Goal: Information Seeking & Learning: Compare options

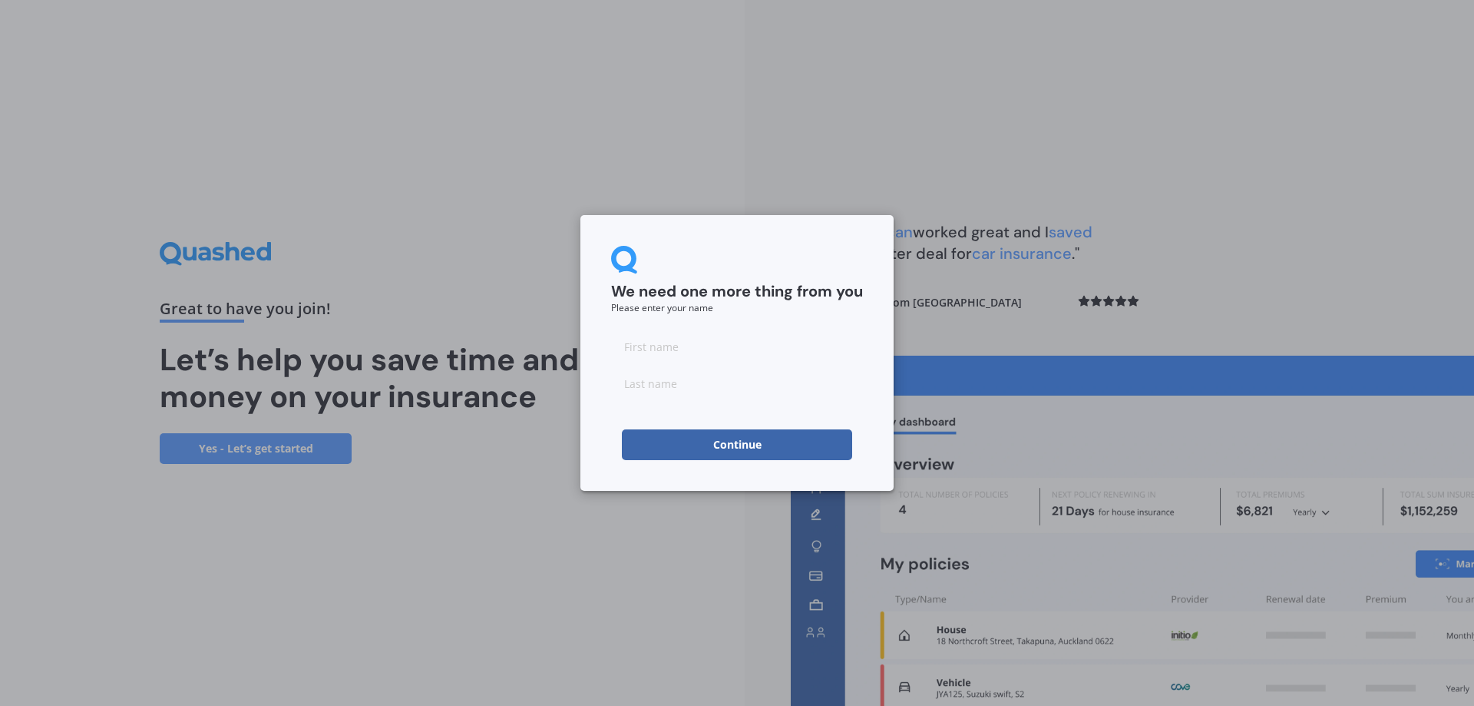
click at [689, 352] on input at bounding box center [737, 346] width 252 height 31
type input "[PERSON_NAME]"
click at [718, 440] on button "Continue" at bounding box center [737, 444] width 230 height 31
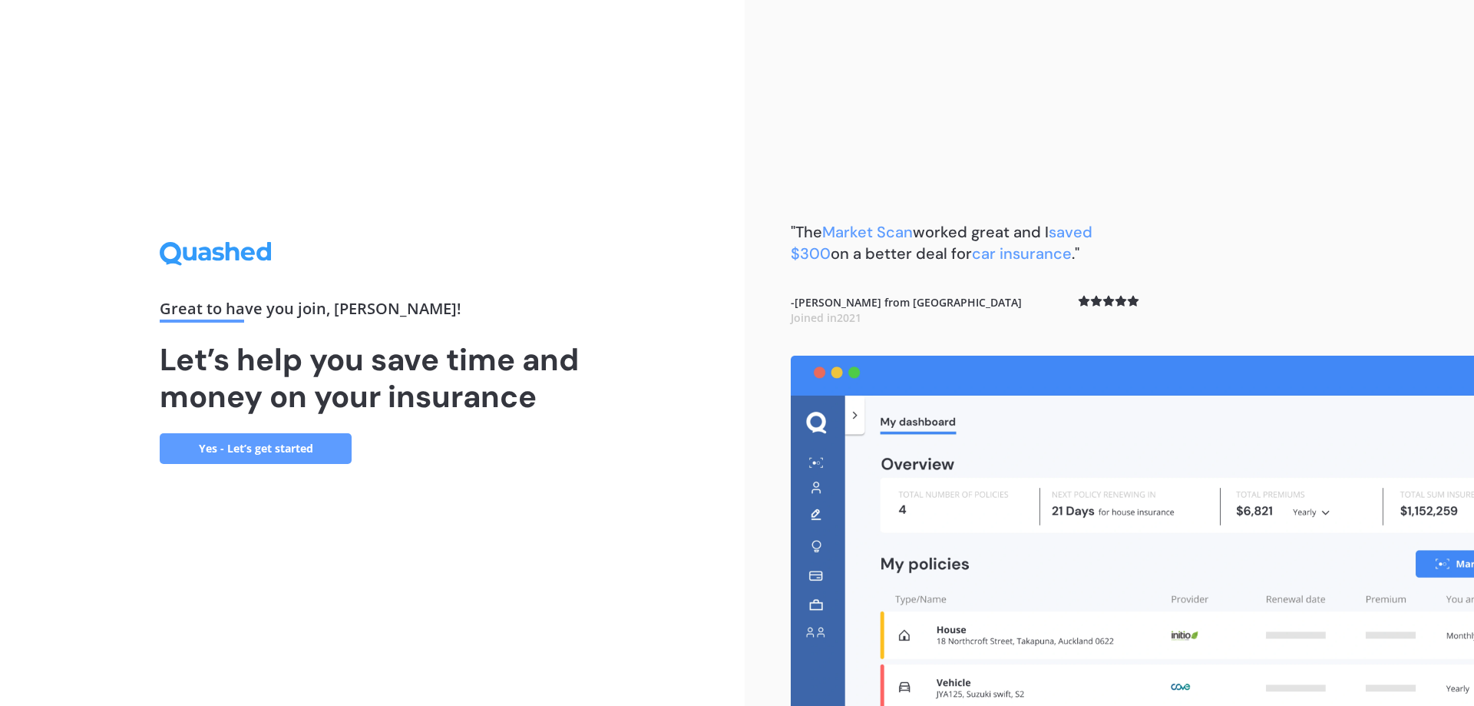
click at [258, 446] on link "Yes - Let’s get started" at bounding box center [256, 448] width 192 height 31
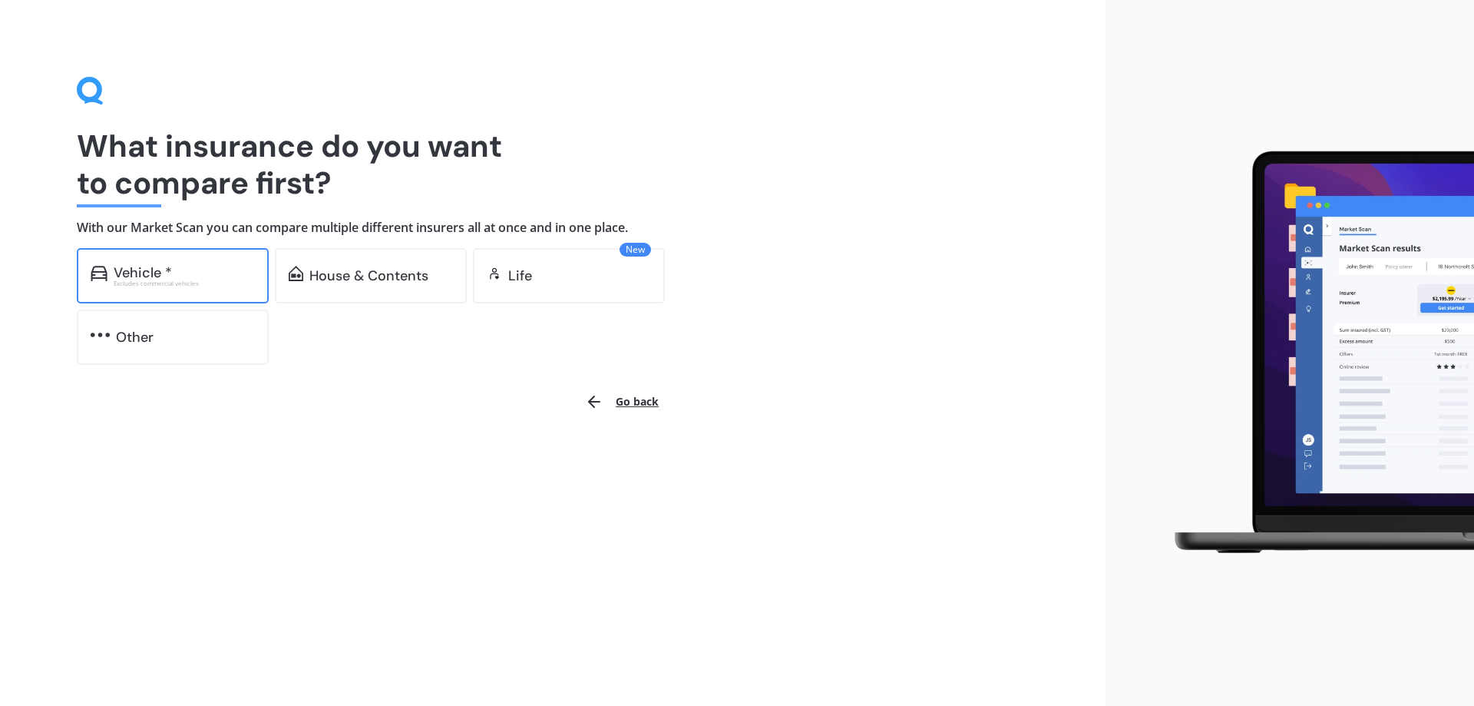
click at [201, 281] on div "Excludes commercial vehicles" at bounding box center [184, 283] width 141 height 6
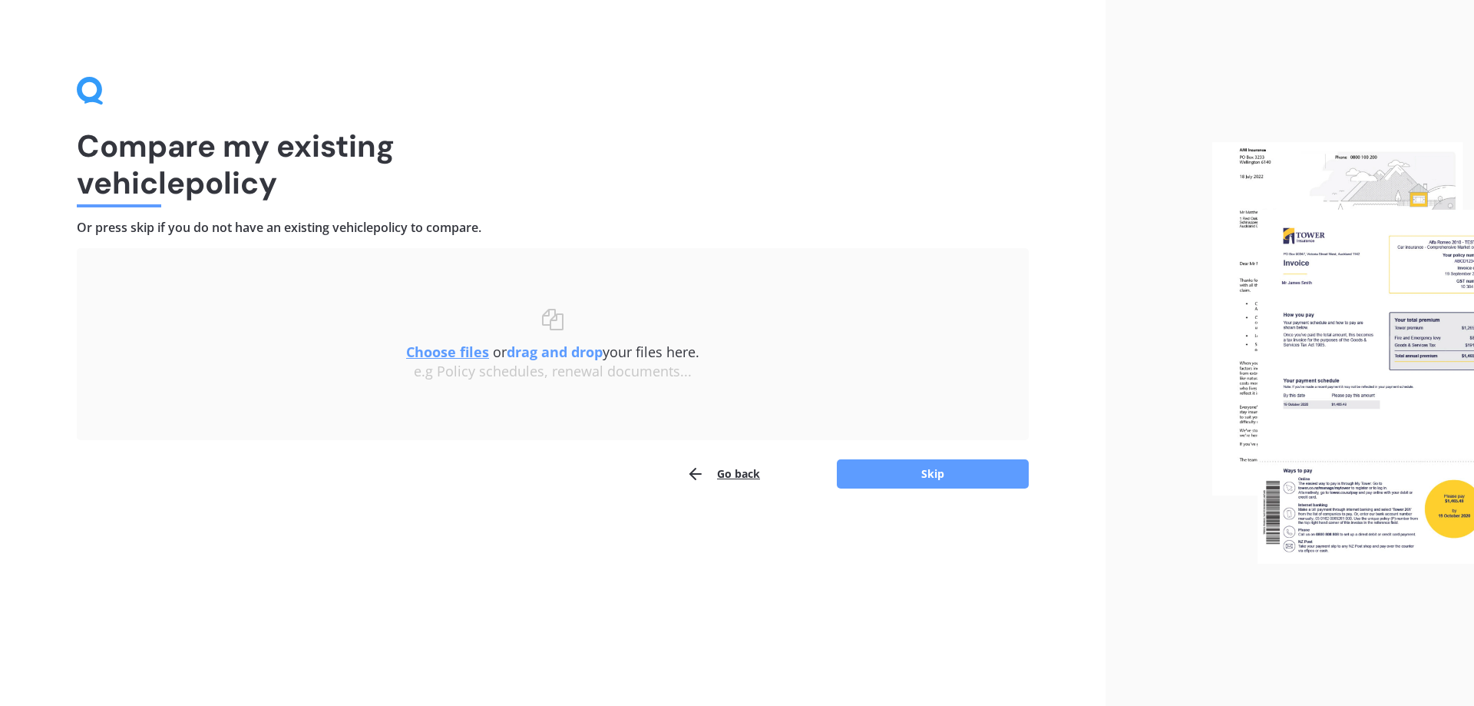
click at [742, 478] on button "Go back" at bounding box center [723, 473] width 74 height 31
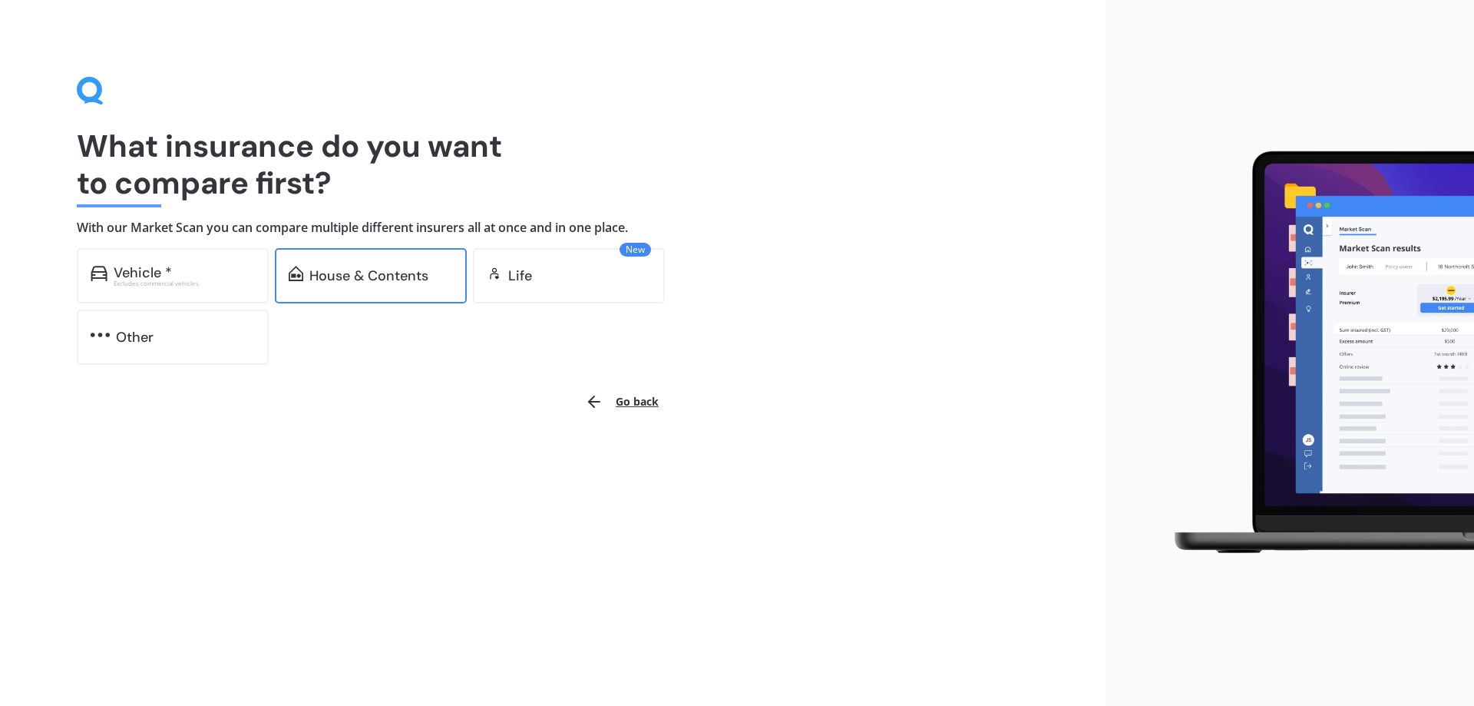
click at [375, 278] on div "House & Contents" at bounding box center [368, 275] width 119 height 15
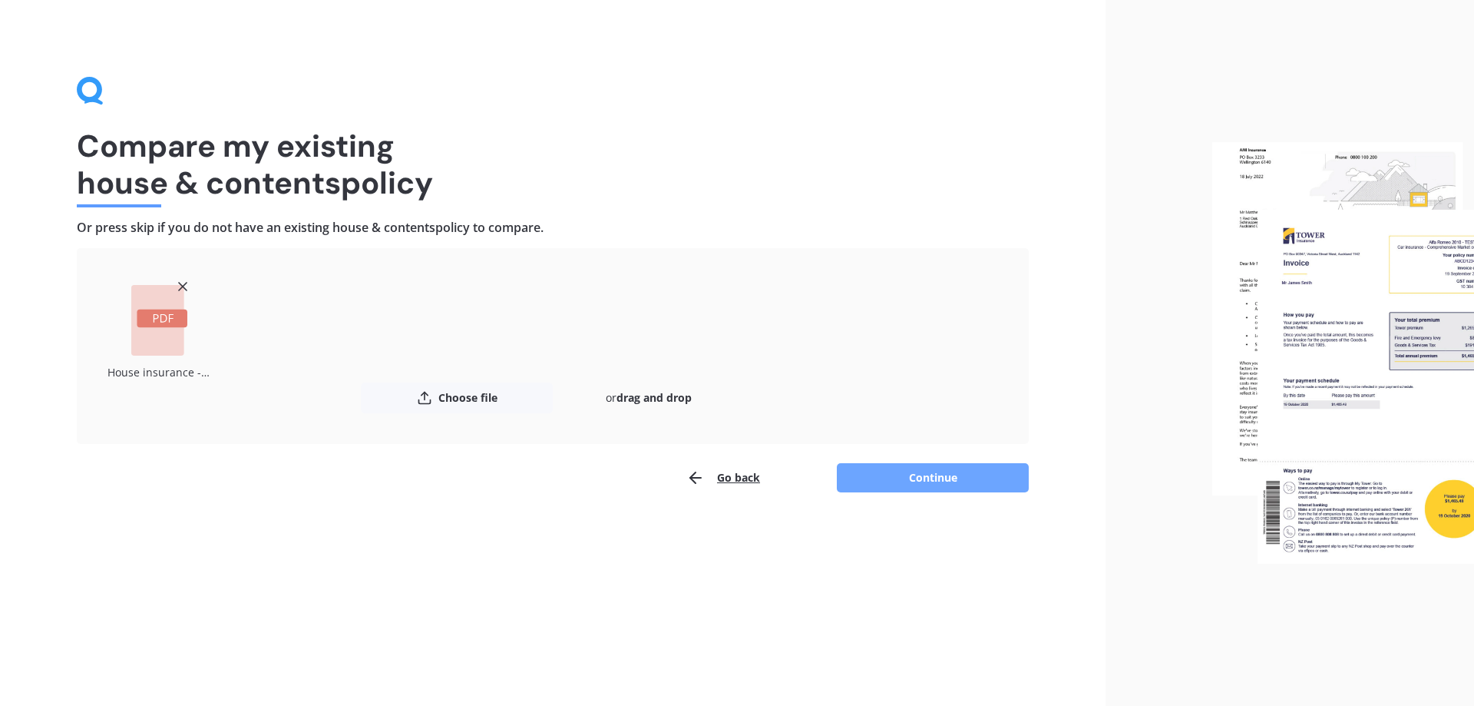
click at [939, 478] on button "Continue" at bounding box center [933, 477] width 192 height 29
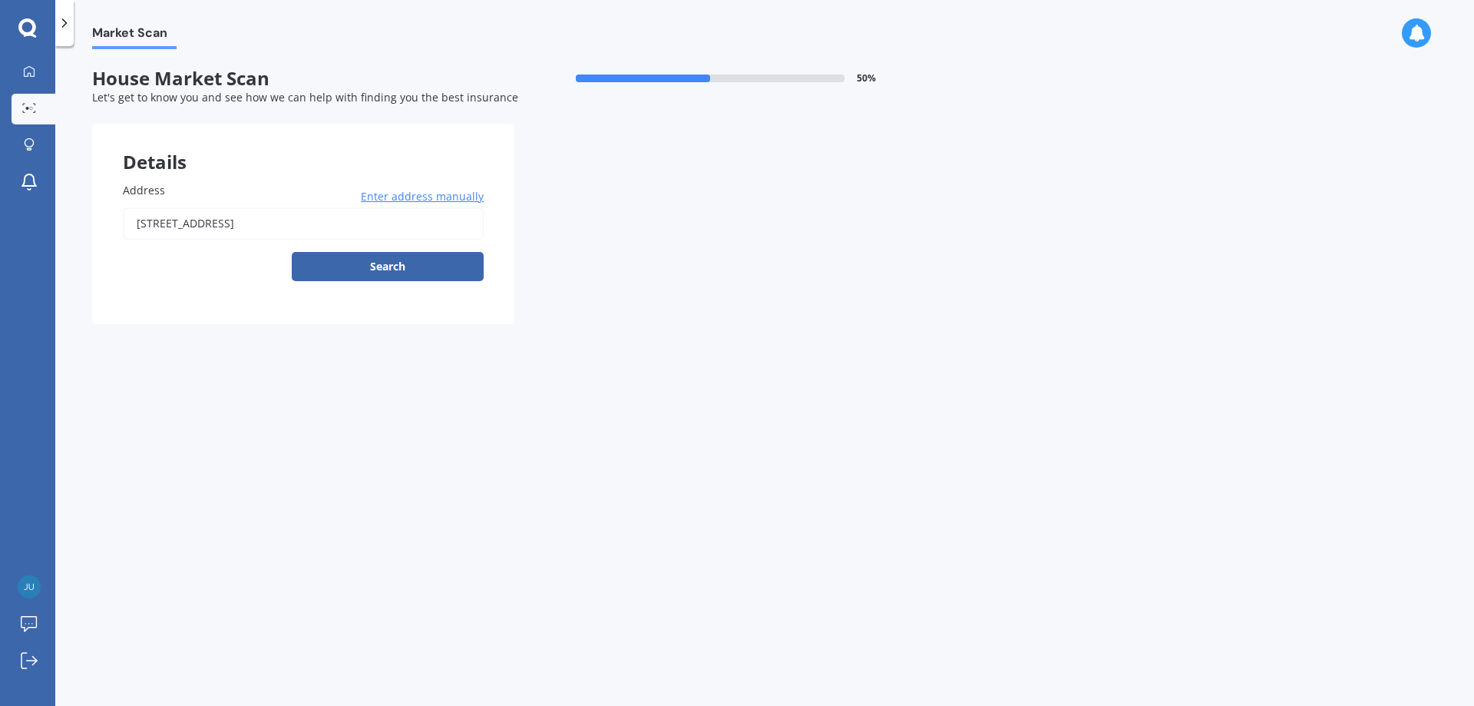
click at [454, 425] on div "Market Scan House Market Scan 50 % Let's get to know you and see how we can hel…" at bounding box center [764, 379] width 1419 height 660
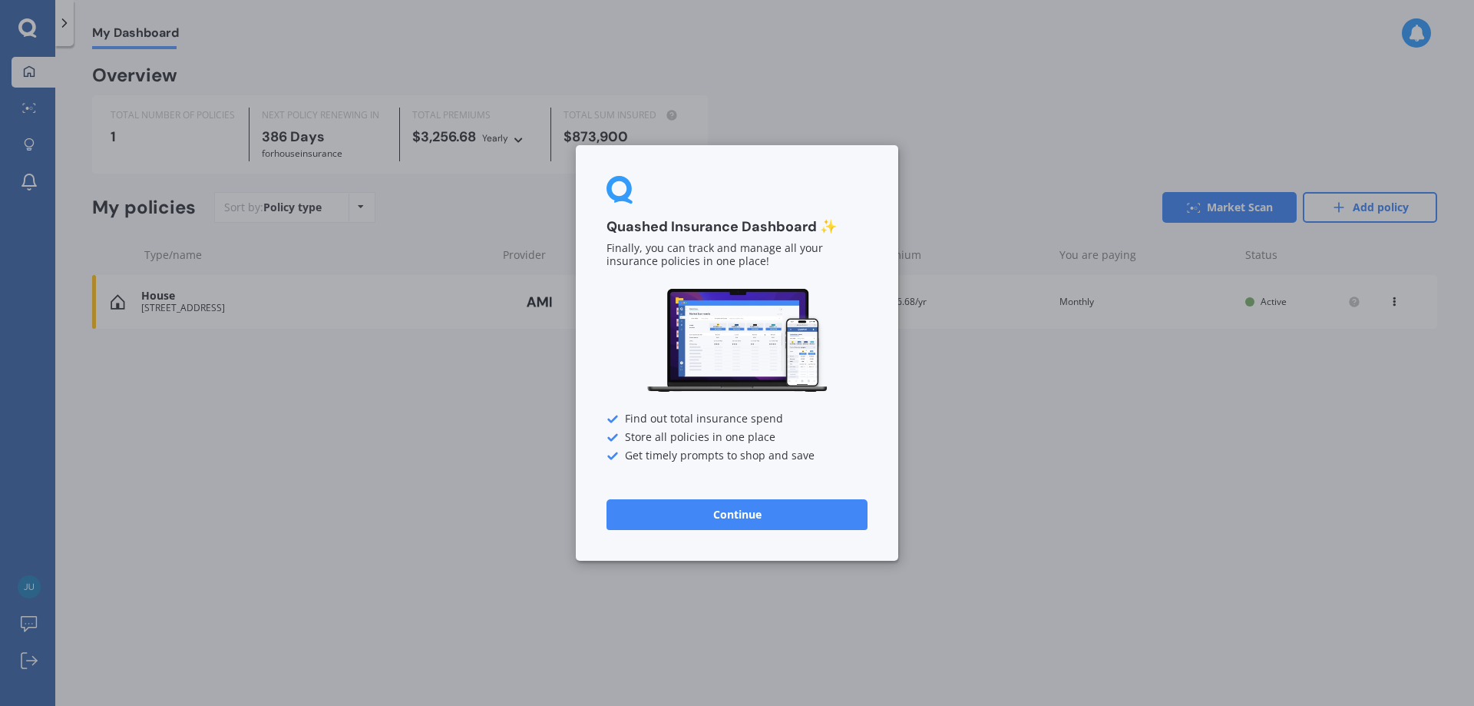
click at [410, 527] on div "Quashed Insurance Dashboard ✨ Finally, you can track and manage all your insura…" at bounding box center [737, 353] width 1474 height 706
click at [738, 515] on button "Continue" at bounding box center [737, 514] width 261 height 31
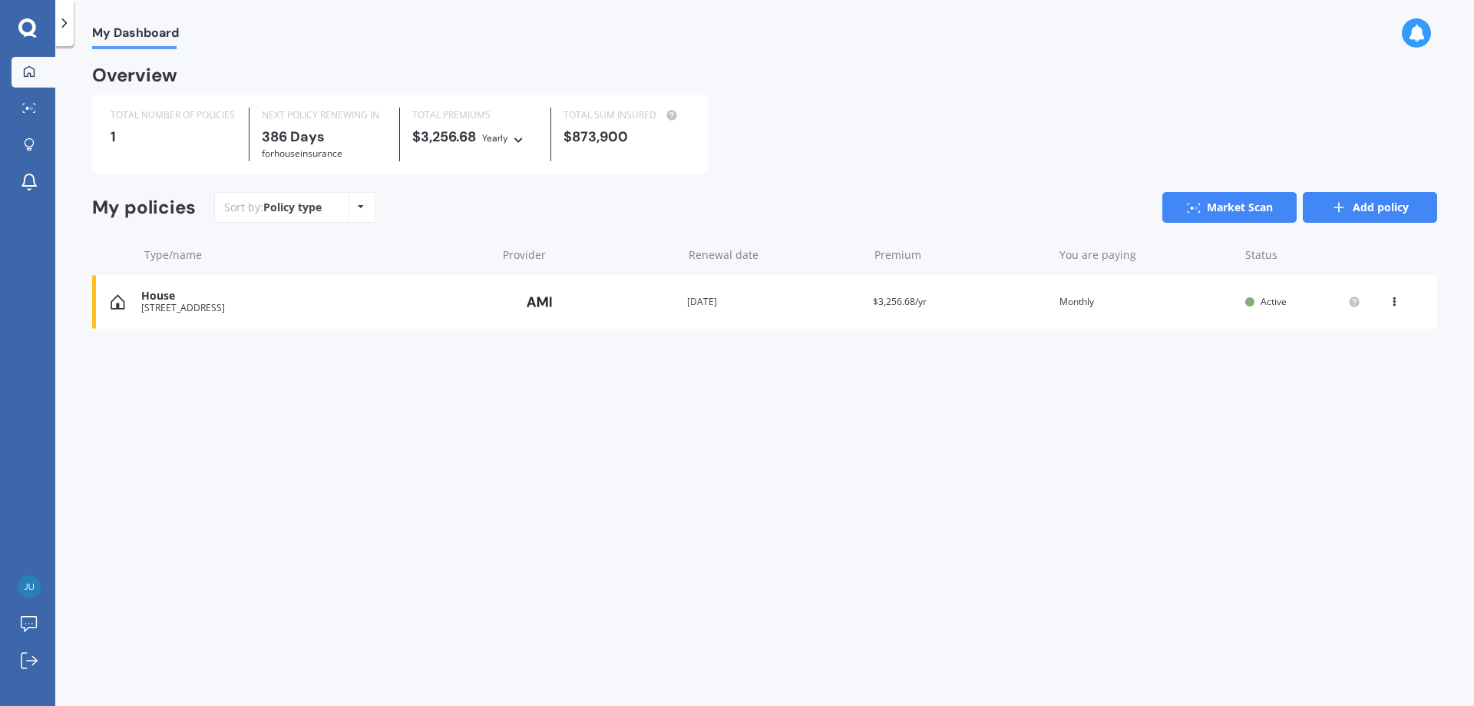
click at [1387, 204] on link "Add policy" at bounding box center [1370, 207] width 134 height 31
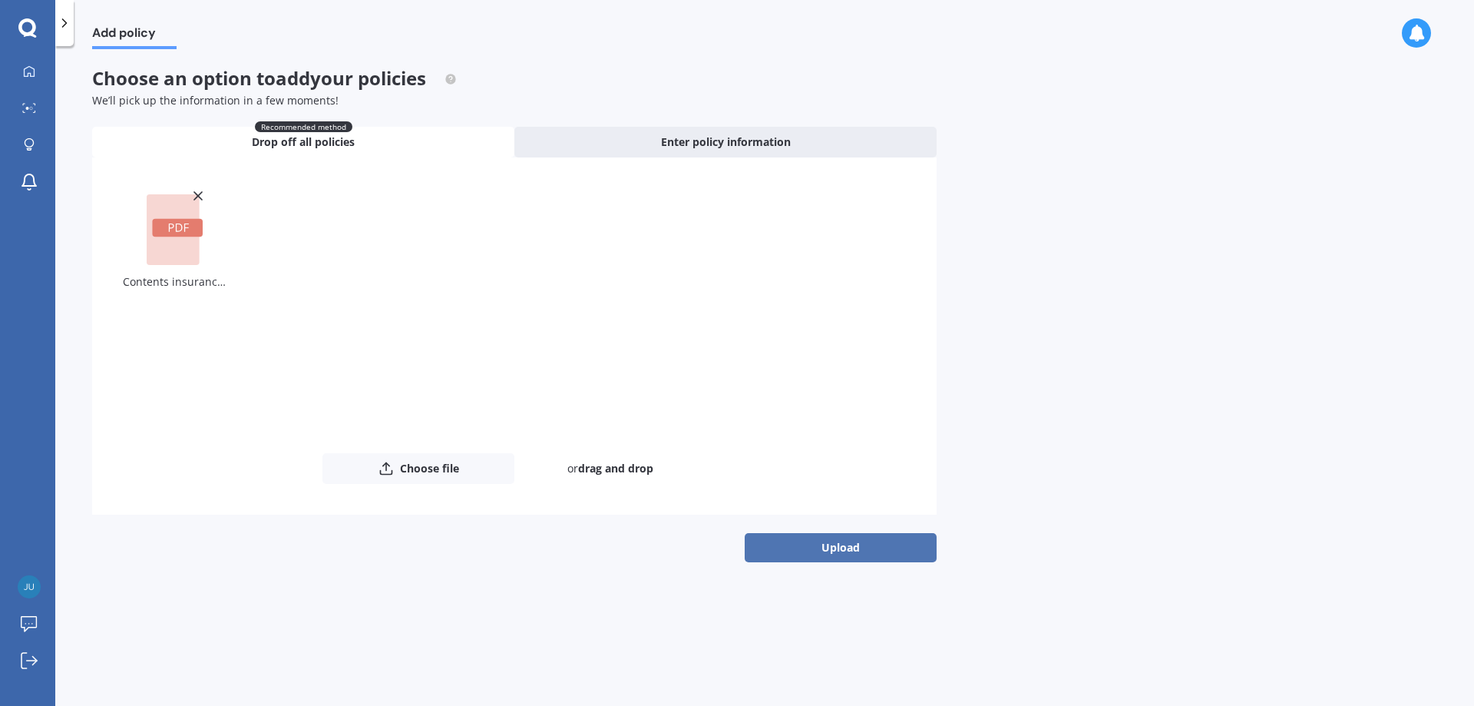
click at [834, 551] on button "Upload" at bounding box center [841, 547] width 192 height 29
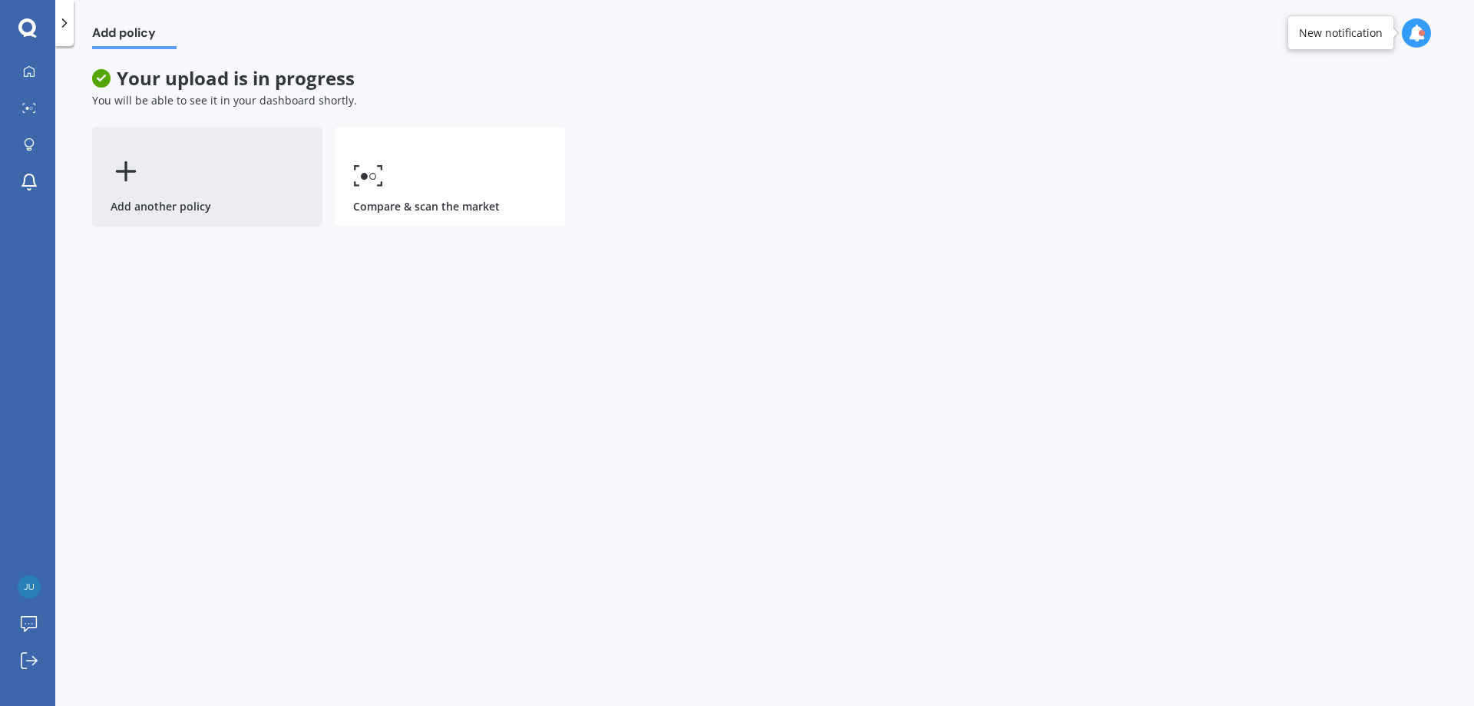
click at [120, 177] on icon at bounding box center [126, 171] width 31 height 31
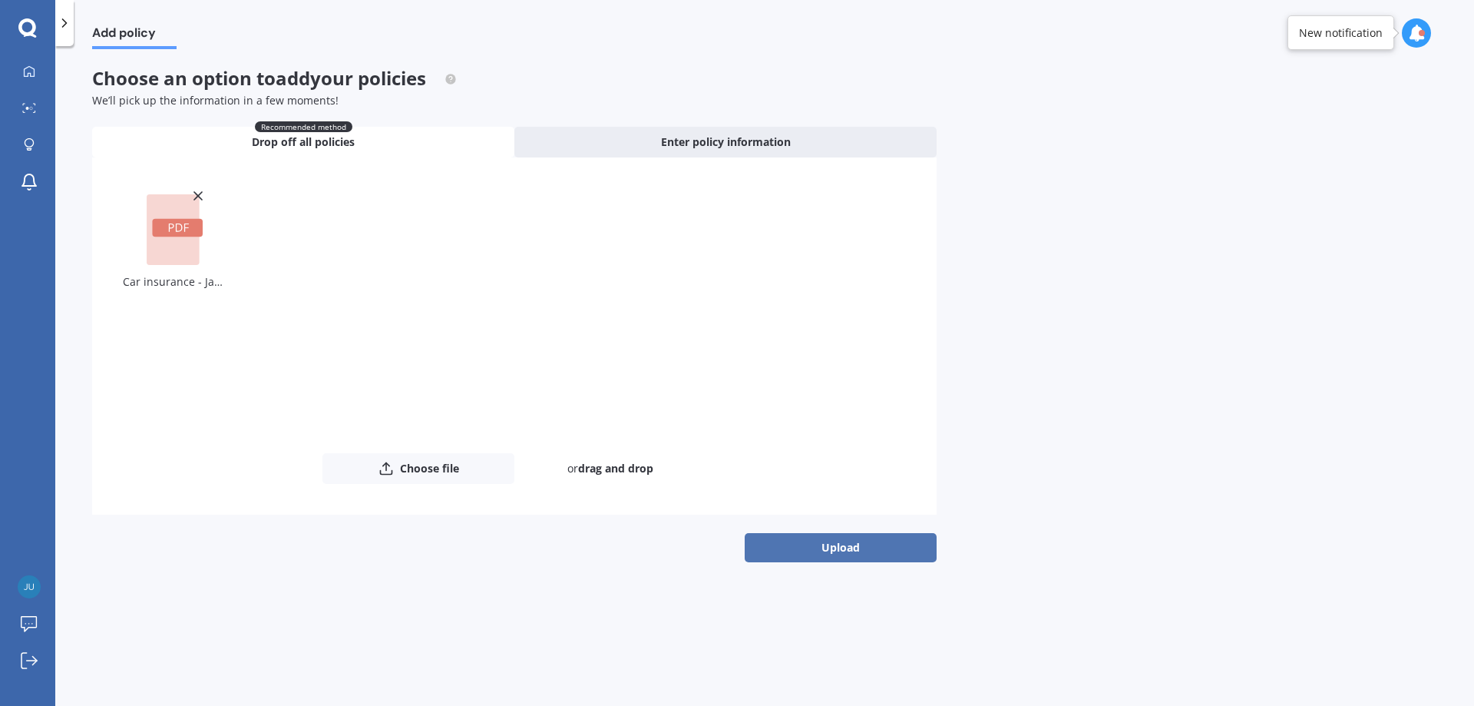
click at [823, 547] on button "Upload" at bounding box center [841, 547] width 192 height 29
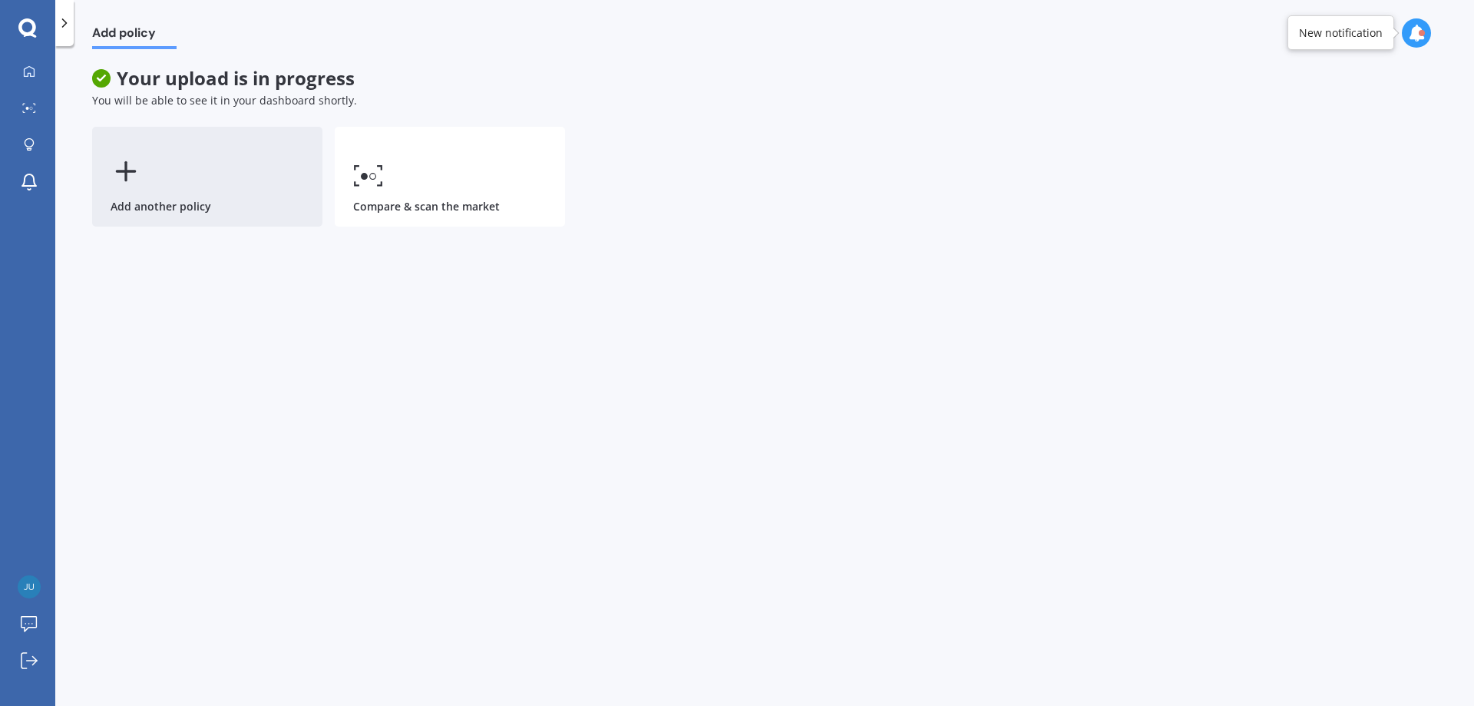
drag, startPoint x: 220, startPoint y: 164, endPoint x: 2, endPoint y: 170, distance: 217.3
click at [220, 165] on div "Add another policy" at bounding box center [207, 177] width 230 height 100
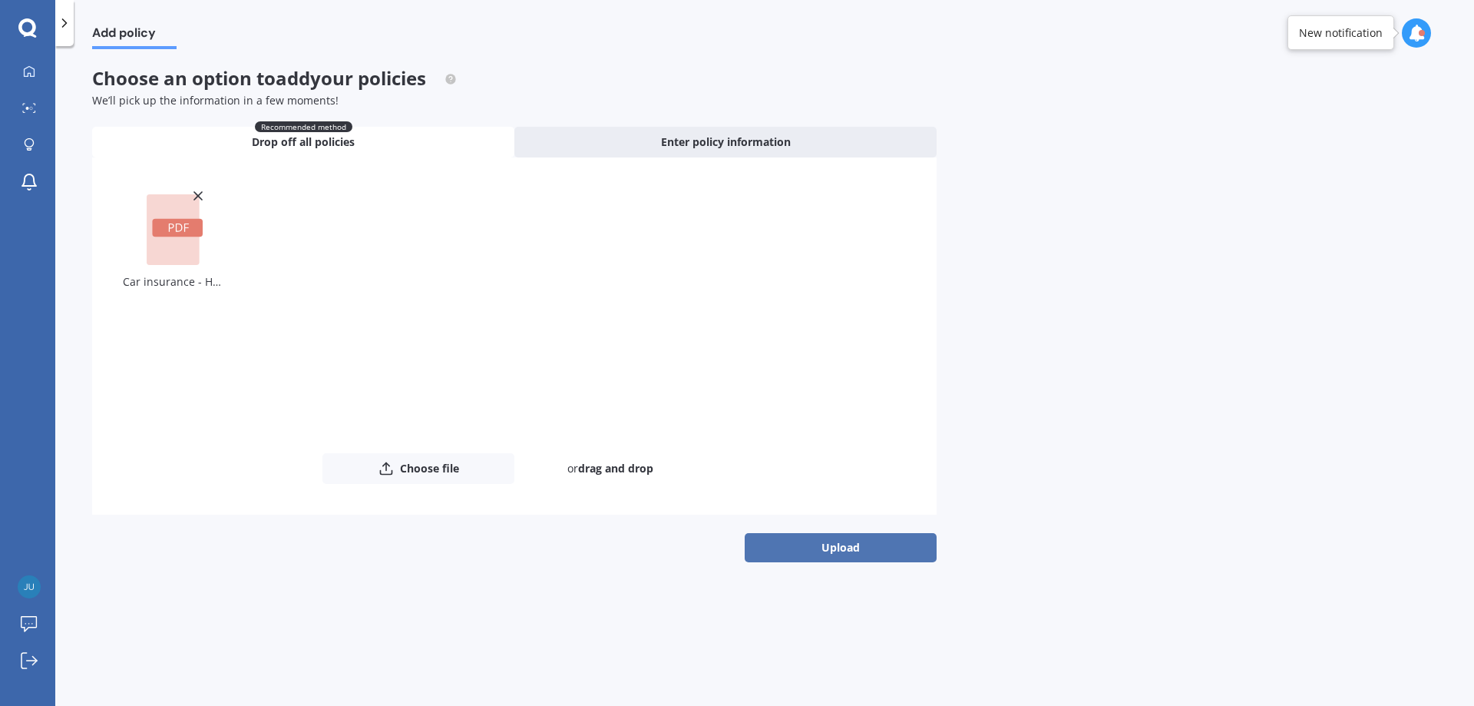
click at [848, 552] on button "Upload" at bounding box center [841, 547] width 192 height 29
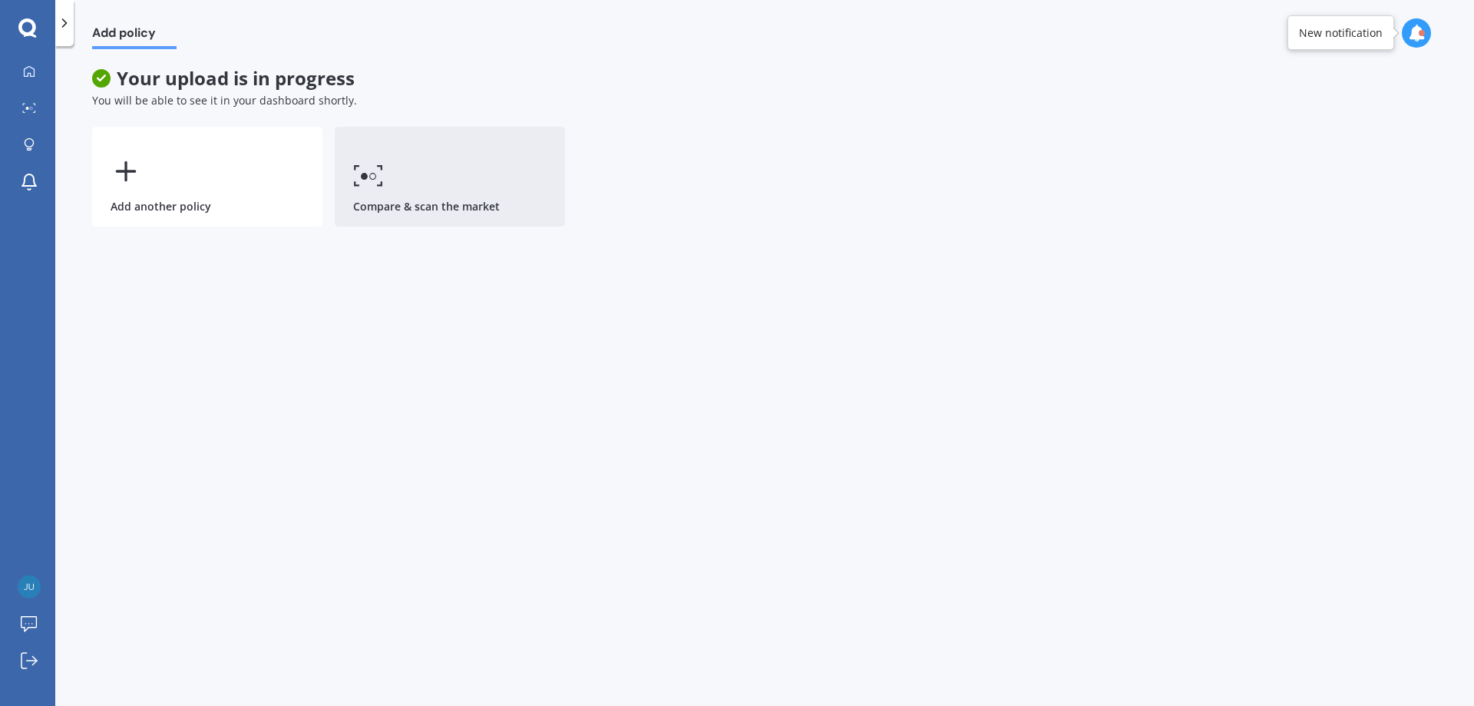
click at [370, 183] on icon at bounding box center [368, 175] width 31 height 22
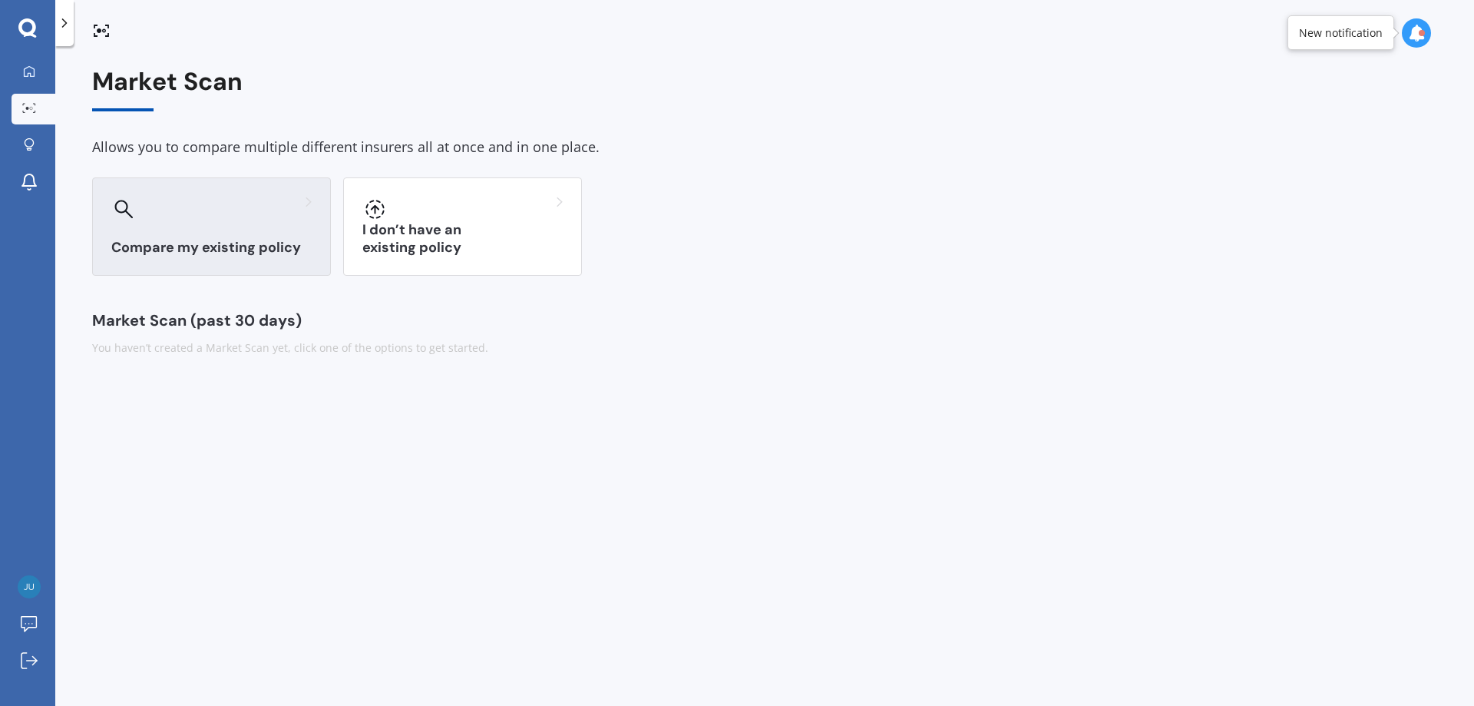
click at [236, 225] on div "Compare my existing policy" at bounding box center [211, 226] width 239 height 98
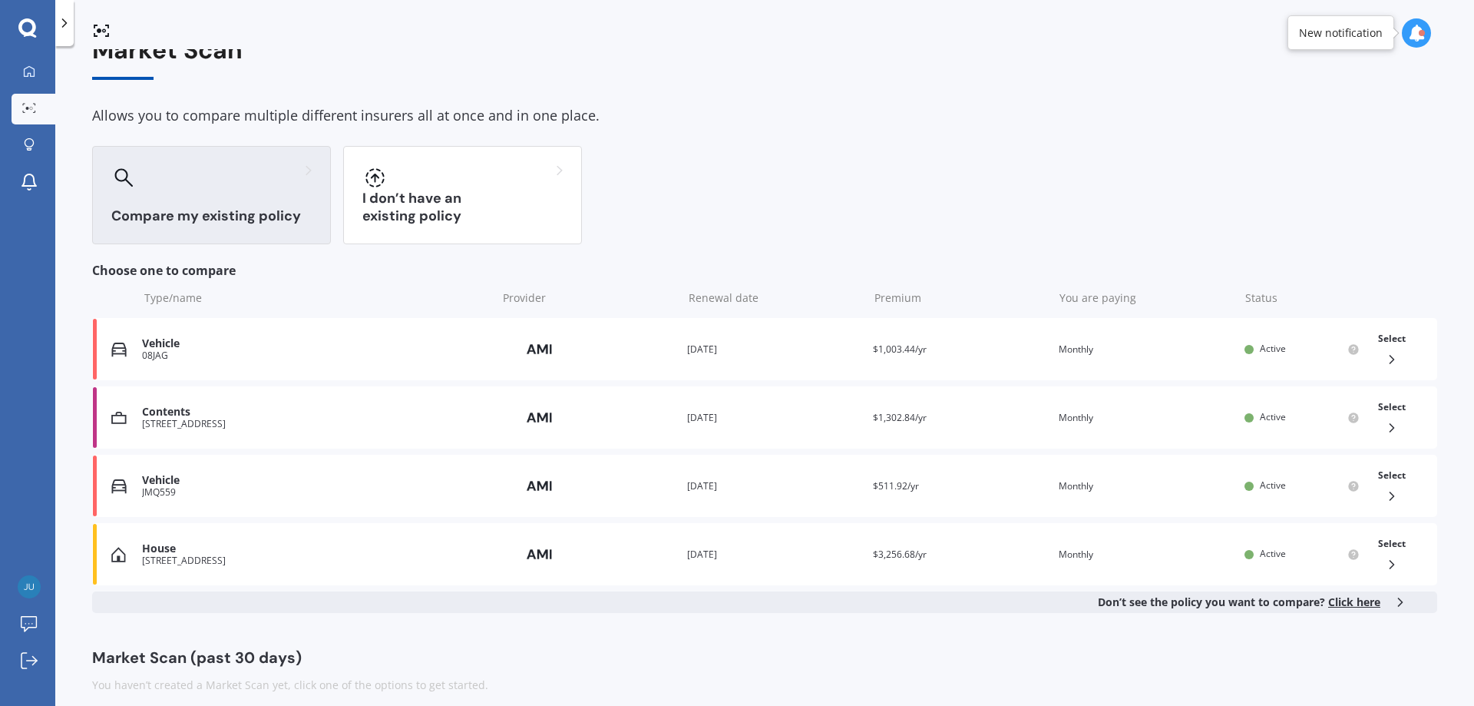
scroll to position [46, 0]
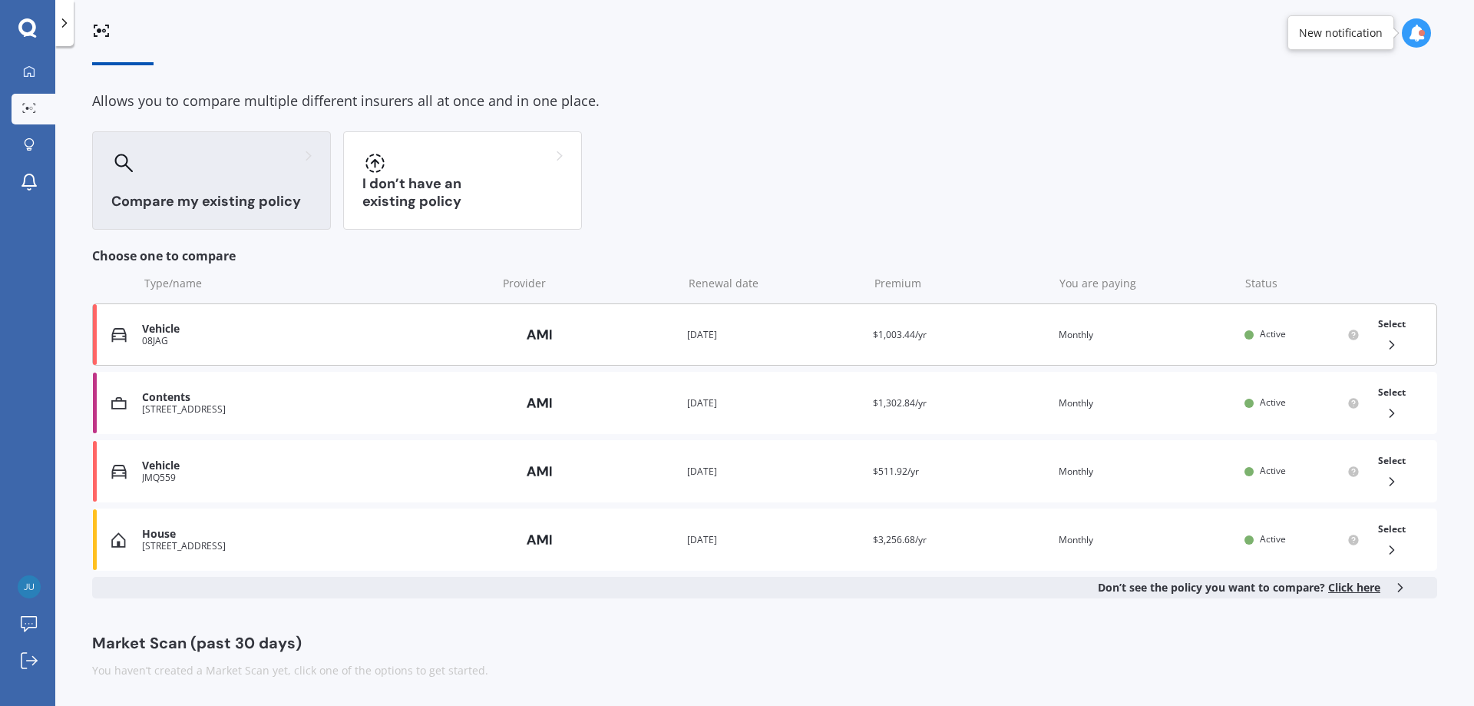
click at [168, 329] on div "Vehicle" at bounding box center [315, 328] width 347 height 13
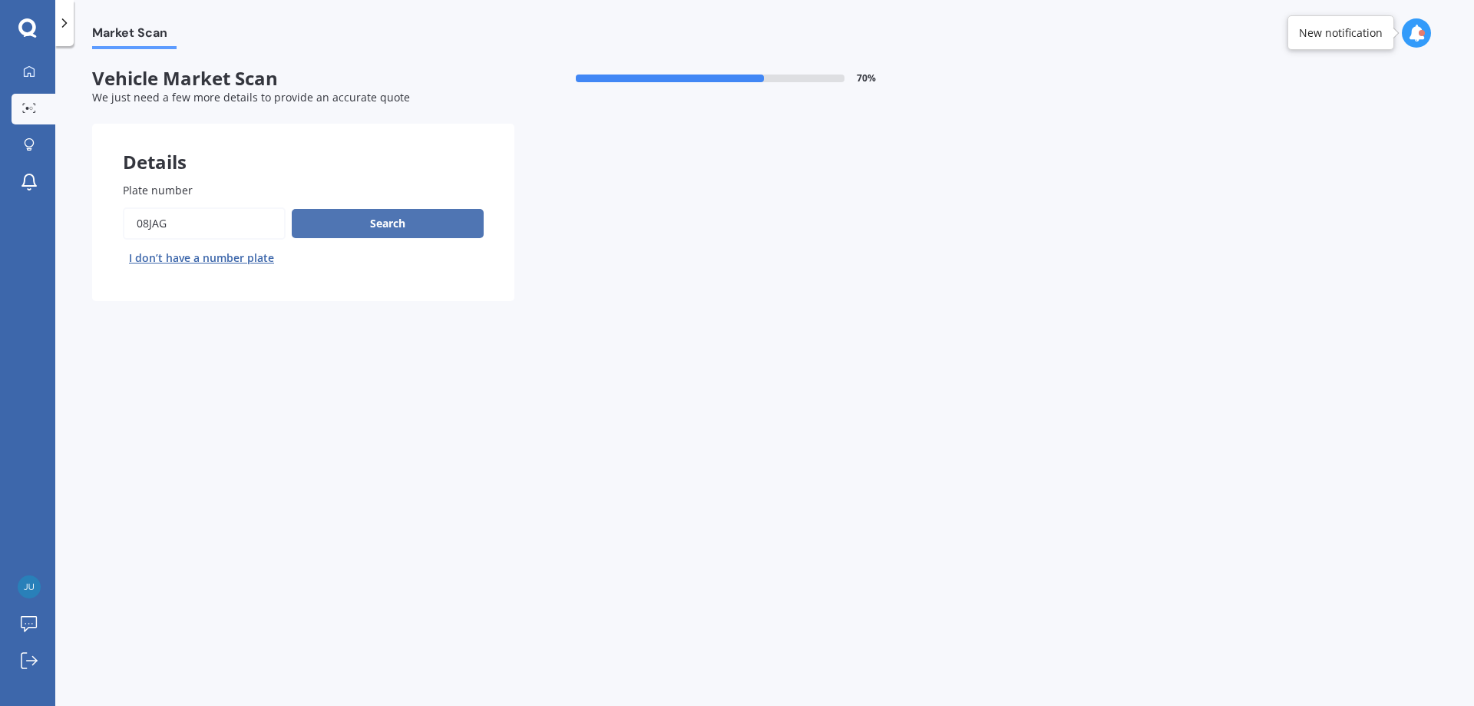
click at [362, 226] on button "Search" at bounding box center [388, 223] width 192 height 29
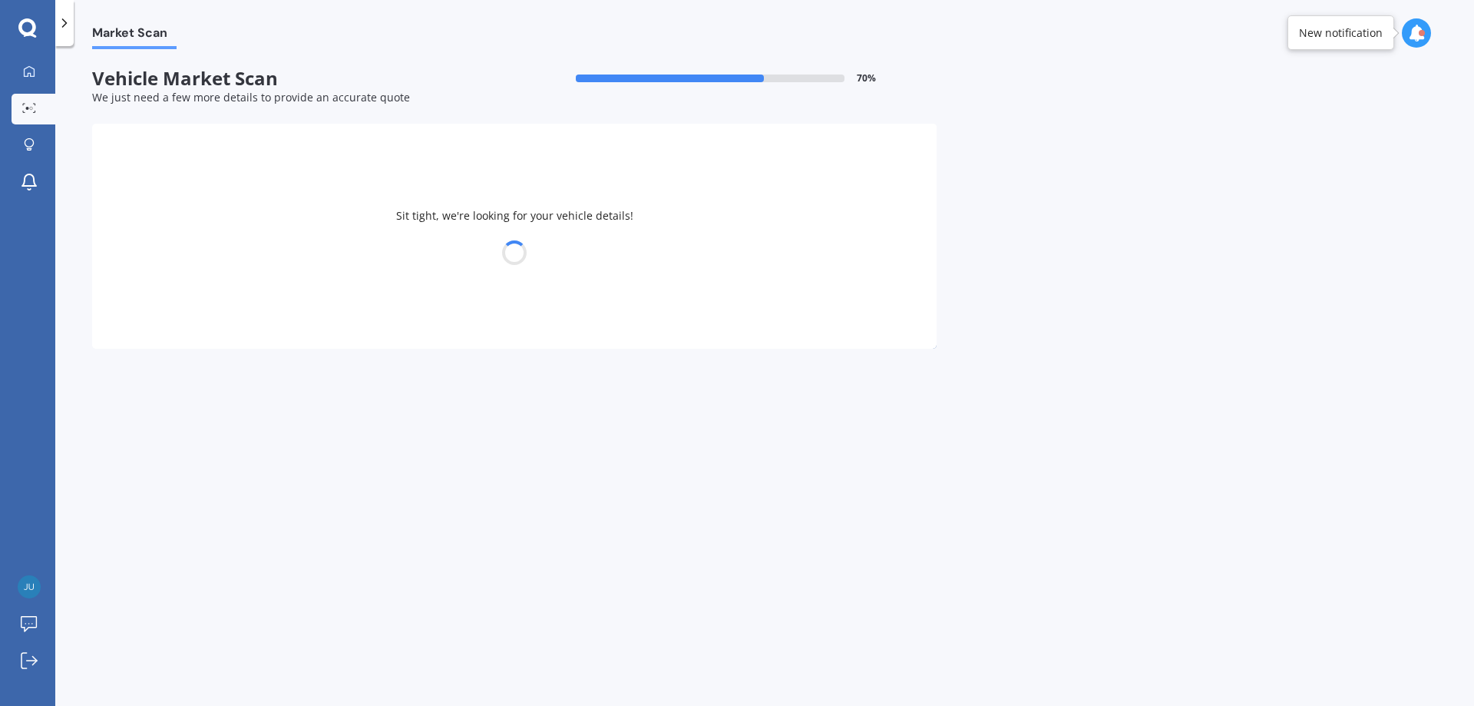
select select "JAGUAR"
select select "XK"
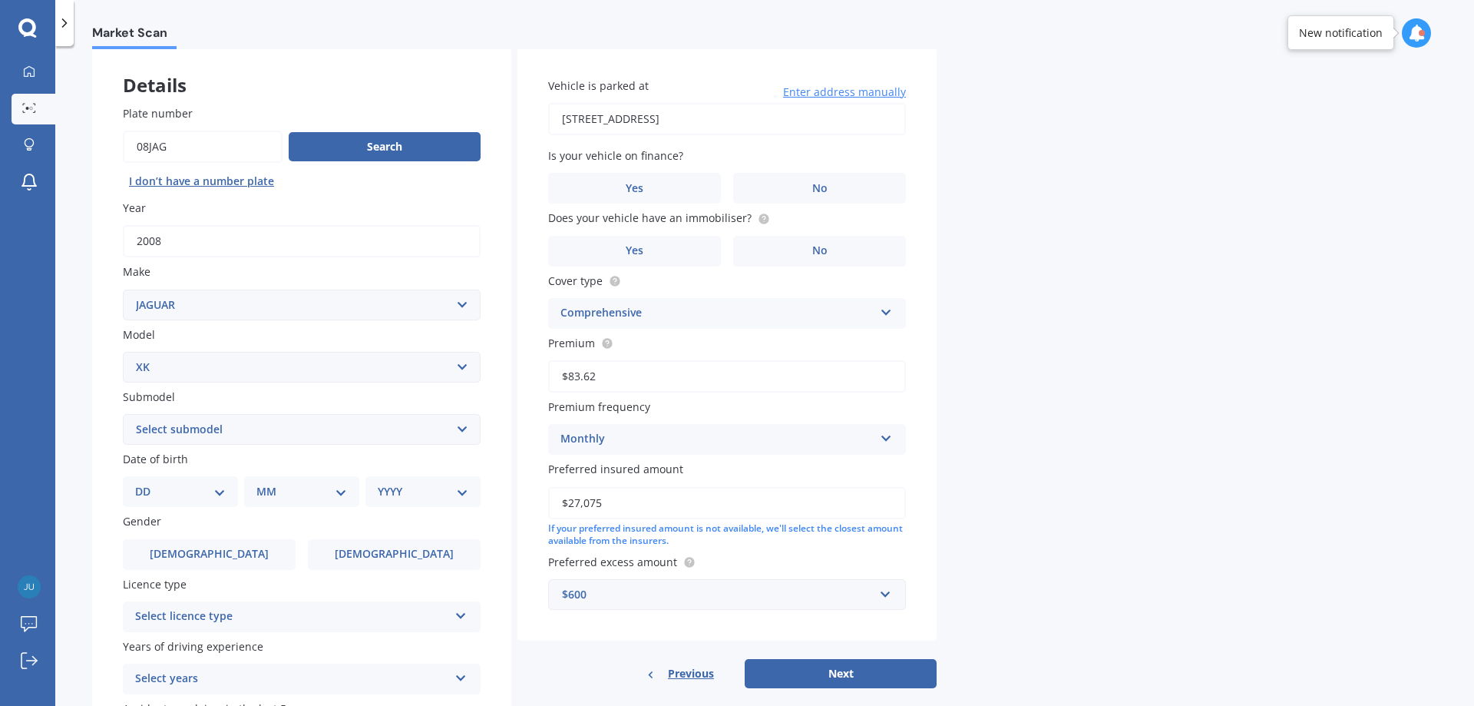
scroll to position [154, 0]
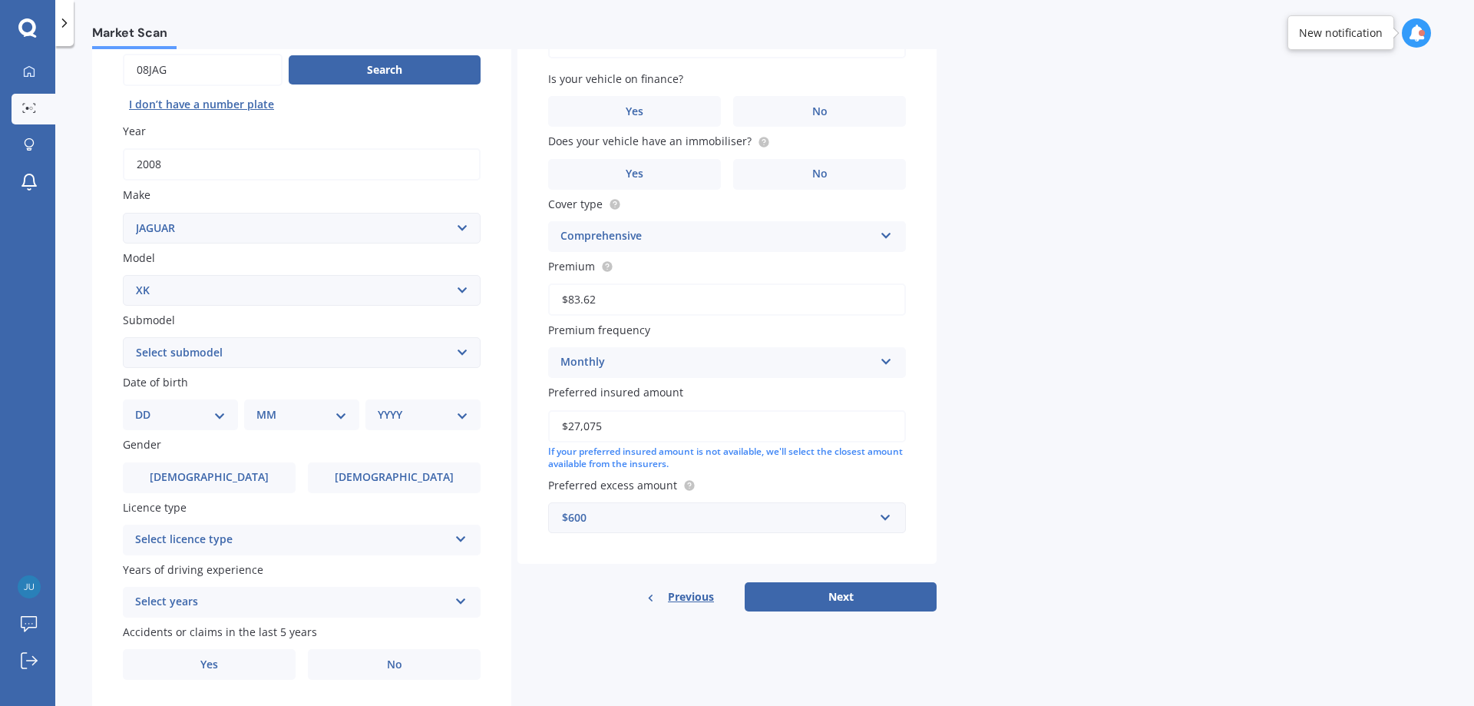
click at [461, 352] on select "Select submodel Sports car" at bounding box center [302, 352] width 358 height 31
select select "SPORTS CAR"
click at [123, 337] on select "Select submodel Sports car" at bounding box center [302, 352] width 358 height 31
click at [183, 415] on select "DD 01 02 03 04 05 06 07 08 09 10 11 12 13 14 15 16 17 18 19 20 21 22 23 24 25 2…" at bounding box center [180, 414] width 91 height 17
select select "01"
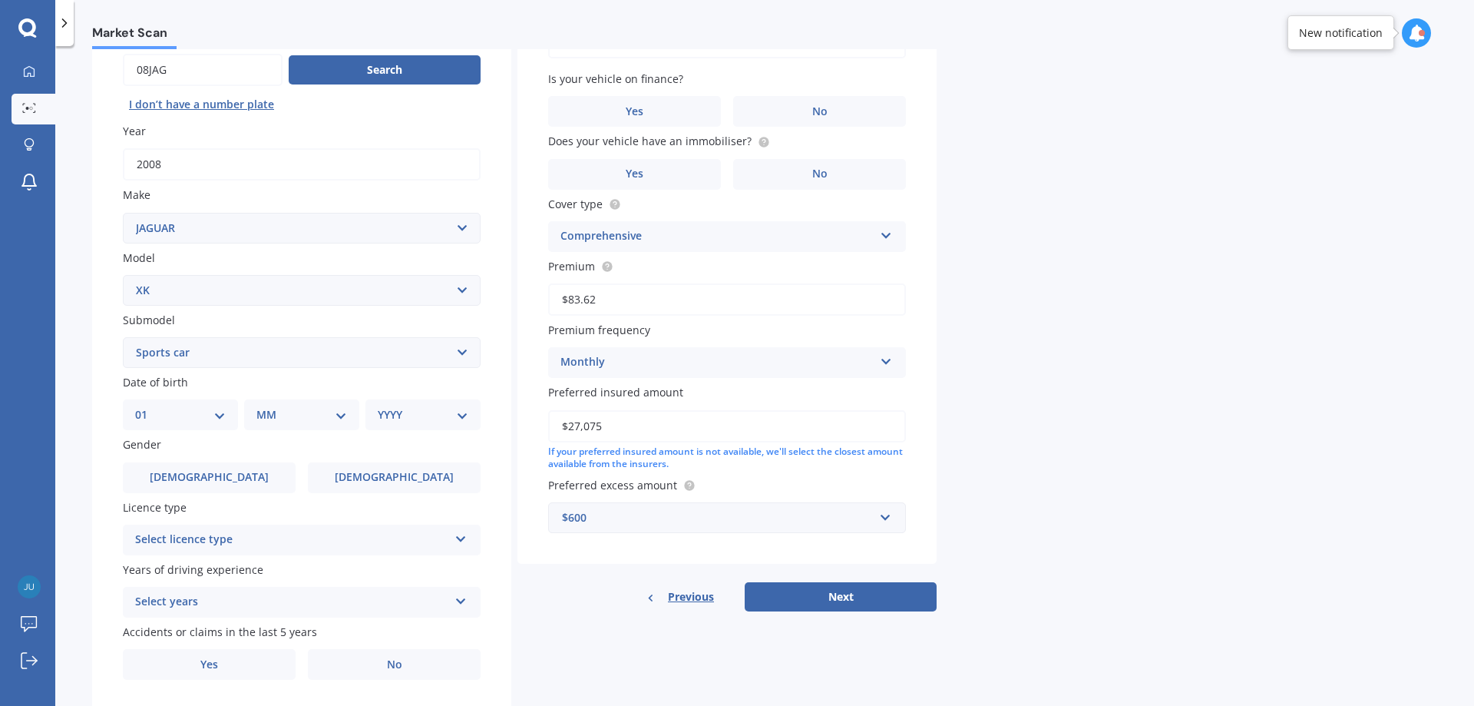
click at [147, 406] on select "DD 01 02 03 04 05 06 07 08 09 10 11 12 13 14 15 16 17 18 19 20 21 22 23 24 25 2…" at bounding box center [180, 414] width 91 height 17
click at [308, 419] on select "MM 01 02 03 04 05 06 07 08 09 10 11 12" at bounding box center [305, 414] width 84 height 17
select select "07"
click at [263, 406] on select "MM 01 02 03 04 05 06 07 08 09 10 11 12" at bounding box center [305, 414] width 84 height 17
click at [458, 420] on select "YYYY 2025 2024 2023 2022 2021 2020 2019 2018 2017 2016 2015 2014 2013 2012 2011…" at bounding box center [420, 414] width 84 height 17
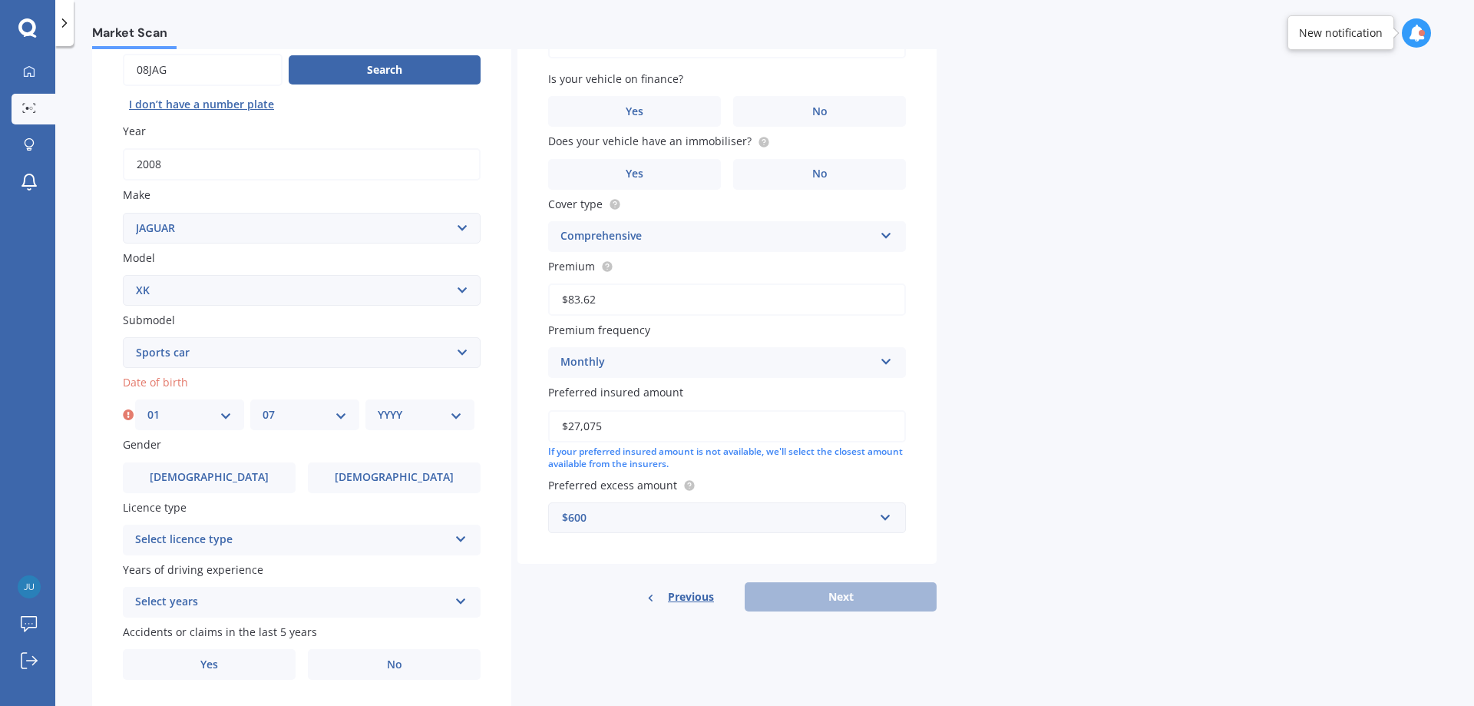
select select "1964"
click at [378, 406] on select "YYYY 2025 2024 2023 2022 2021 2020 2019 2018 2017 2016 2015 2014 2013 2012 2011…" at bounding box center [420, 414] width 84 height 17
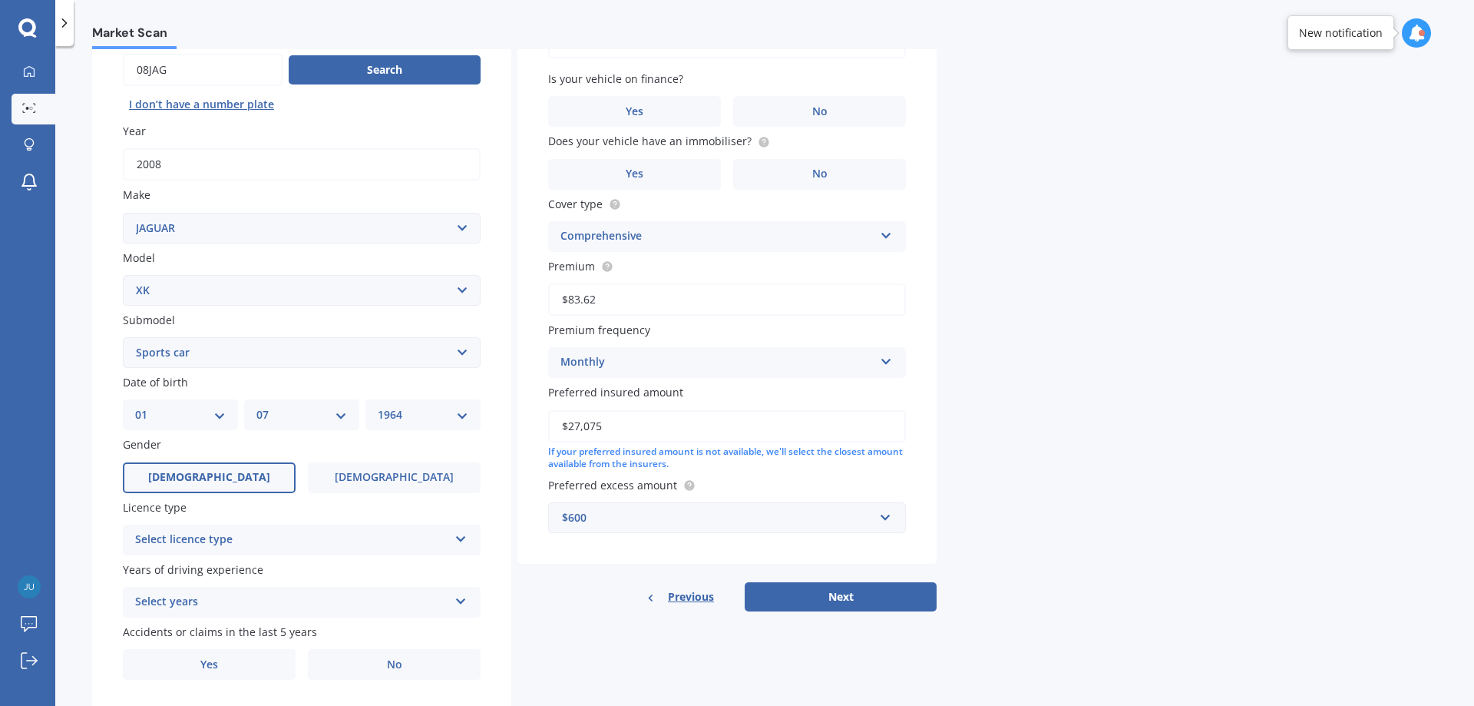
click at [199, 468] on label "[DEMOGRAPHIC_DATA]" at bounding box center [209, 477] width 173 height 31
click at [0, 0] on input "[DEMOGRAPHIC_DATA]" at bounding box center [0, 0] width 0 height 0
click at [325, 541] on div "Select licence type" at bounding box center [291, 540] width 313 height 18
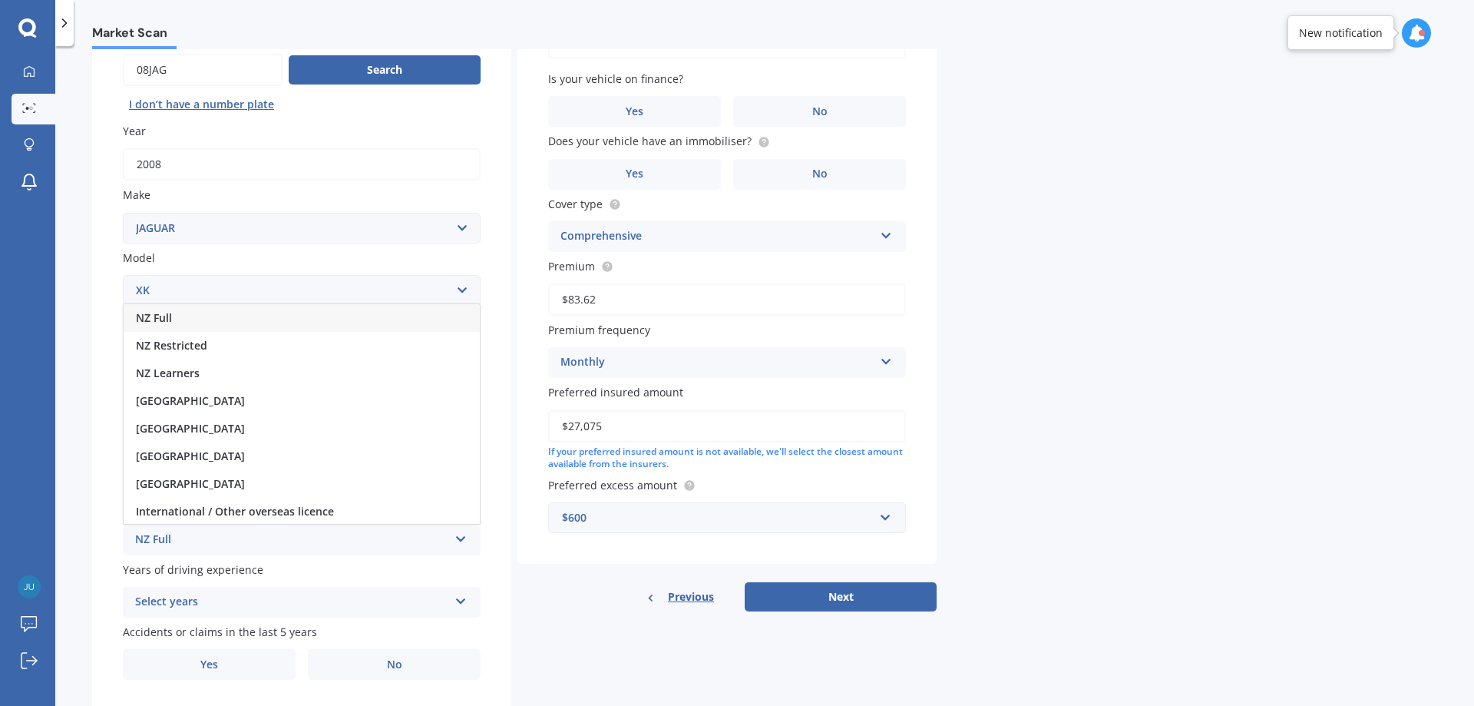
click at [172, 537] on div "NZ Full" at bounding box center [291, 540] width 313 height 18
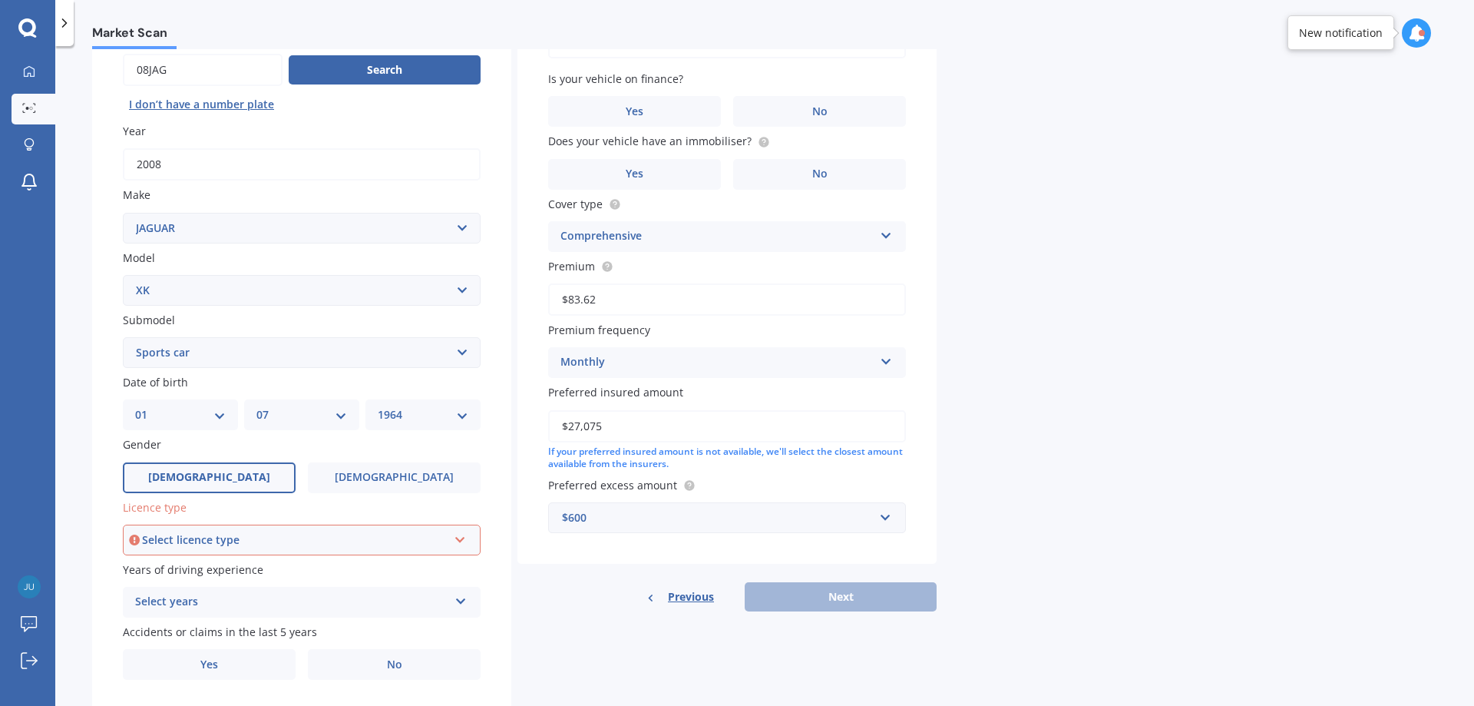
click at [458, 536] on icon at bounding box center [460, 536] width 13 height 11
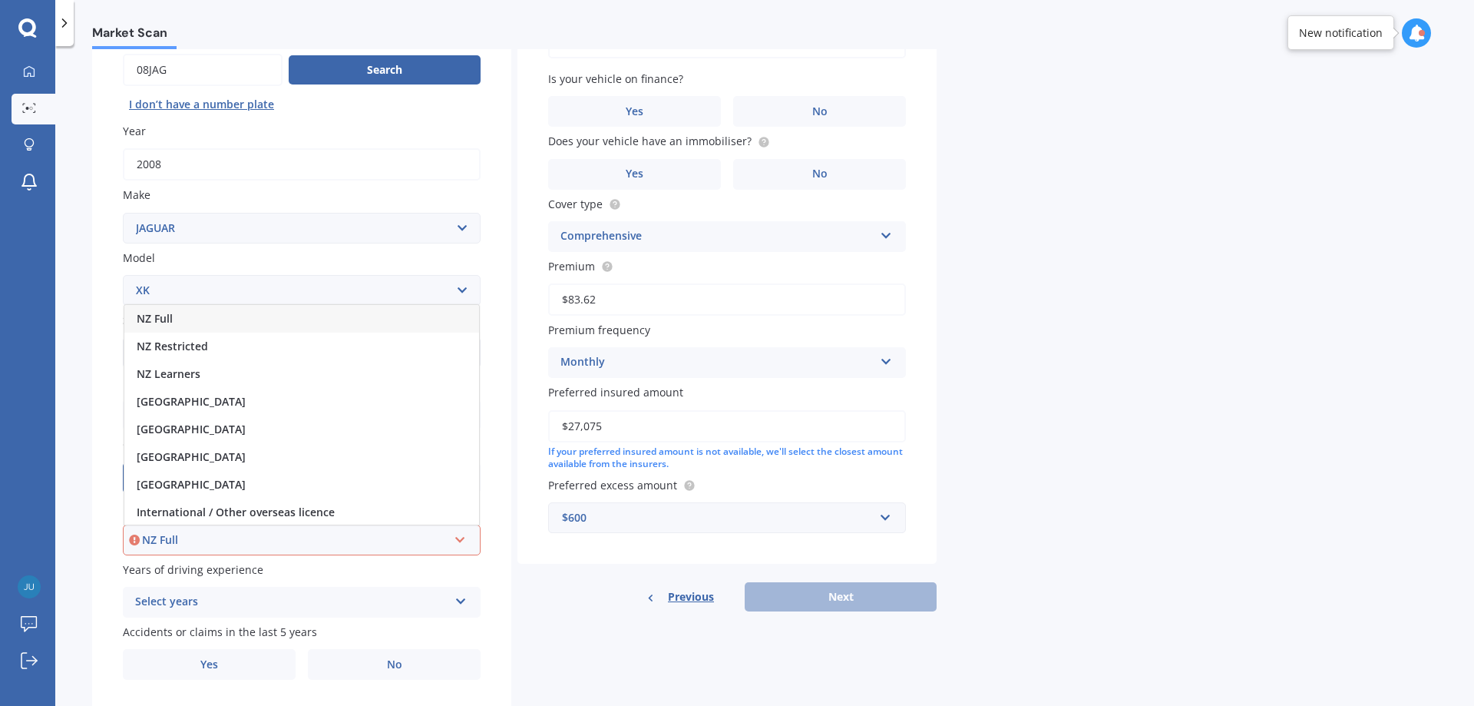
click at [277, 314] on div "NZ Full" at bounding box center [301, 319] width 355 height 28
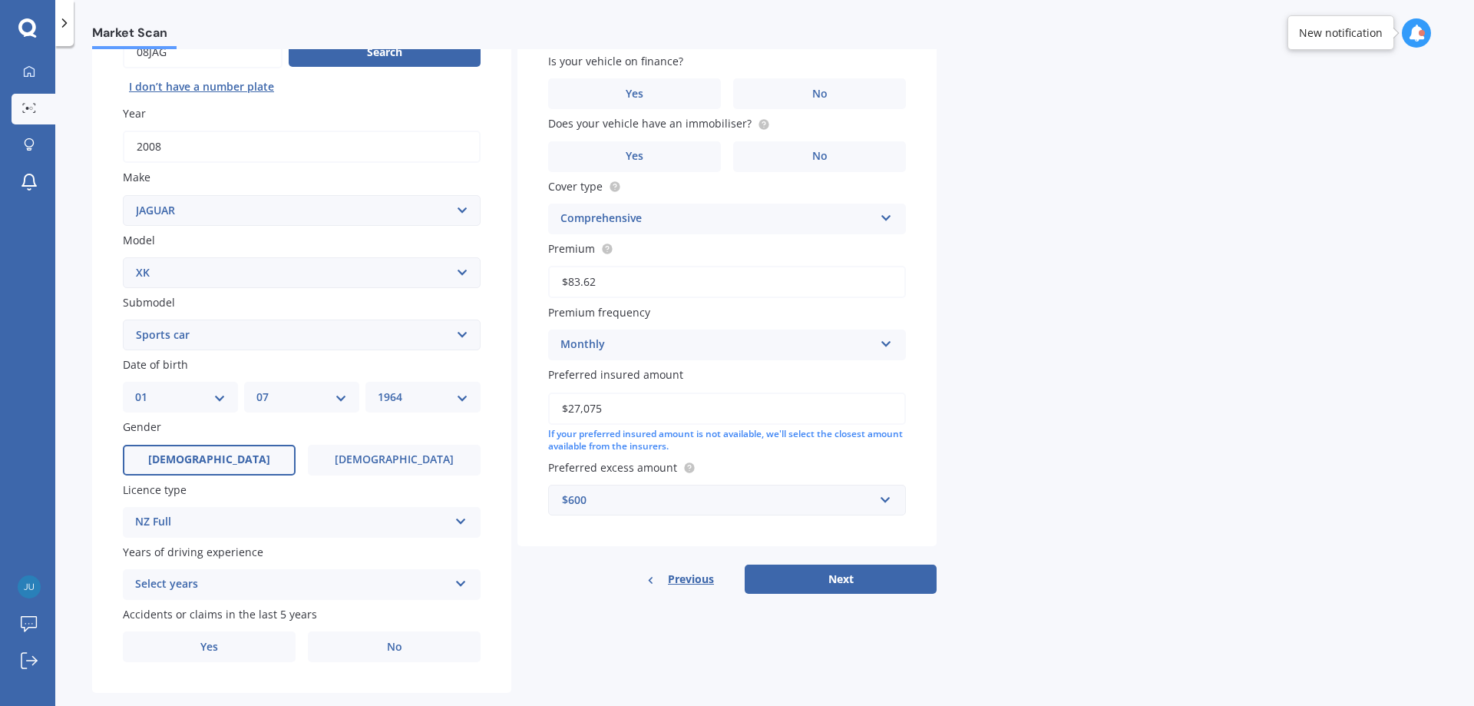
scroll to position [198, 0]
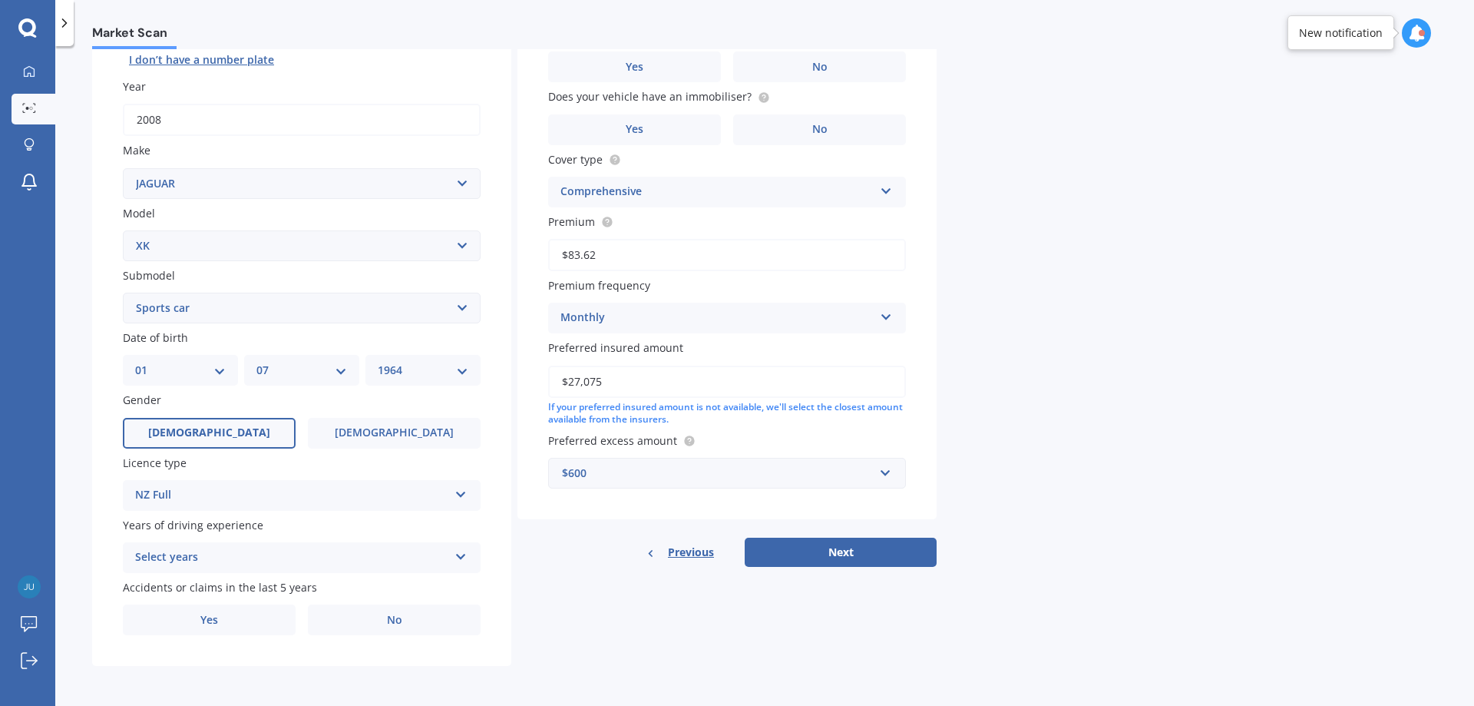
click at [466, 557] on icon at bounding box center [461, 553] width 13 height 11
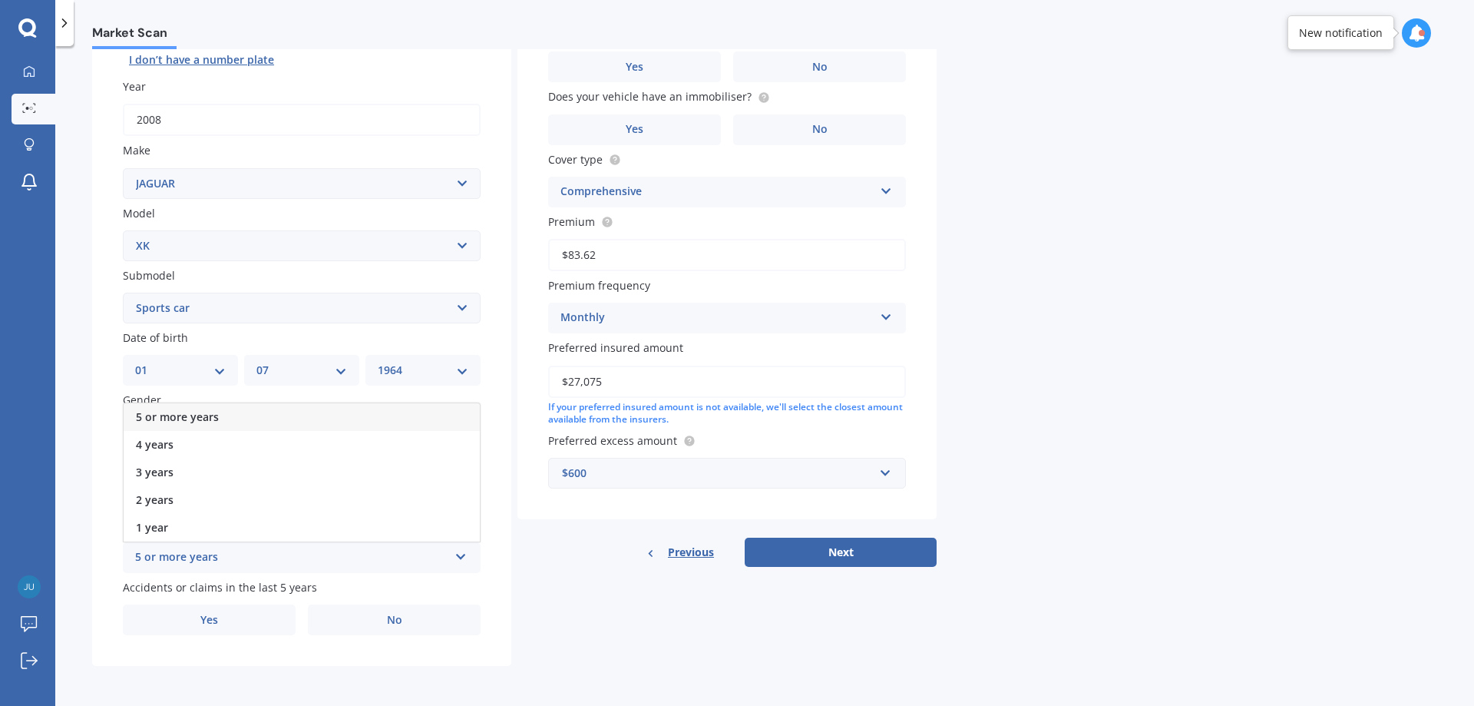
click at [295, 411] on div "5 or more years" at bounding box center [302, 417] width 356 height 28
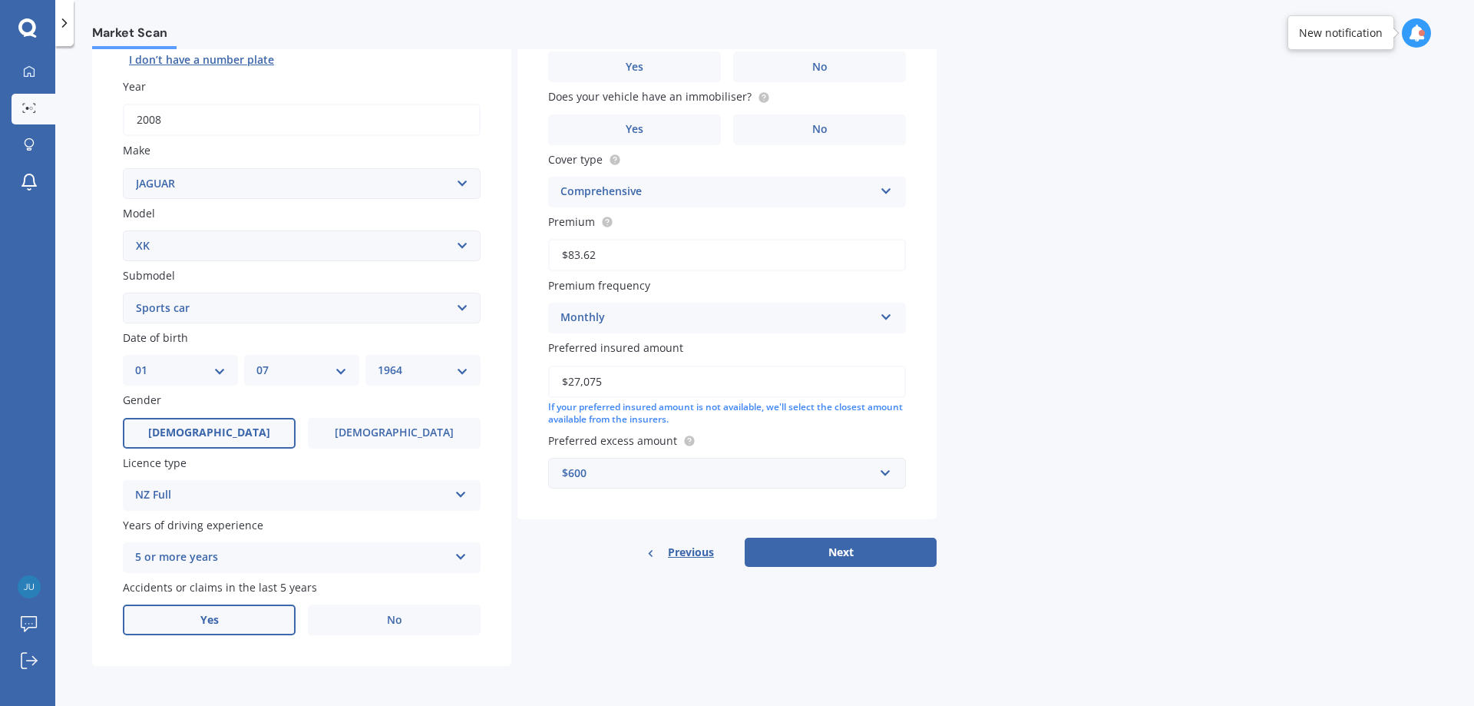
click at [234, 611] on label "Yes" at bounding box center [209, 619] width 173 height 31
click at [0, 0] on input "Yes" at bounding box center [0, 0] width 0 height 0
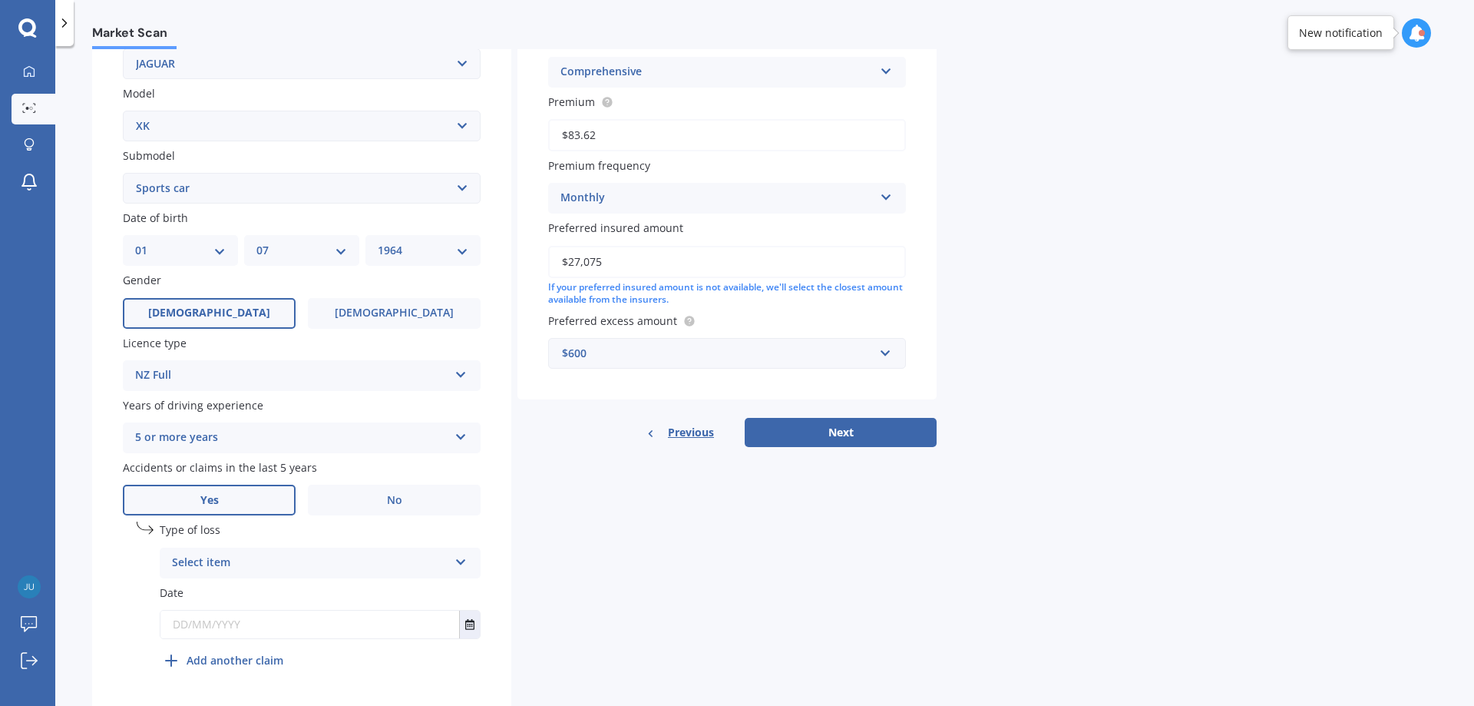
scroll to position [352, 0]
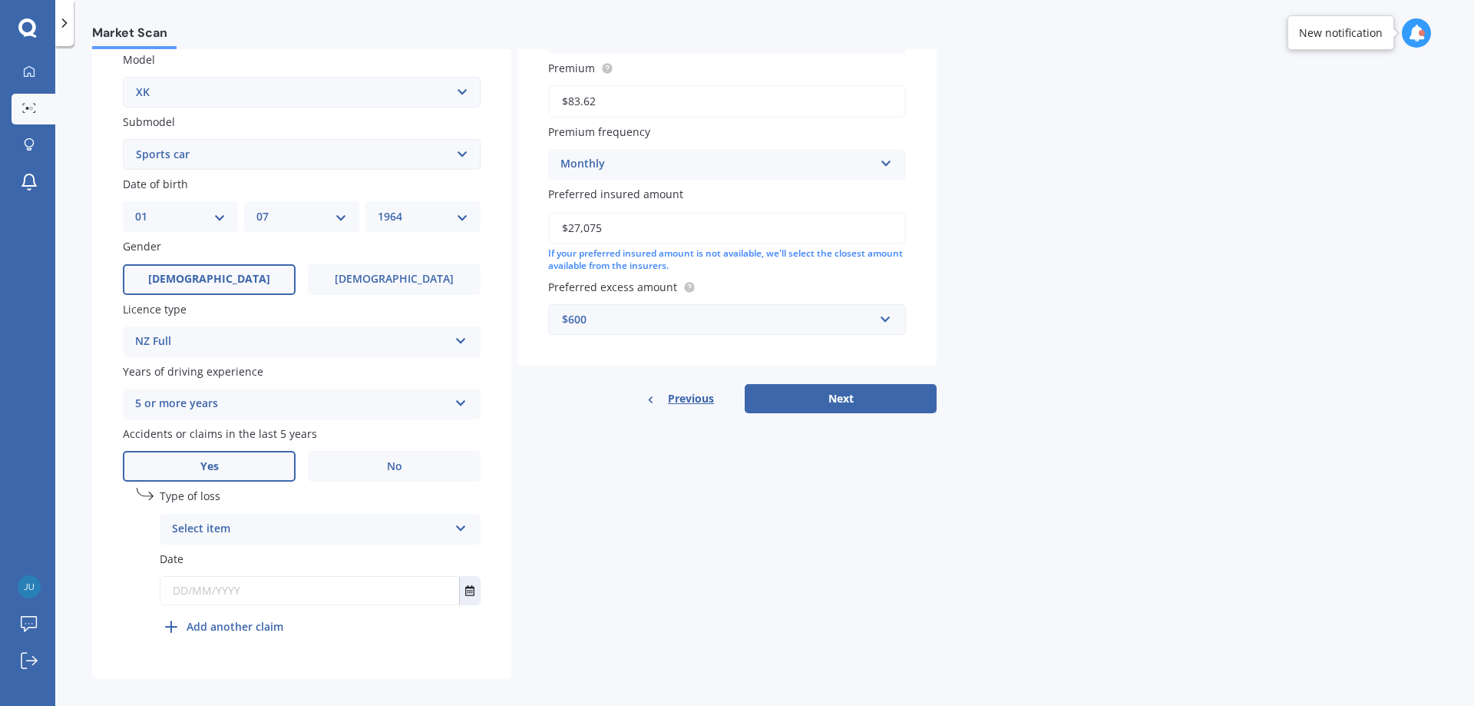
click at [458, 525] on icon at bounding box center [461, 525] width 13 height 11
click at [313, 585] on div "Not at fault accident" at bounding box center [319, 587] width 319 height 28
click at [280, 593] on input "text" at bounding box center [309, 591] width 299 height 28
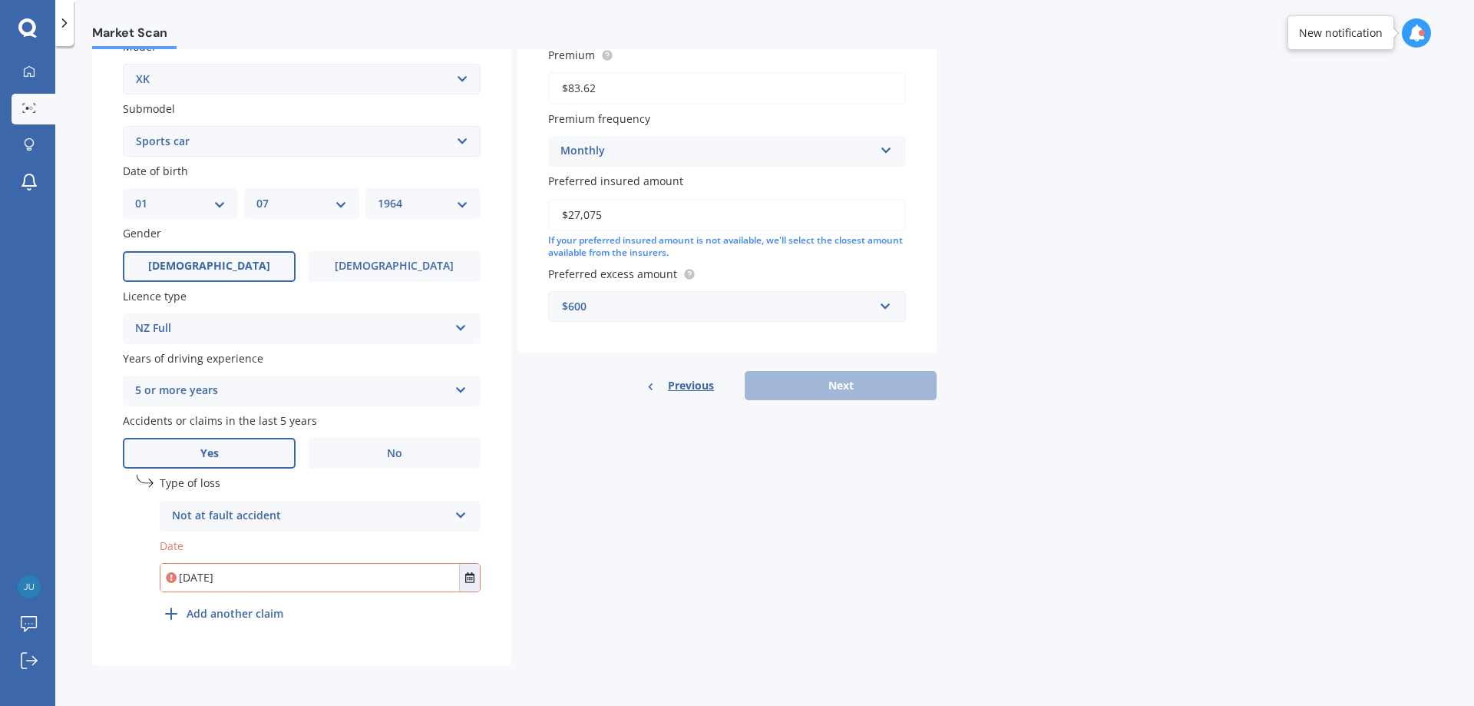
type input "[DATE]"
click at [553, 570] on div "Details Plate number Search I don’t have a number plate Year [DATE] Make Select…" at bounding box center [514, 212] width 845 height 907
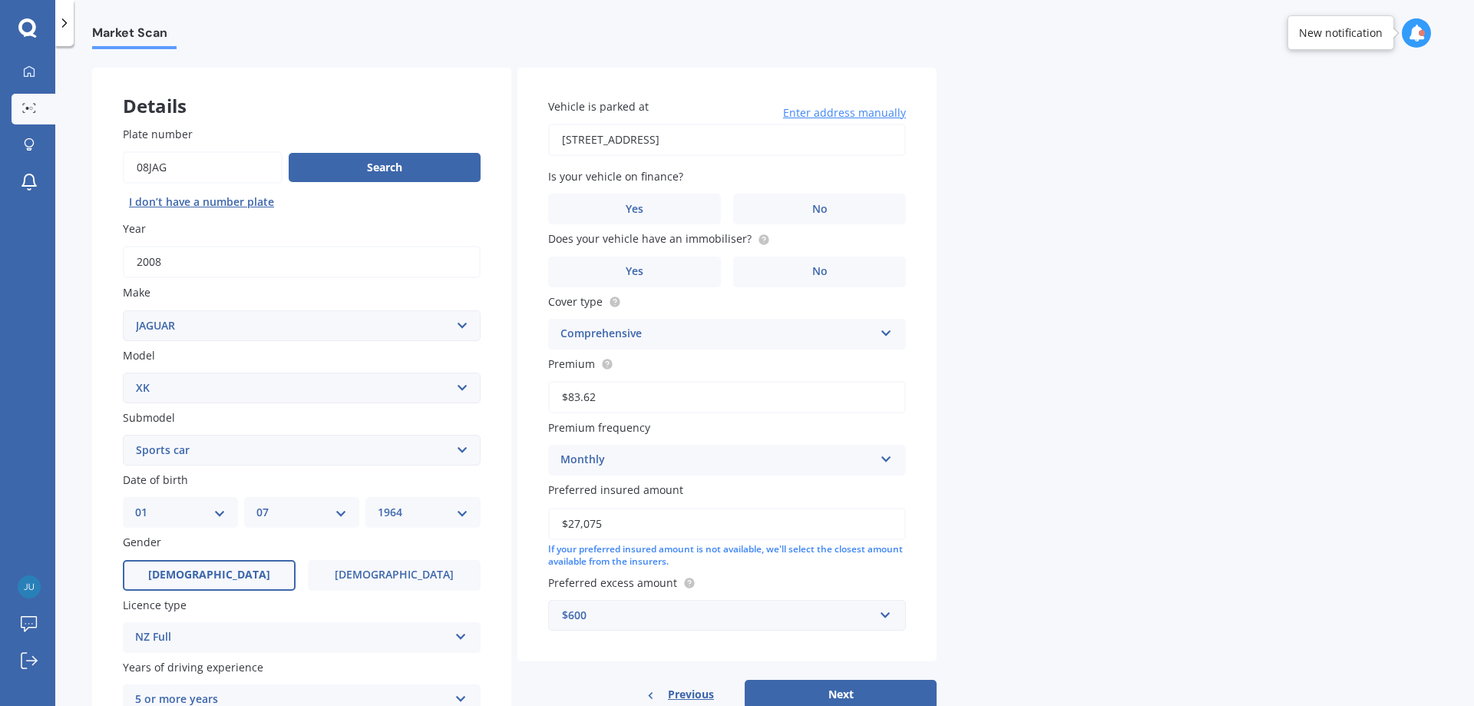
scroll to position [0, 0]
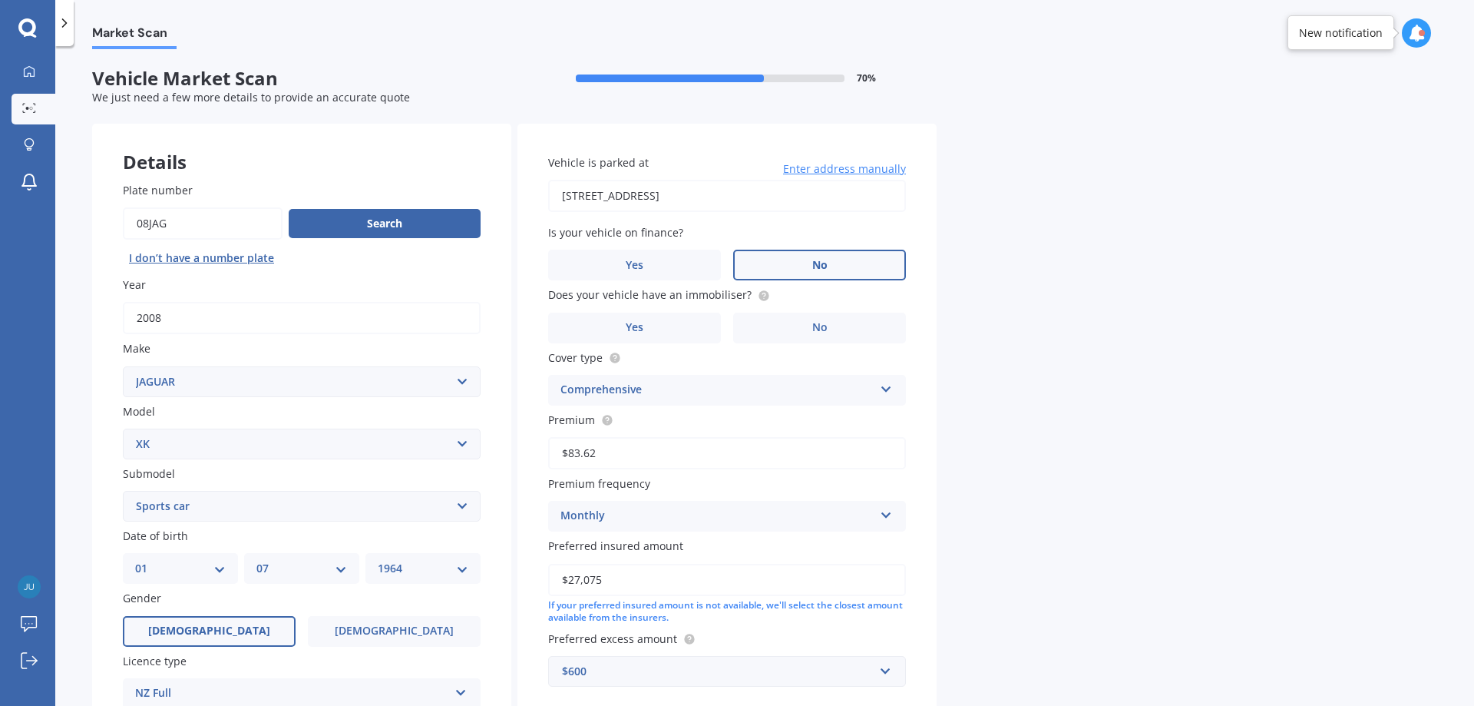
click at [815, 265] on span "No" at bounding box center [819, 265] width 15 height 13
click at [0, 0] on input "No" at bounding box center [0, 0] width 0 height 0
click at [818, 321] on span "No" at bounding box center [819, 327] width 15 height 13
click at [0, 0] on input "No" at bounding box center [0, 0] width 0 height 0
click at [1003, 394] on div "Market Scan Vehicle Market Scan 70 % We just need a few more details to provide…" at bounding box center [764, 379] width 1419 height 660
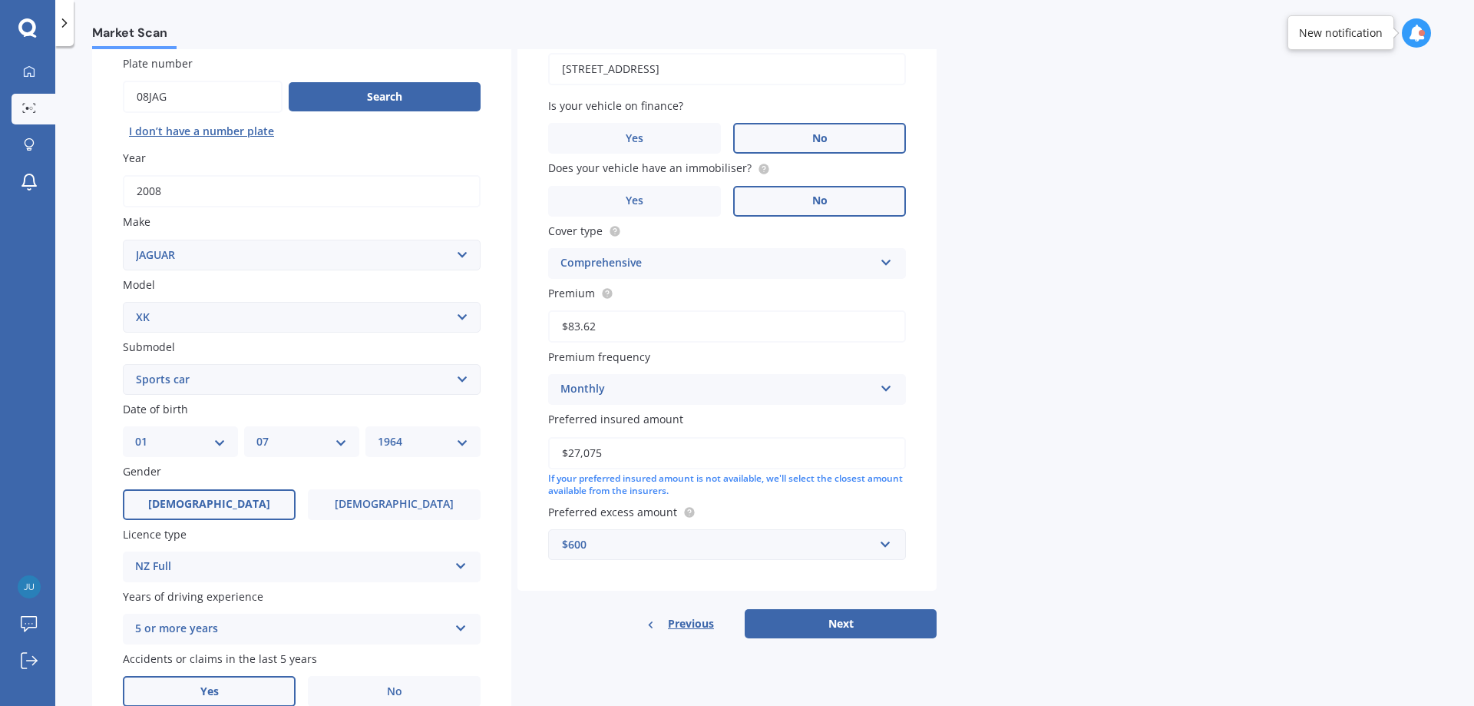
scroll to position [154, 0]
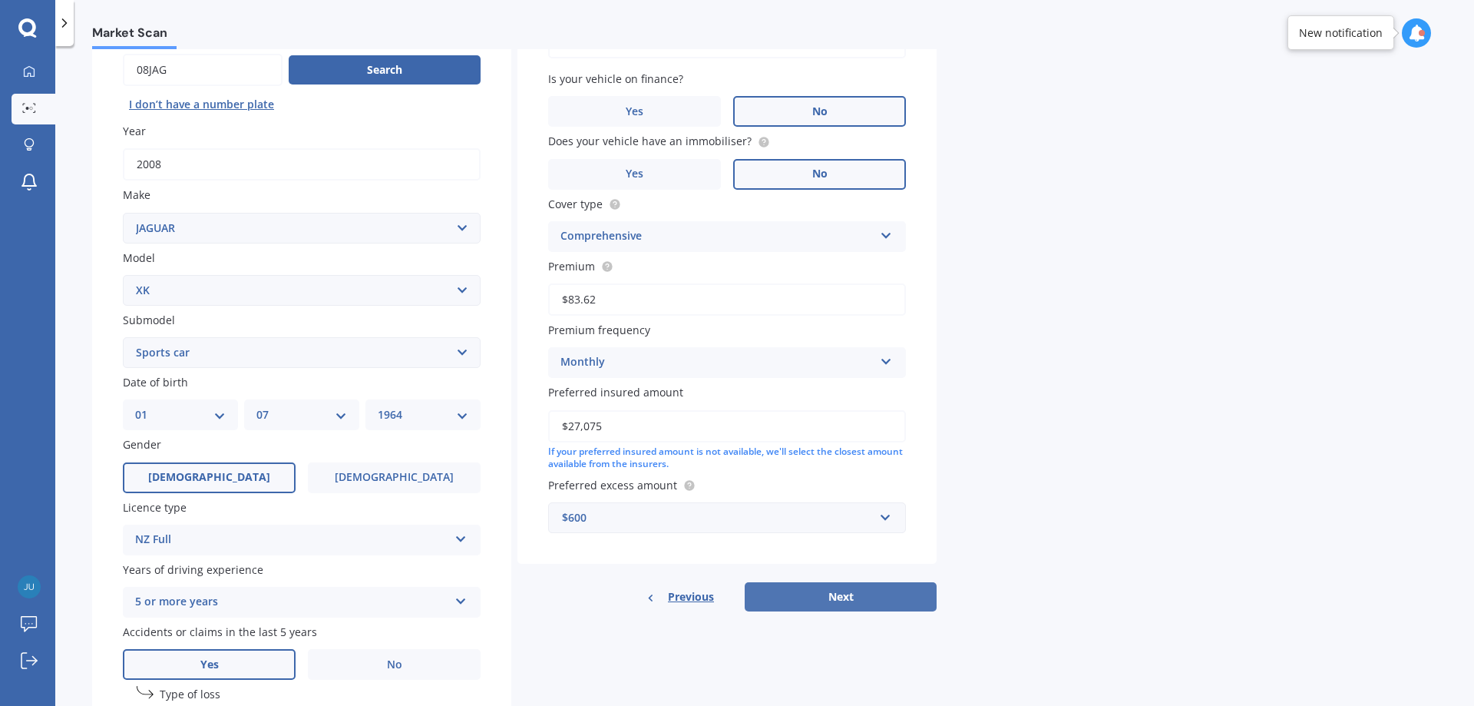
click at [855, 596] on button "Next" at bounding box center [841, 596] width 192 height 29
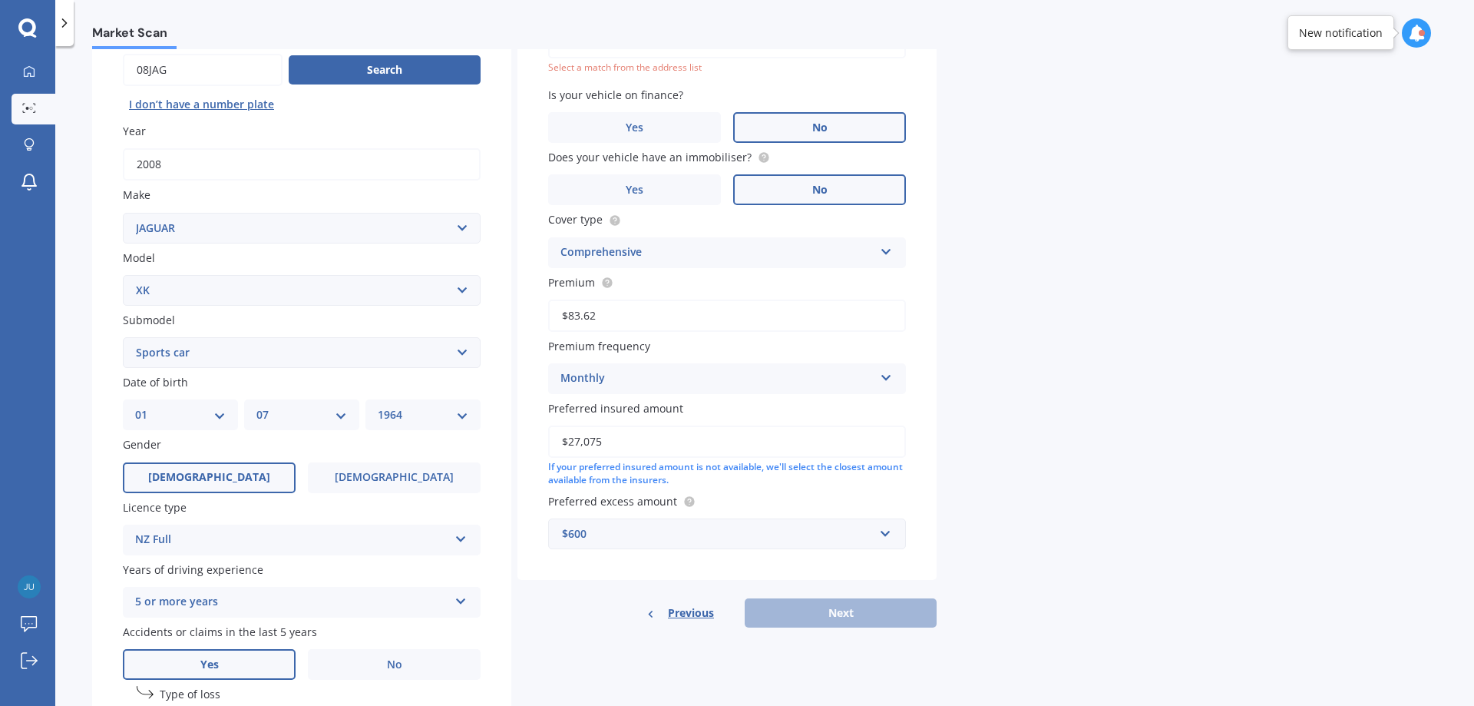
scroll to position [105, 0]
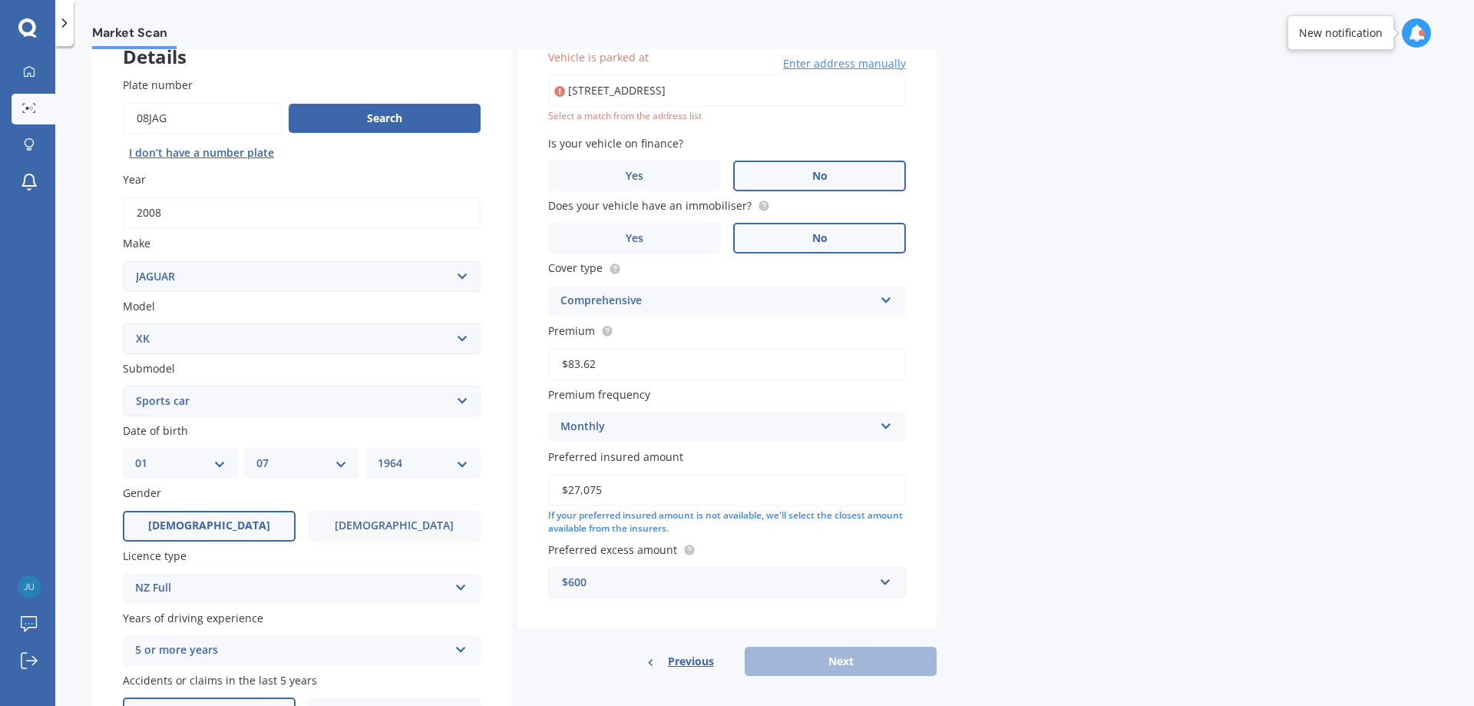
type input "[STREET_ADDRESS]"
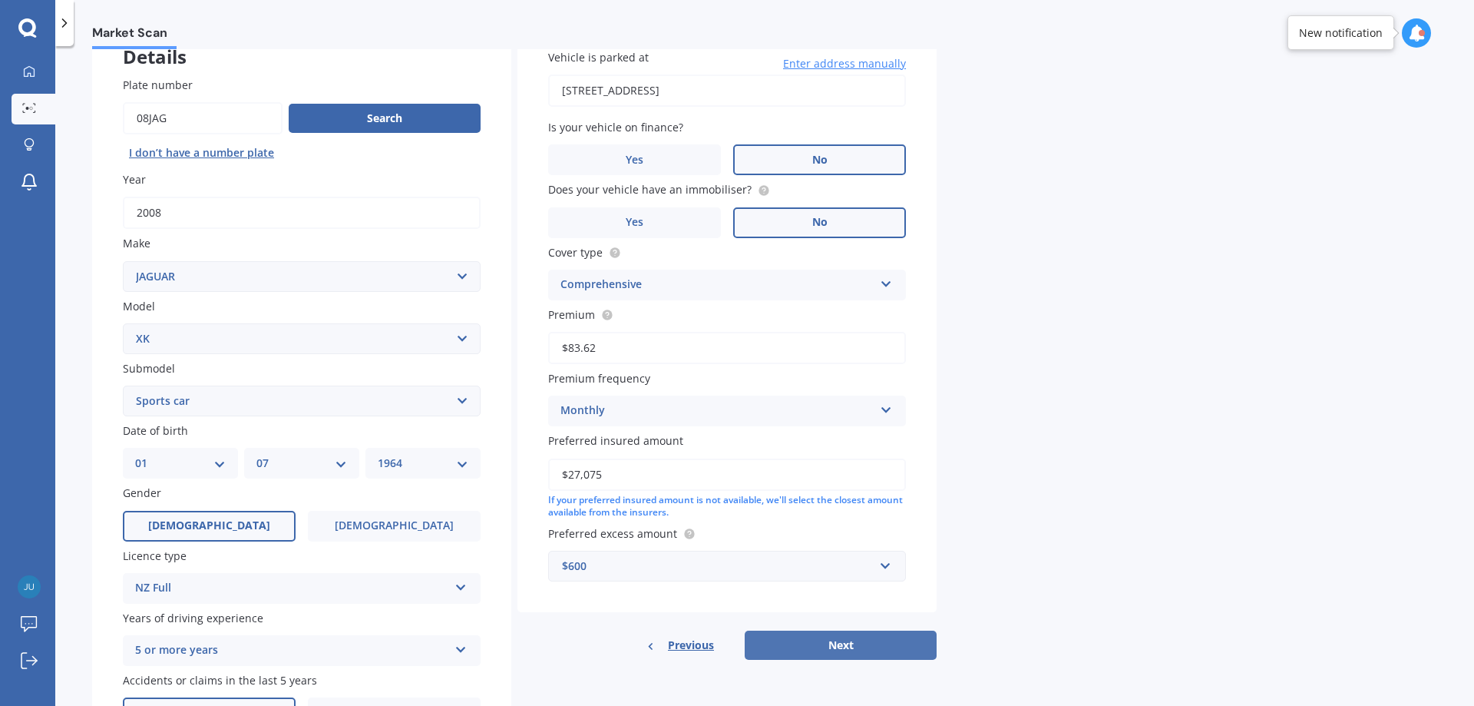
click at [851, 653] on button "Next" at bounding box center [841, 644] width 192 height 29
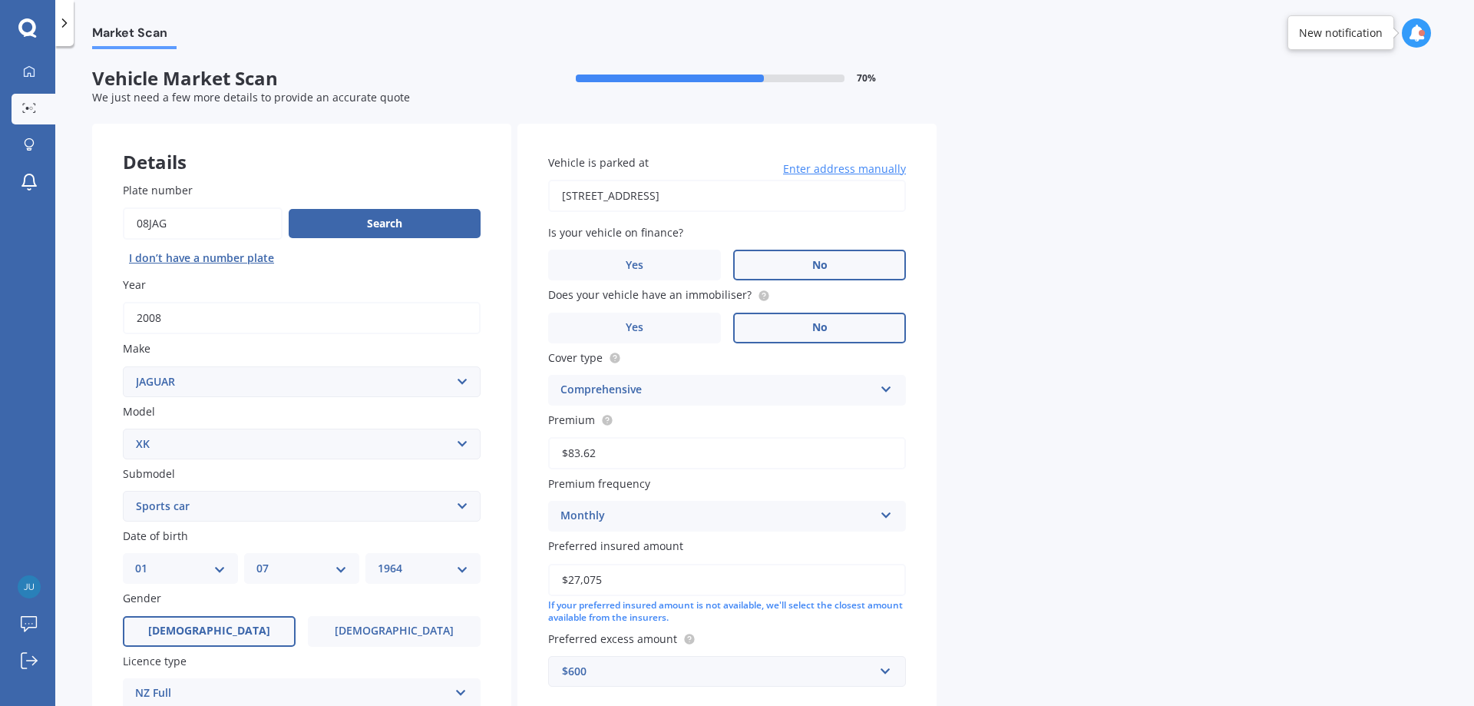
select select "01"
select select "07"
select select "1964"
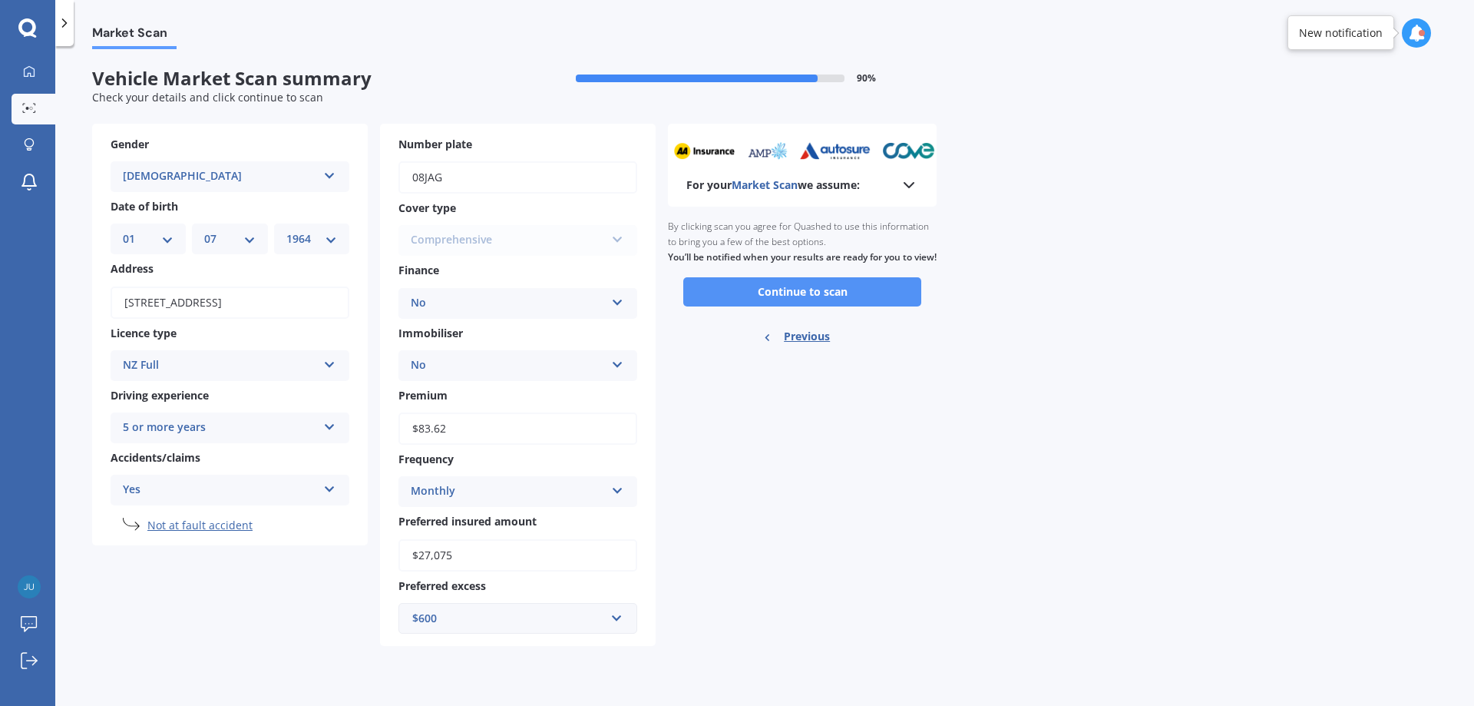
click at [813, 306] on button "Continue to scan" at bounding box center [802, 291] width 238 height 29
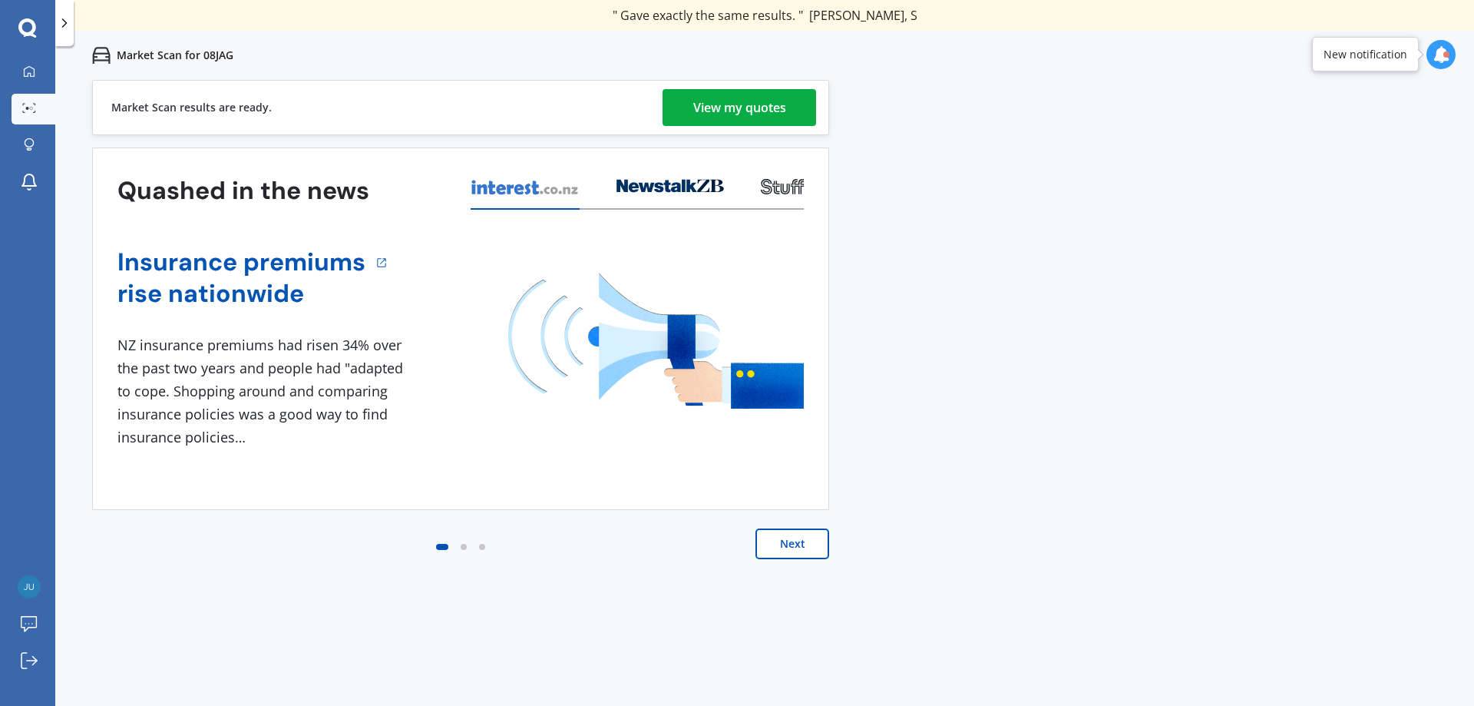
click at [738, 113] on div "View my quotes" at bounding box center [739, 107] width 93 height 37
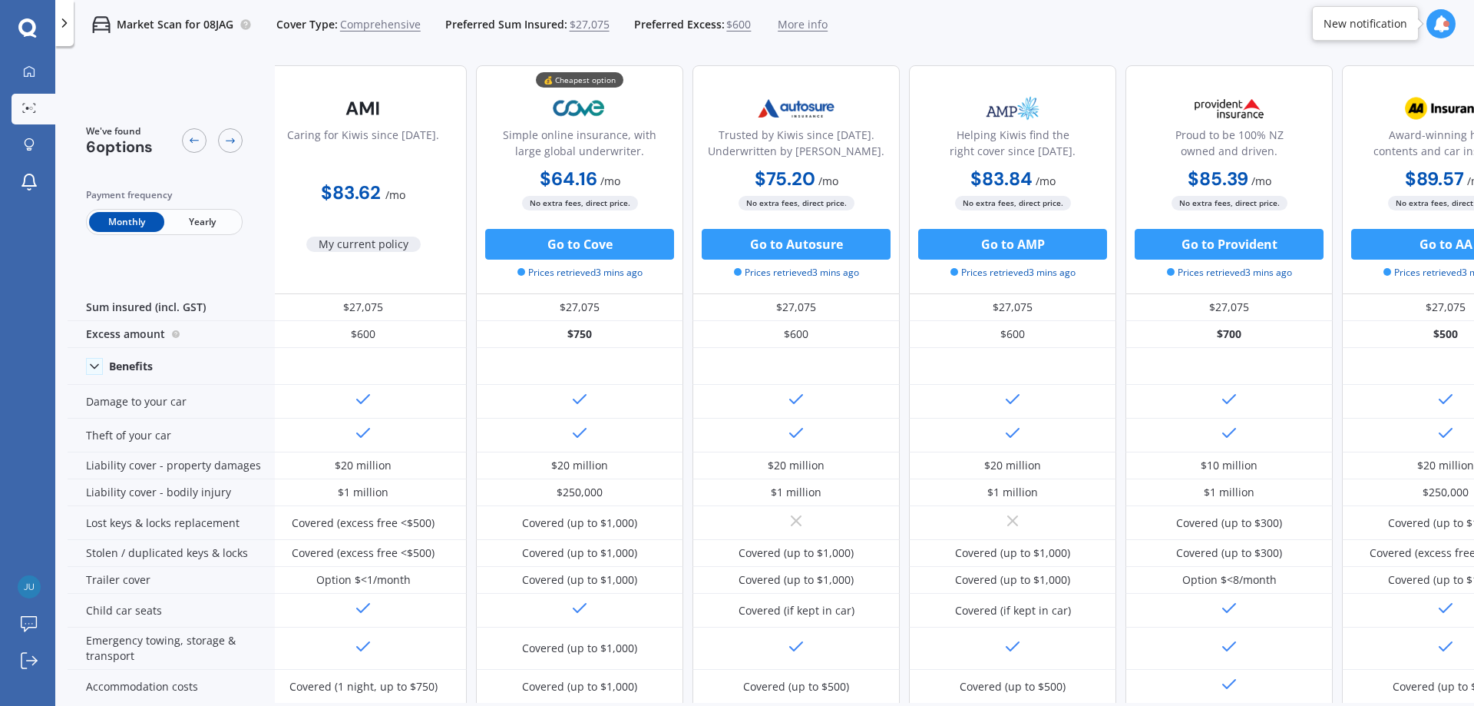
scroll to position [0, 14]
click at [1440, 704] on div "We've found 6 options Payment frequency Monthly Yearly Caring for Kiwis since […" at bounding box center [771, 404] width 1407 height 702
click at [1437, 703] on div "We've found 6 options Payment frequency Monthly Yearly Caring for Kiwis since […" at bounding box center [771, 404] width 1407 height 702
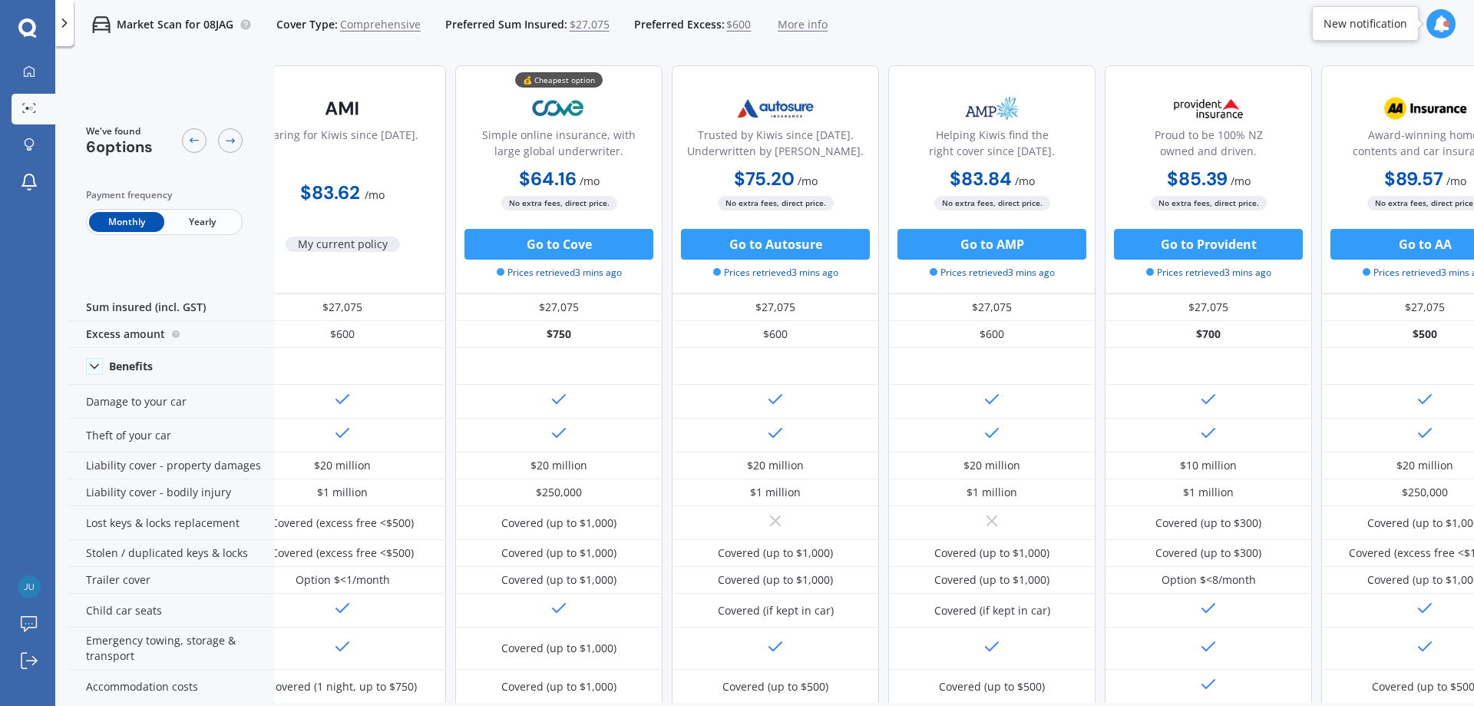
scroll to position [0, 0]
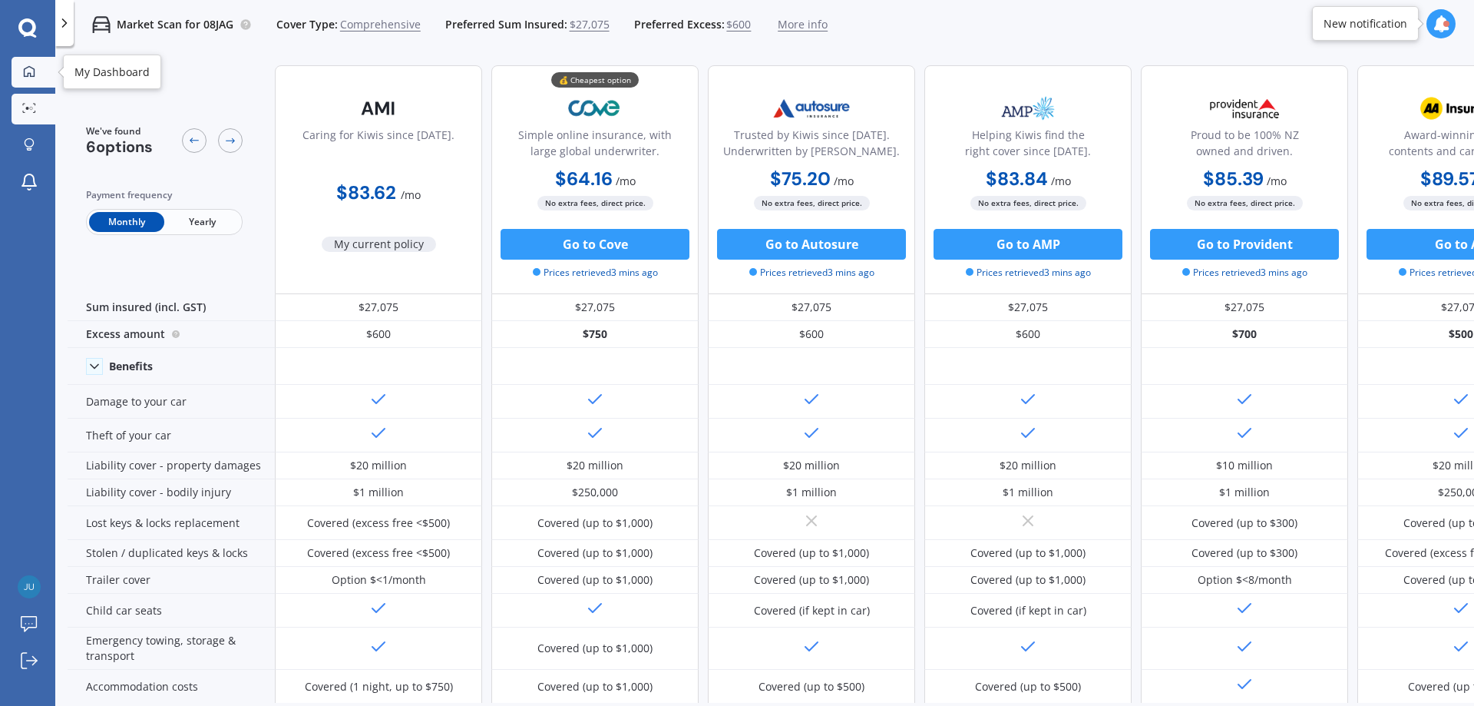
click at [29, 78] on div at bounding box center [29, 72] width 23 height 14
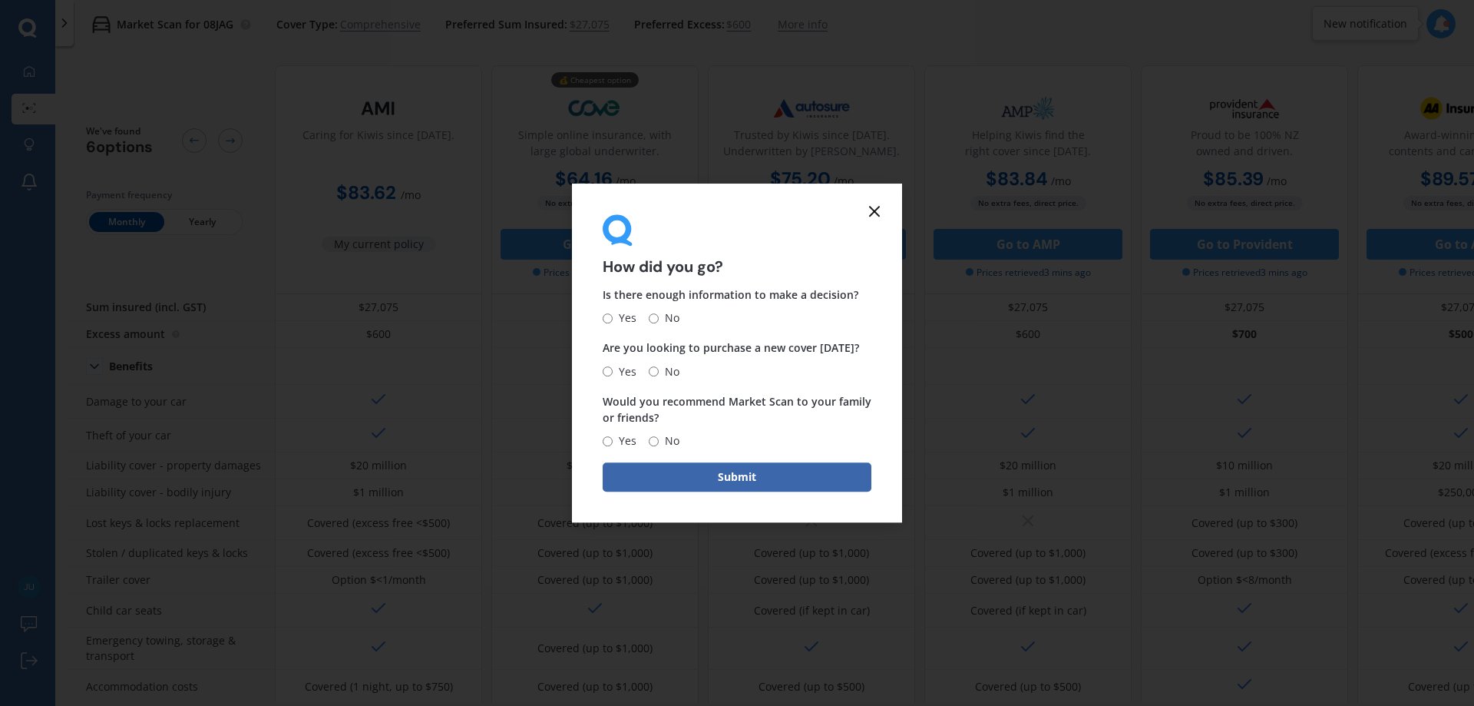
click at [876, 213] on line at bounding box center [874, 211] width 9 height 9
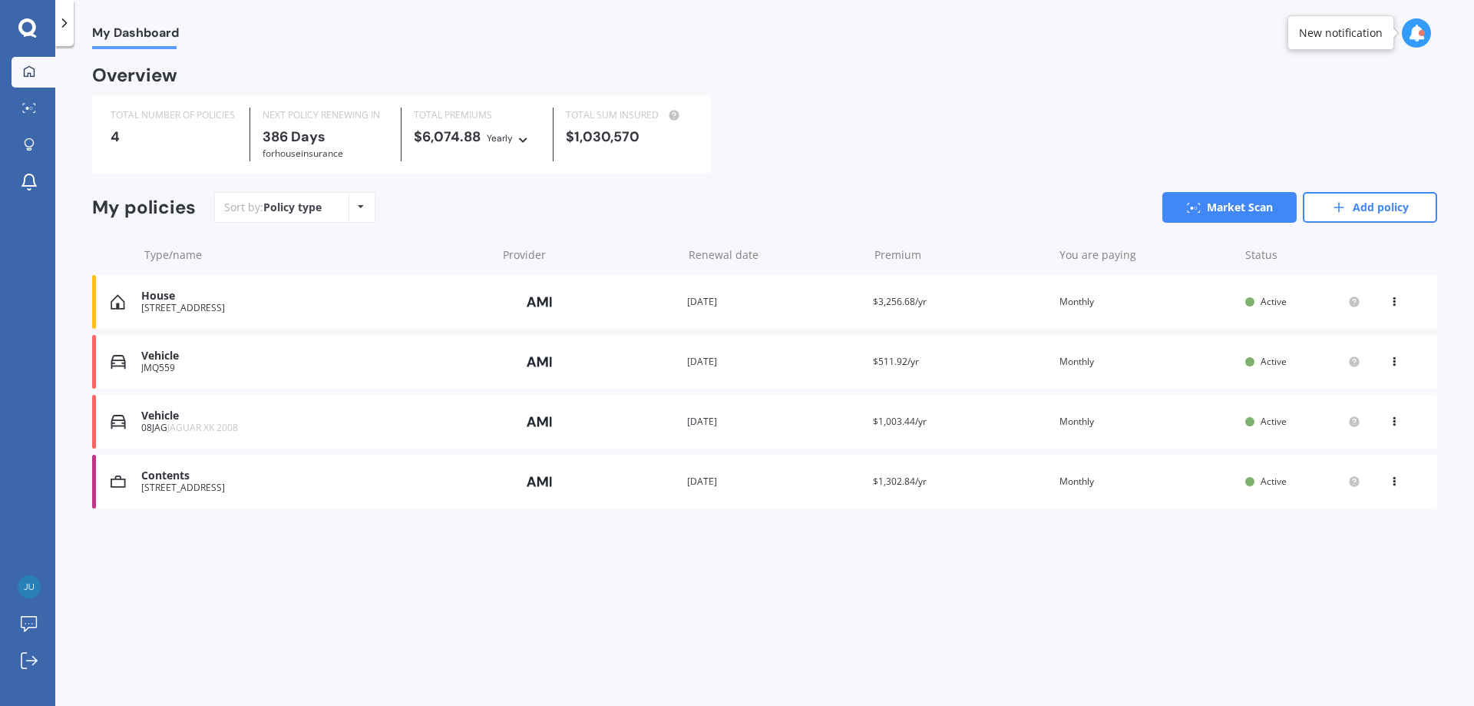
click at [164, 302] on div "House" at bounding box center [315, 295] width 348 height 13
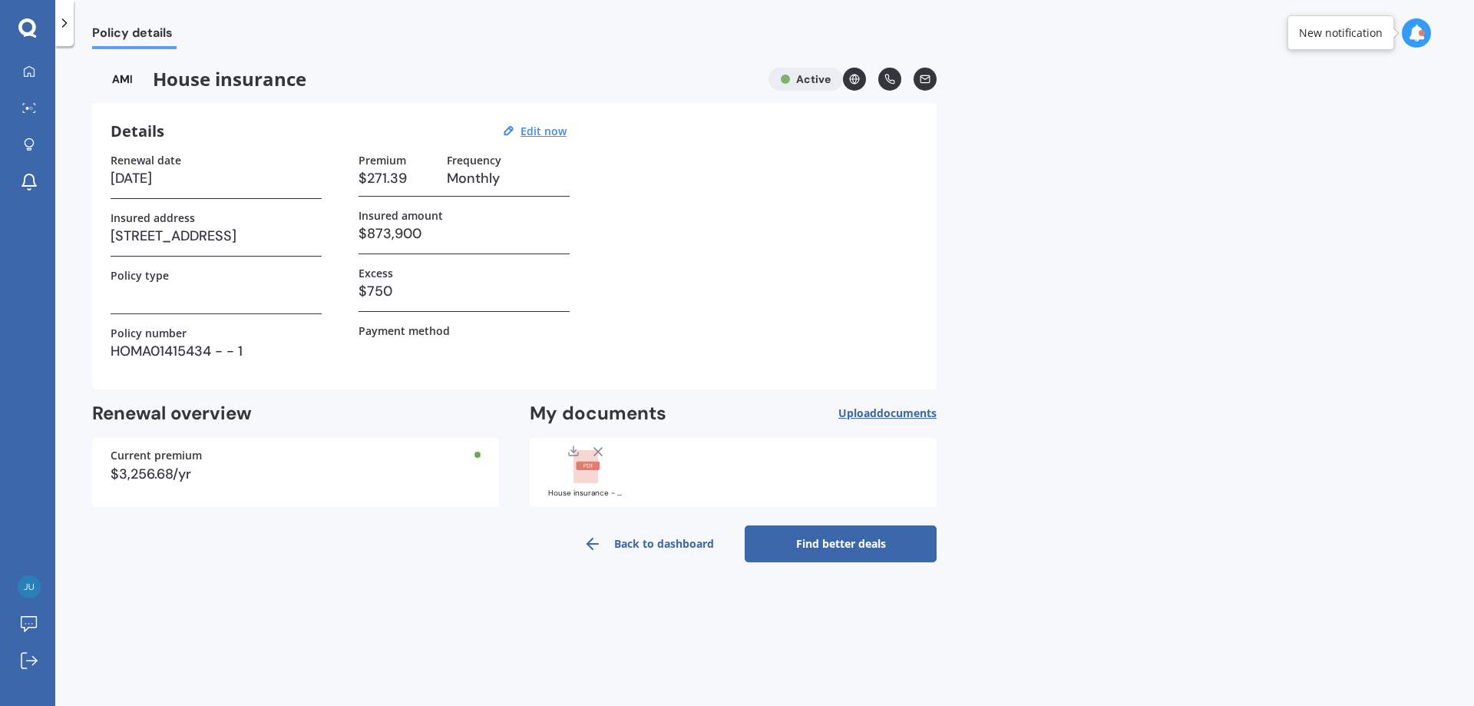
click at [864, 548] on link "Find better deals" at bounding box center [841, 543] width 192 height 37
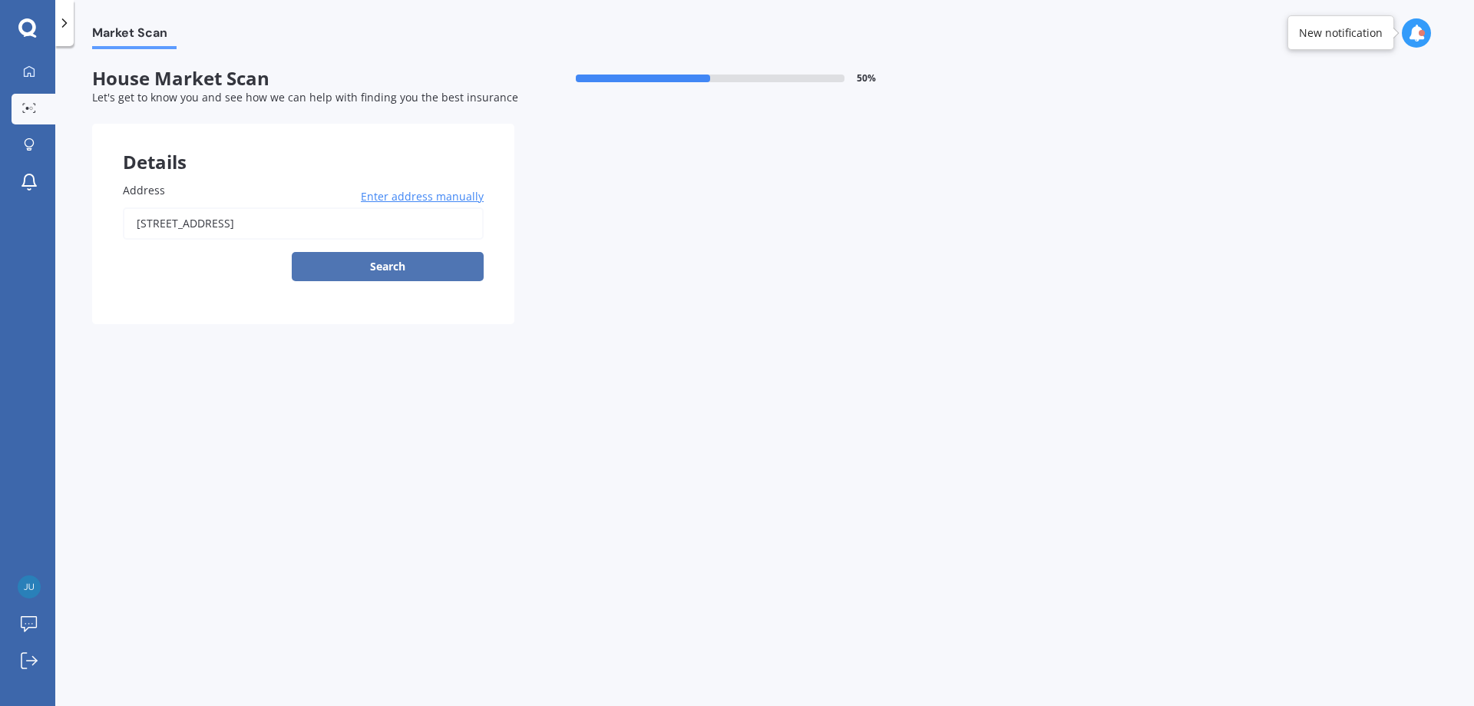
click at [381, 272] on button "Search" at bounding box center [388, 266] width 192 height 29
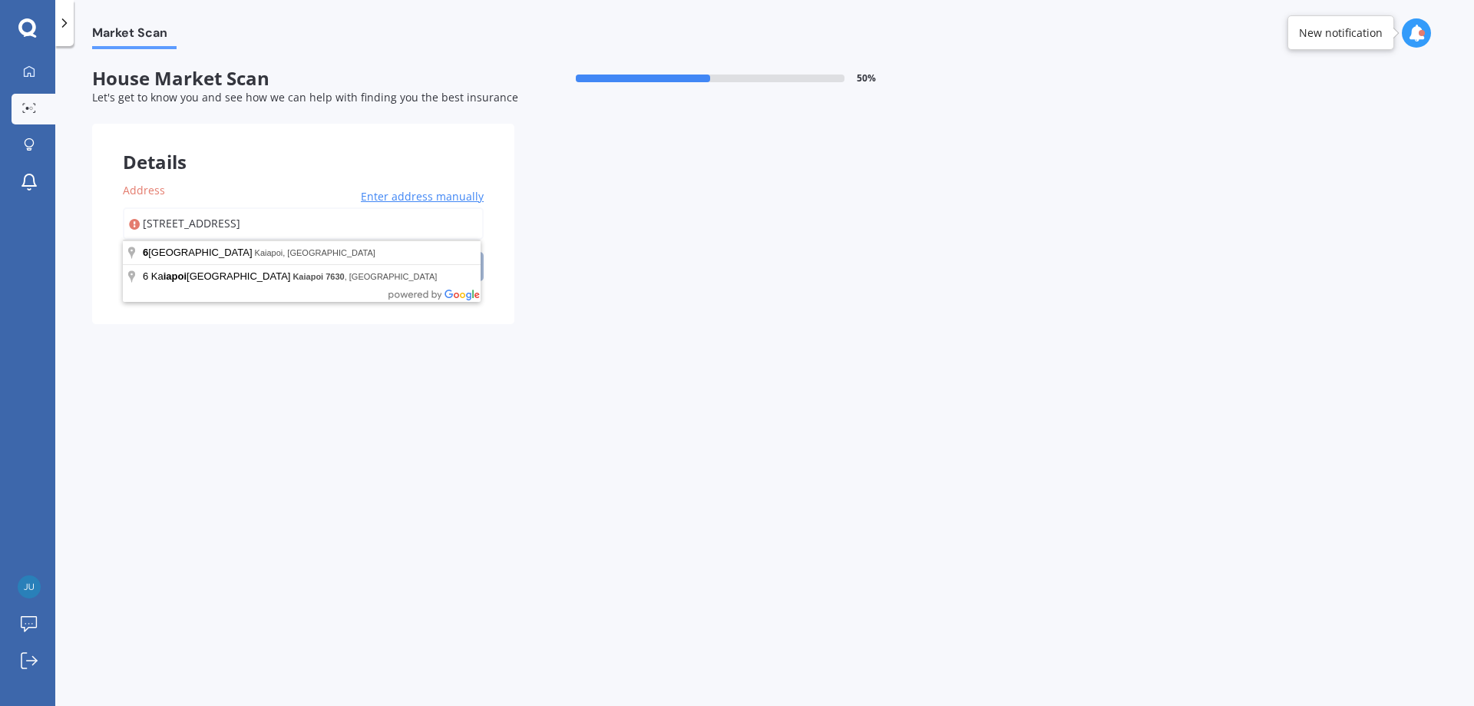
click at [293, 230] on input "[STREET_ADDRESS]" at bounding box center [303, 223] width 361 height 32
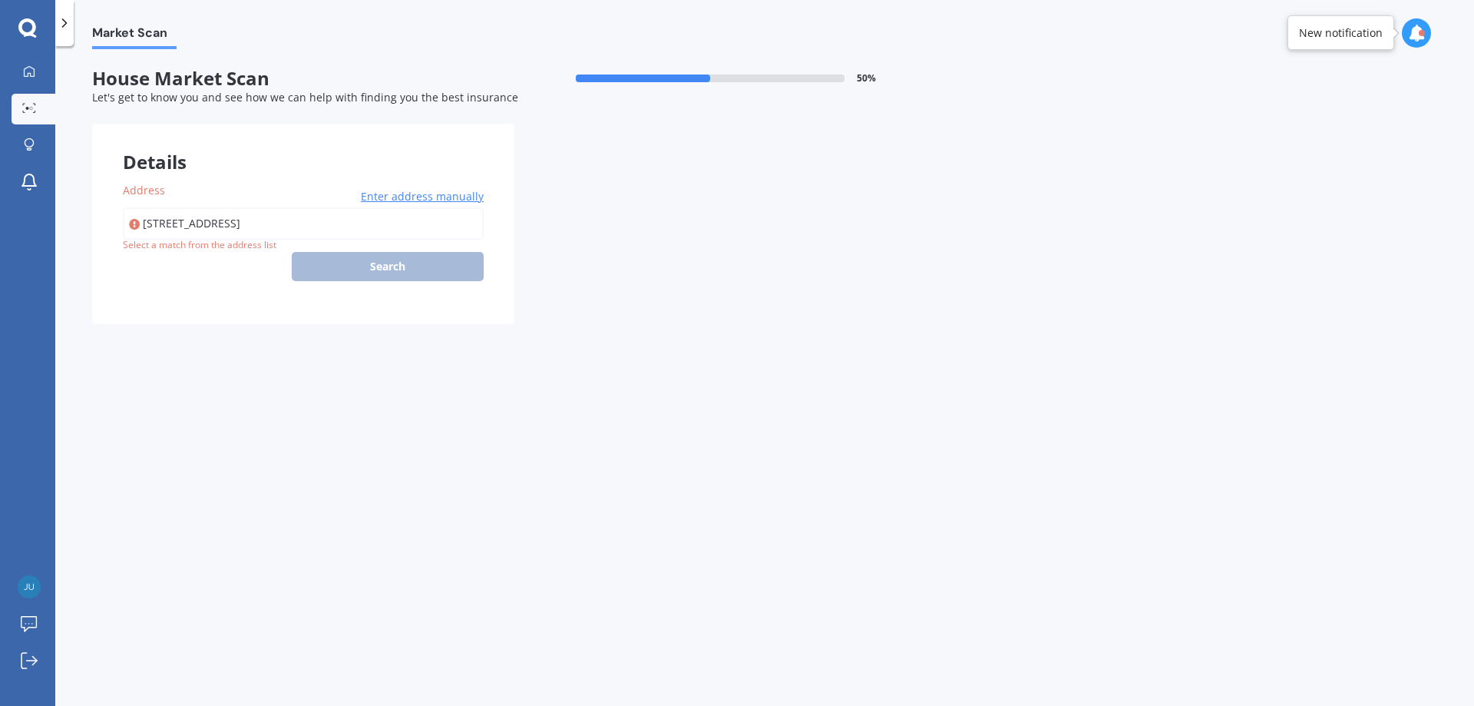
type input "[STREET_ADDRESS]"
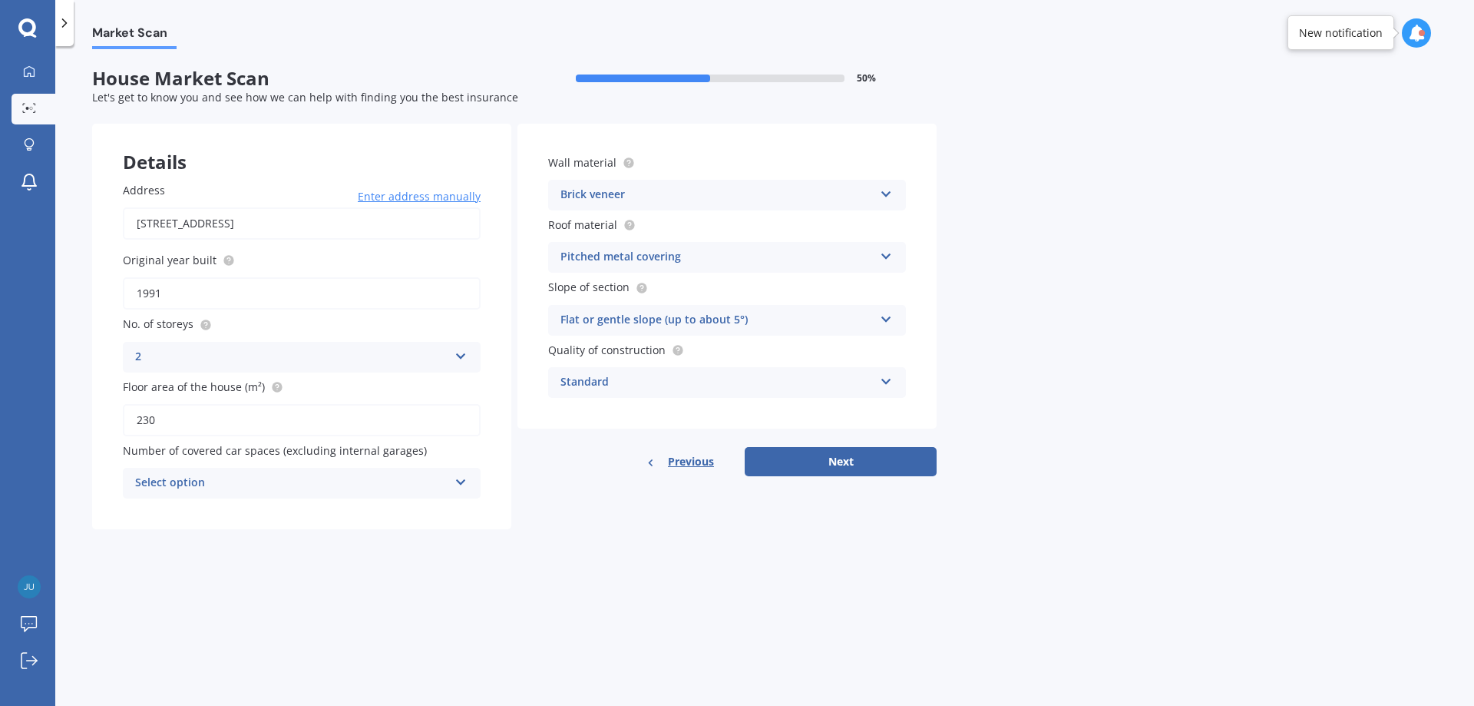
click at [459, 483] on icon at bounding box center [461, 479] width 13 height 11
click at [382, 507] on div "0" at bounding box center [302, 513] width 356 height 28
click at [860, 465] on button "Next" at bounding box center [841, 461] width 192 height 29
select select "01"
select select "07"
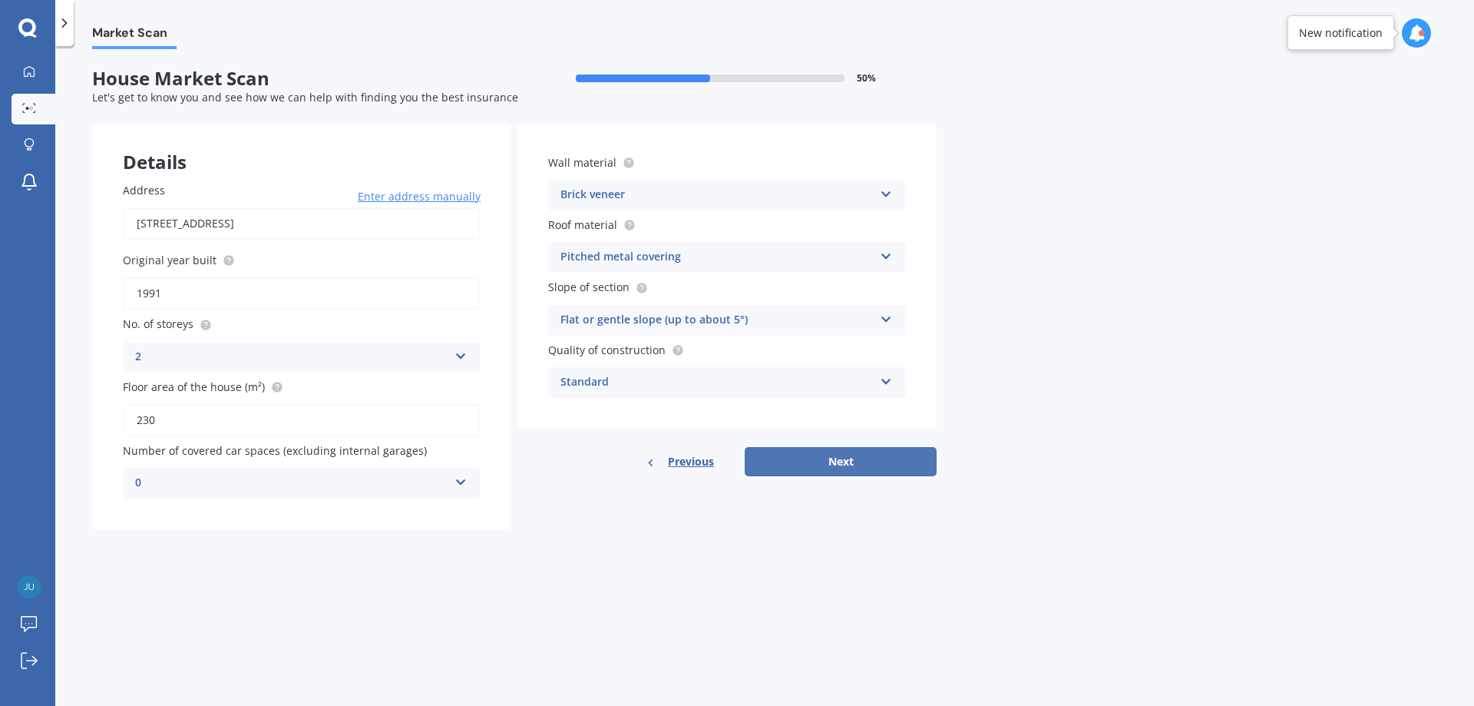
select select "1964"
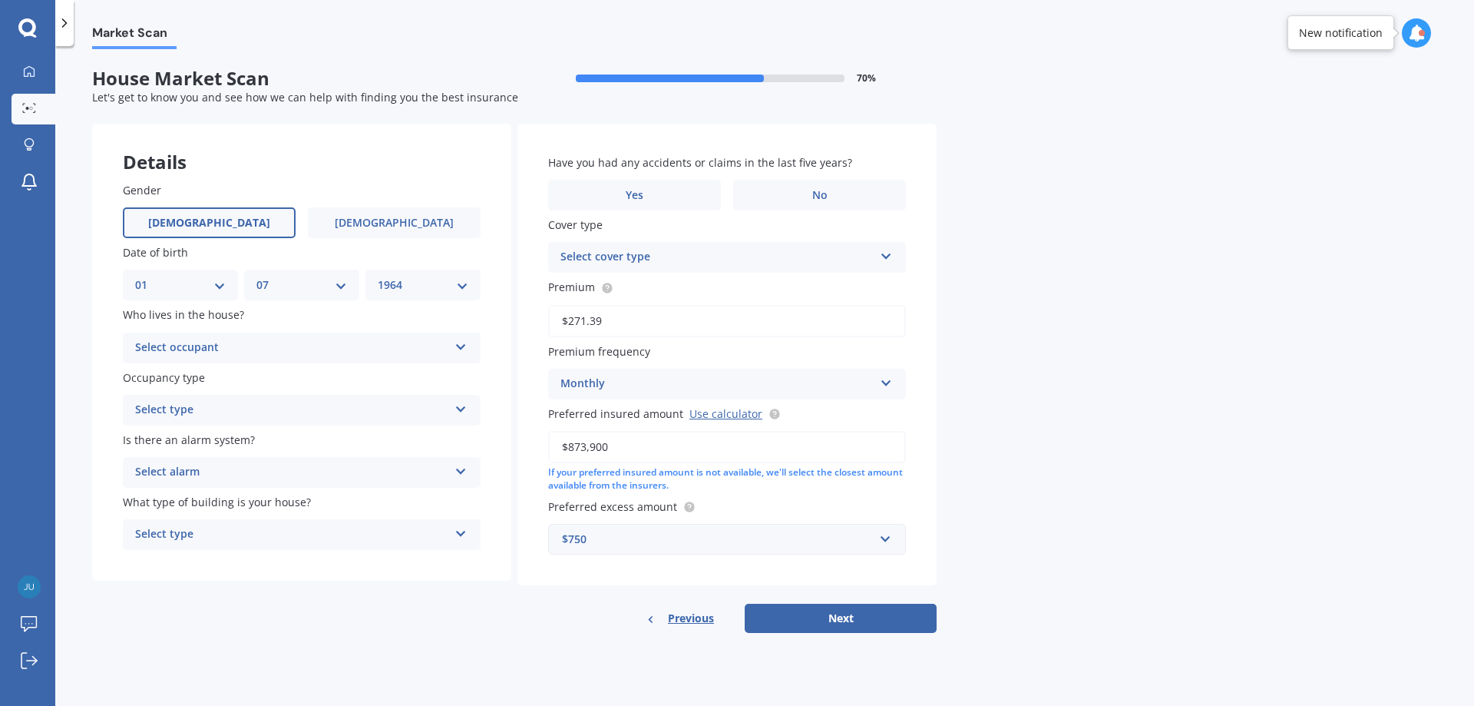
click at [465, 346] on icon at bounding box center [461, 344] width 13 height 11
click at [194, 375] on div "Owner" at bounding box center [302, 378] width 356 height 28
click at [471, 409] on div "Select type Permanent Holiday (without tenancy)" at bounding box center [302, 410] width 358 height 31
click at [221, 435] on div "Permanent" at bounding box center [302, 440] width 356 height 28
click at [464, 471] on icon at bounding box center [461, 468] width 13 height 11
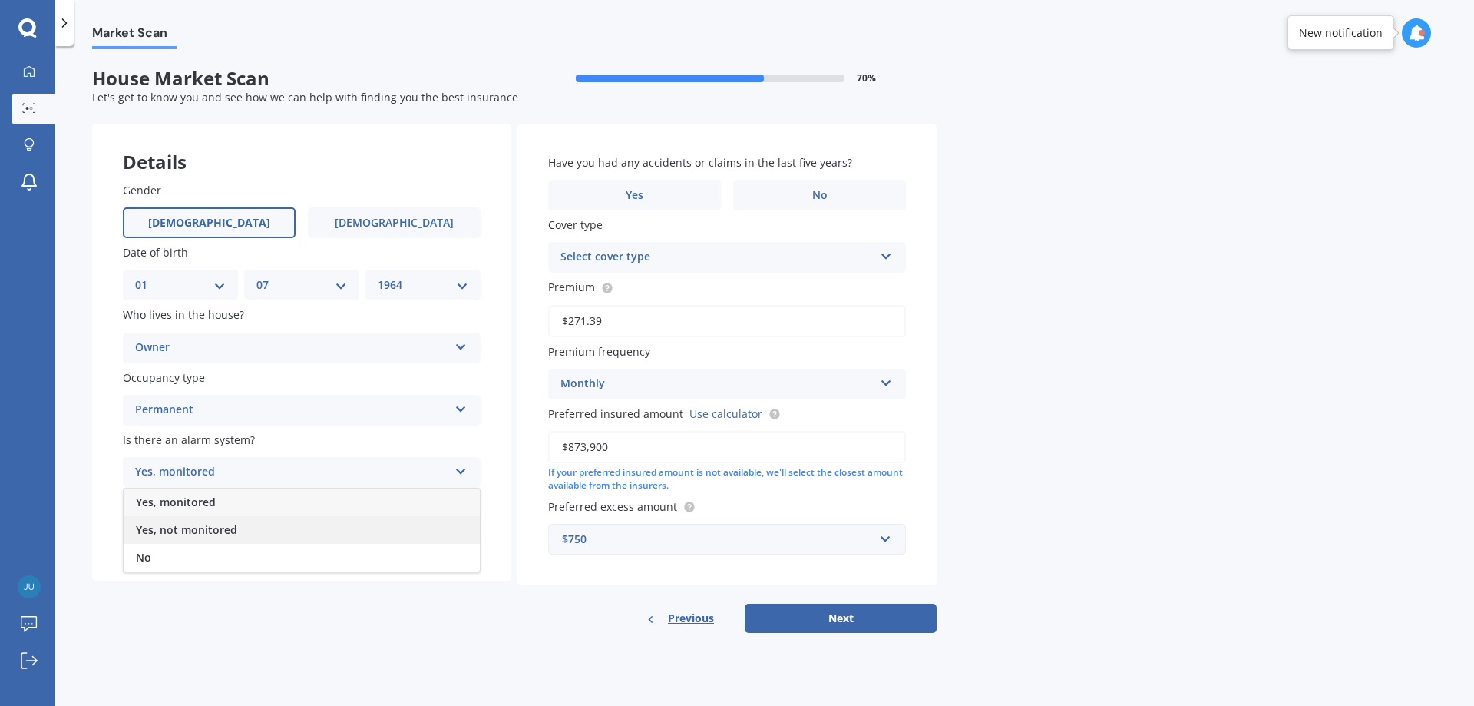
click at [195, 532] on span "Yes, not monitored" at bounding box center [186, 529] width 101 height 15
click at [478, 530] on div "Select type Freestanding Multi-unit (in a block of 6 or less) Multi-unit (in a …" at bounding box center [302, 534] width 358 height 31
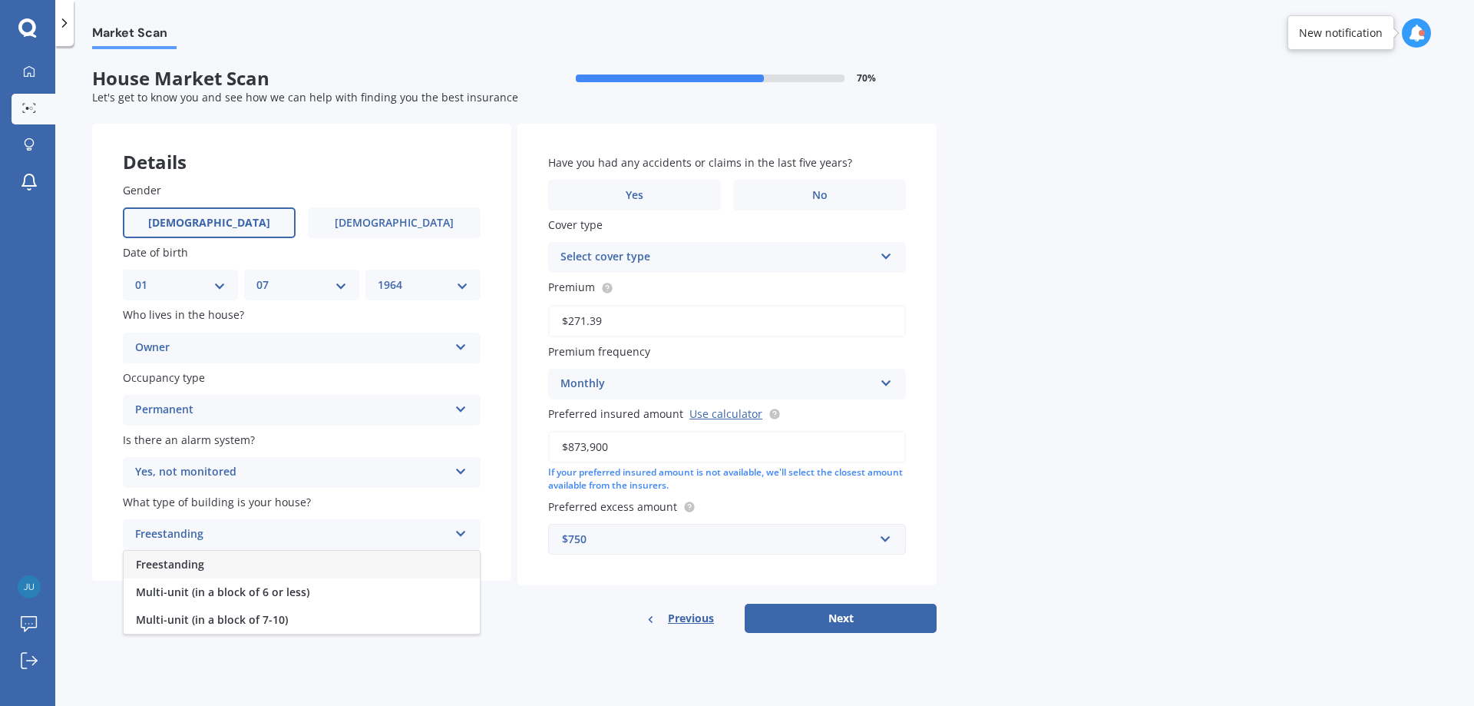
click at [244, 565] on div "Freestanding" at bounding box center [302, 564] width 356 height 28
click at [668, 197] on label "Yes" at bounding box center [634, 195] width 173 height 31
click at [0, 0] on input "Yes" at bounding box center [0, 0] width 0 height 0
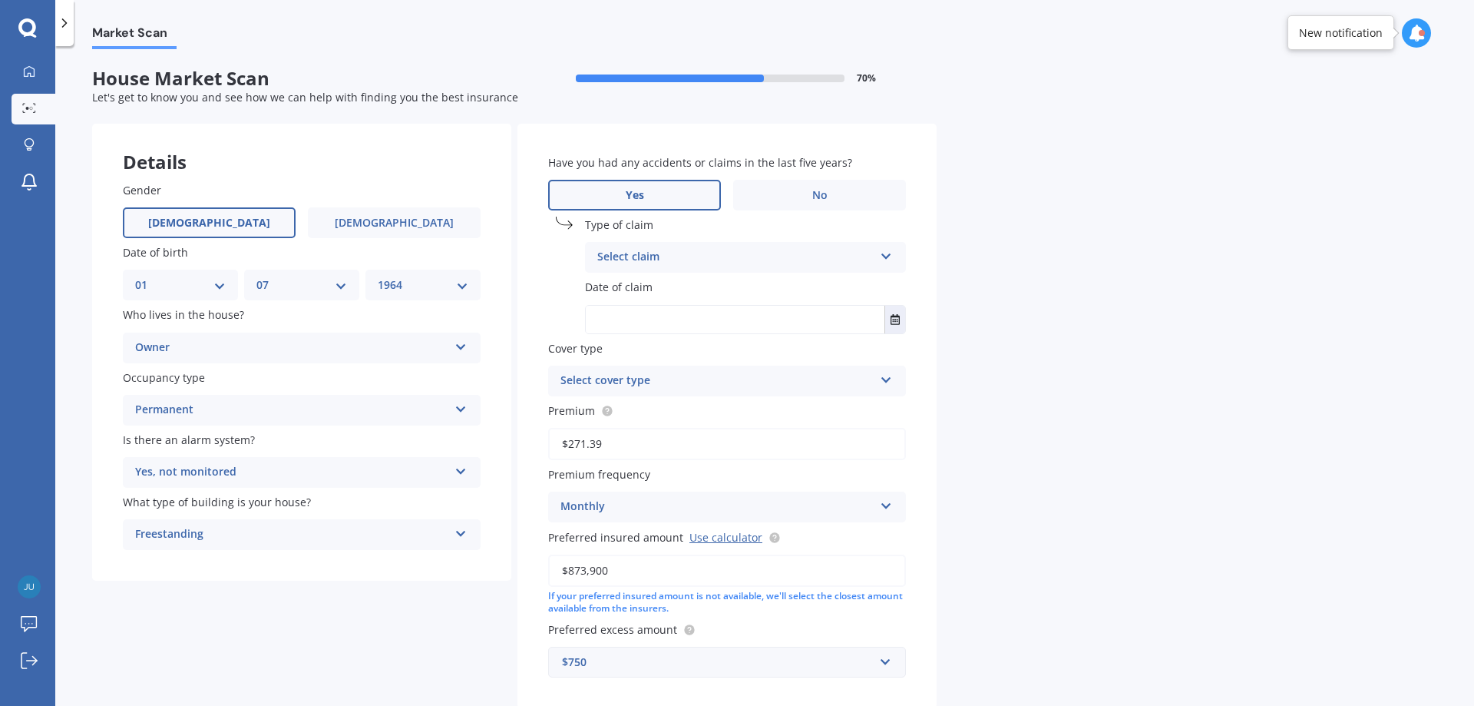
click at [673, 255] on div "Select claim" at bounding box center [735, 257] width 276 height 18
click at [836, 187] on label "No" at bounding box center [819, 195] width 173 height 31
click at [0, 0] on input "No" at bounding box center [0, 0] width 0 height 0
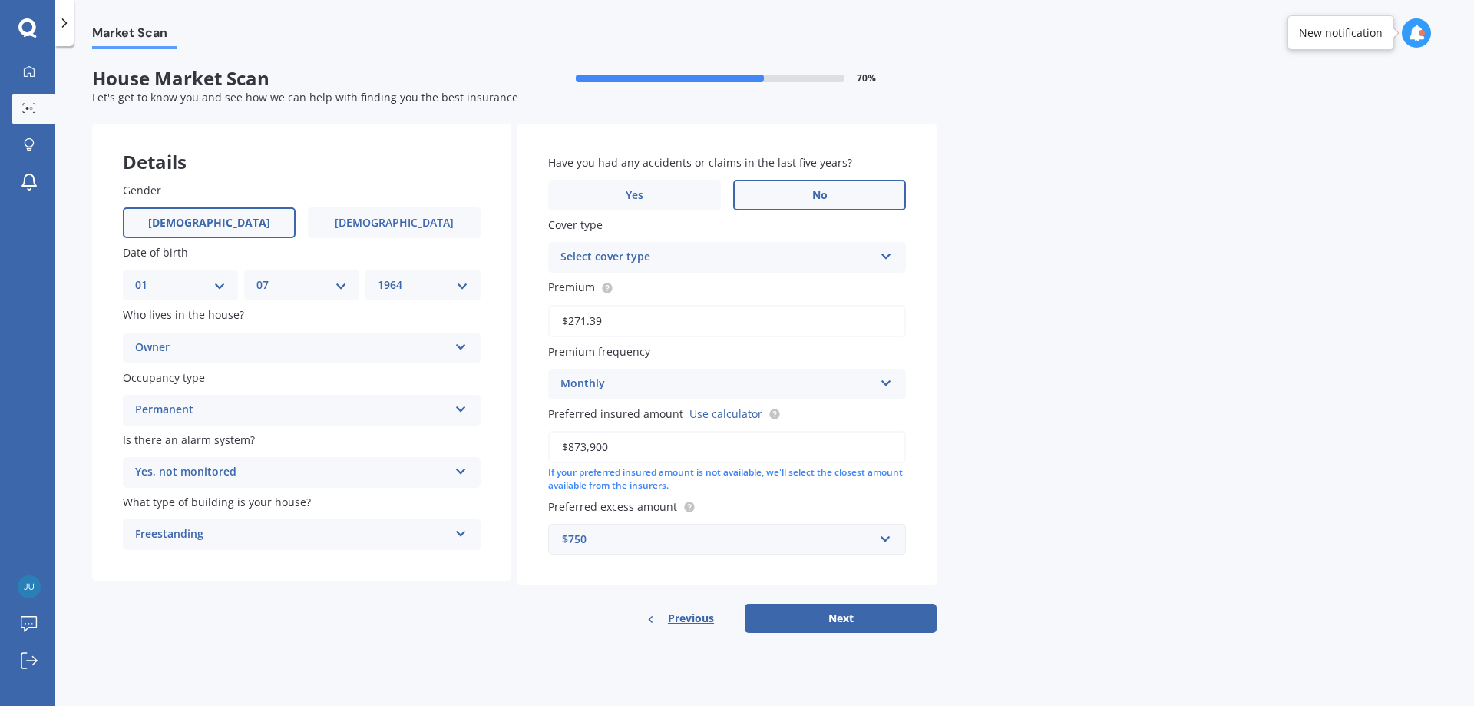
click at [879, 254] on div "Select cover type Premier House Market Value House Home Plus" at bounding box center [727, 257] width 358 height 31
click at [720, 286] on div "Premier House" at bounding box center [727, 287] width 356 height 28
click at [874, 620] on button "Next" at bounding box center [841, 617] width 192 height 29
select select "01"
select select "07"
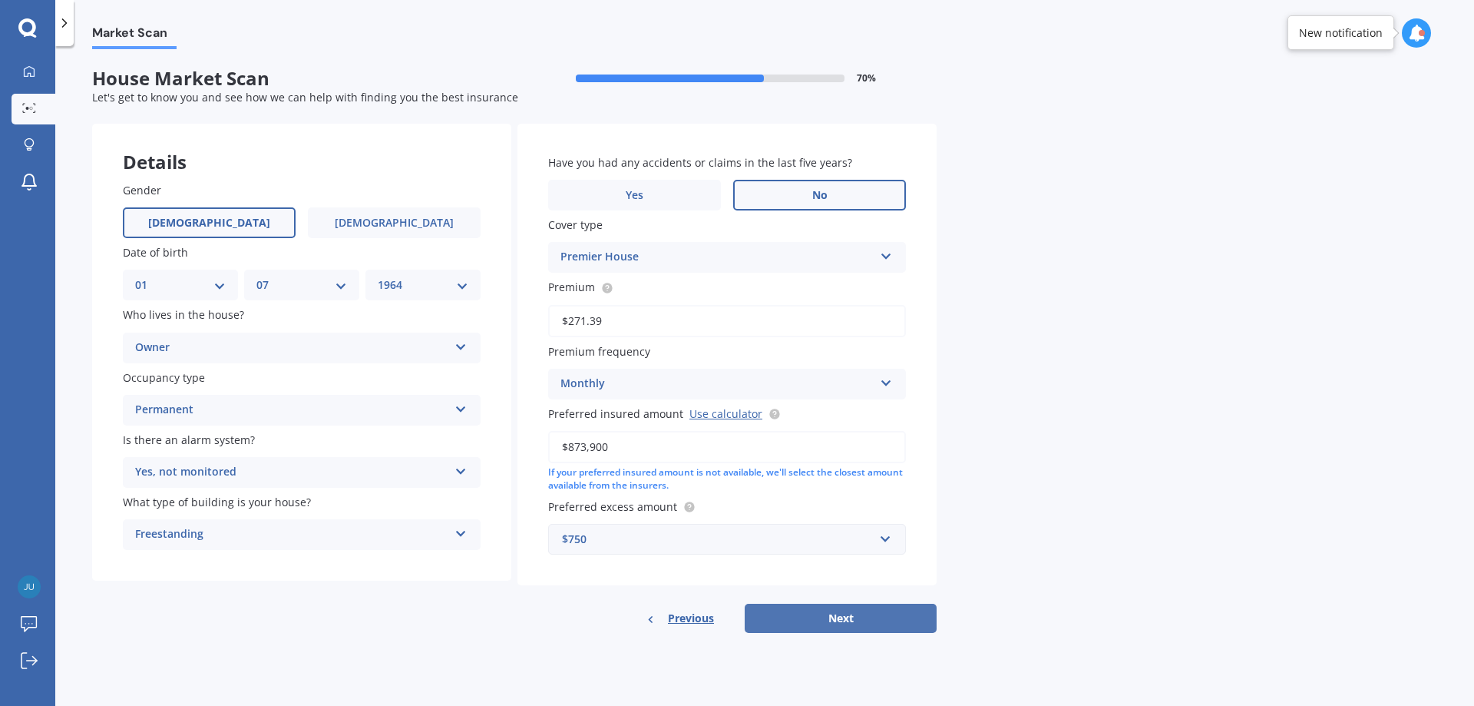
select select "1964"
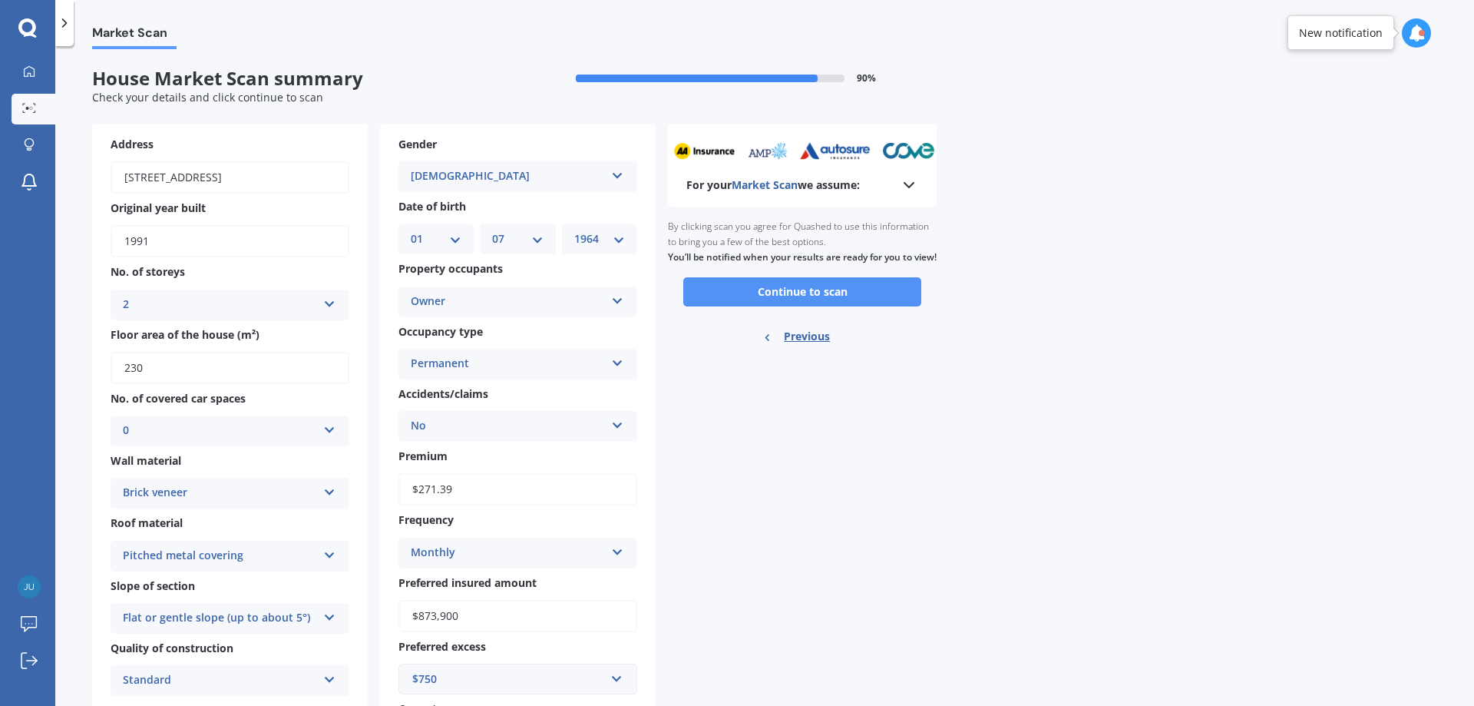
click at [813, 306] on button "Continue to scan" at bounding box center [802, 291] width 238 height 29
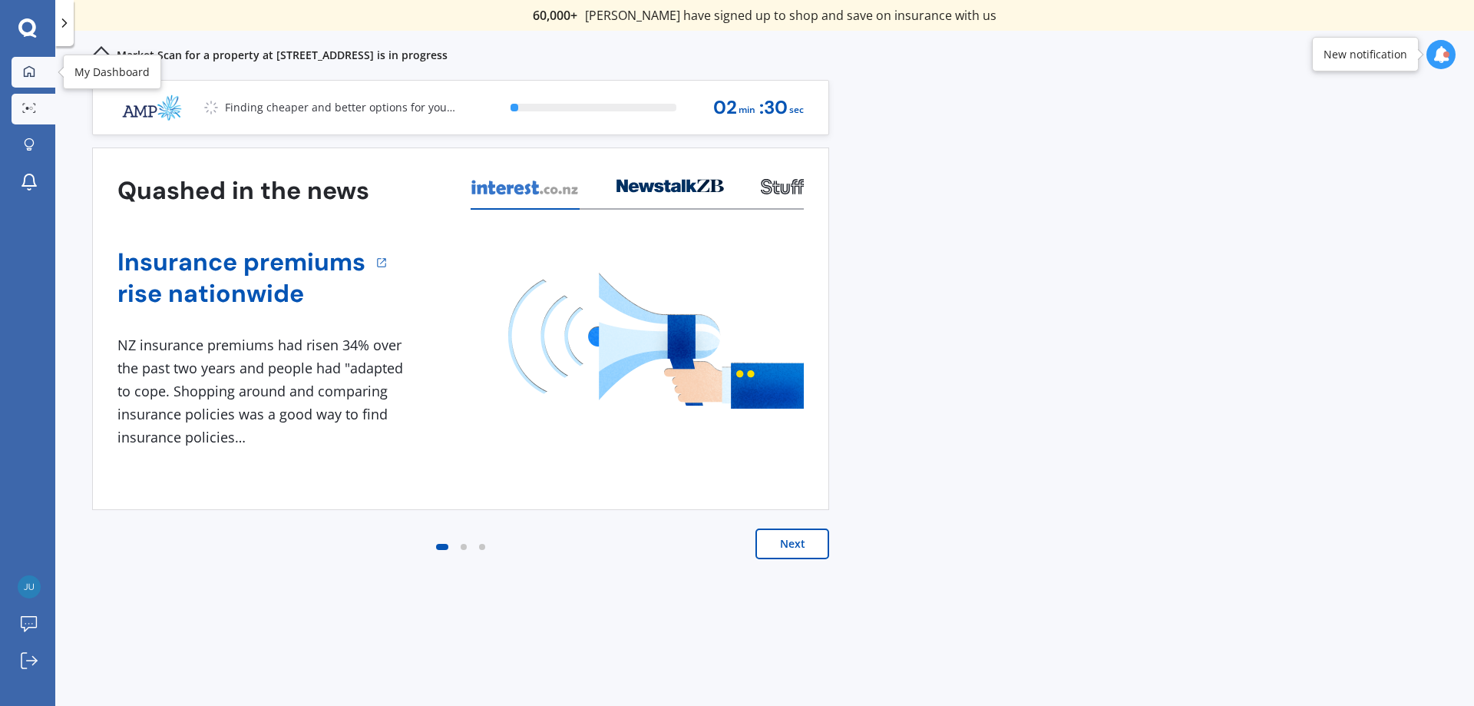
click at [33, 69] on icon at bounding box center [29, 71] width 12 height 12
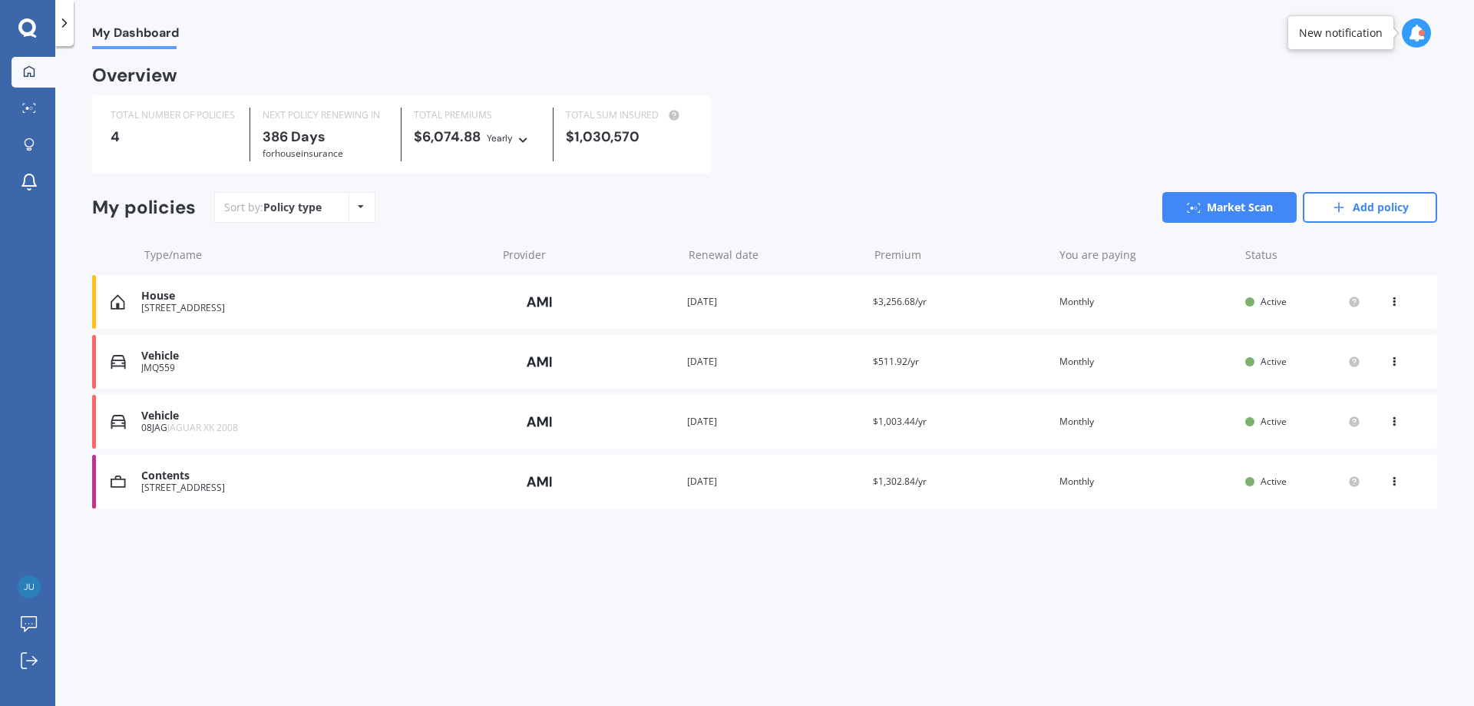
click at [226, 491] on div "[STREET_ADDRESS]" at bounding box center [315, 487] width 348 height 11
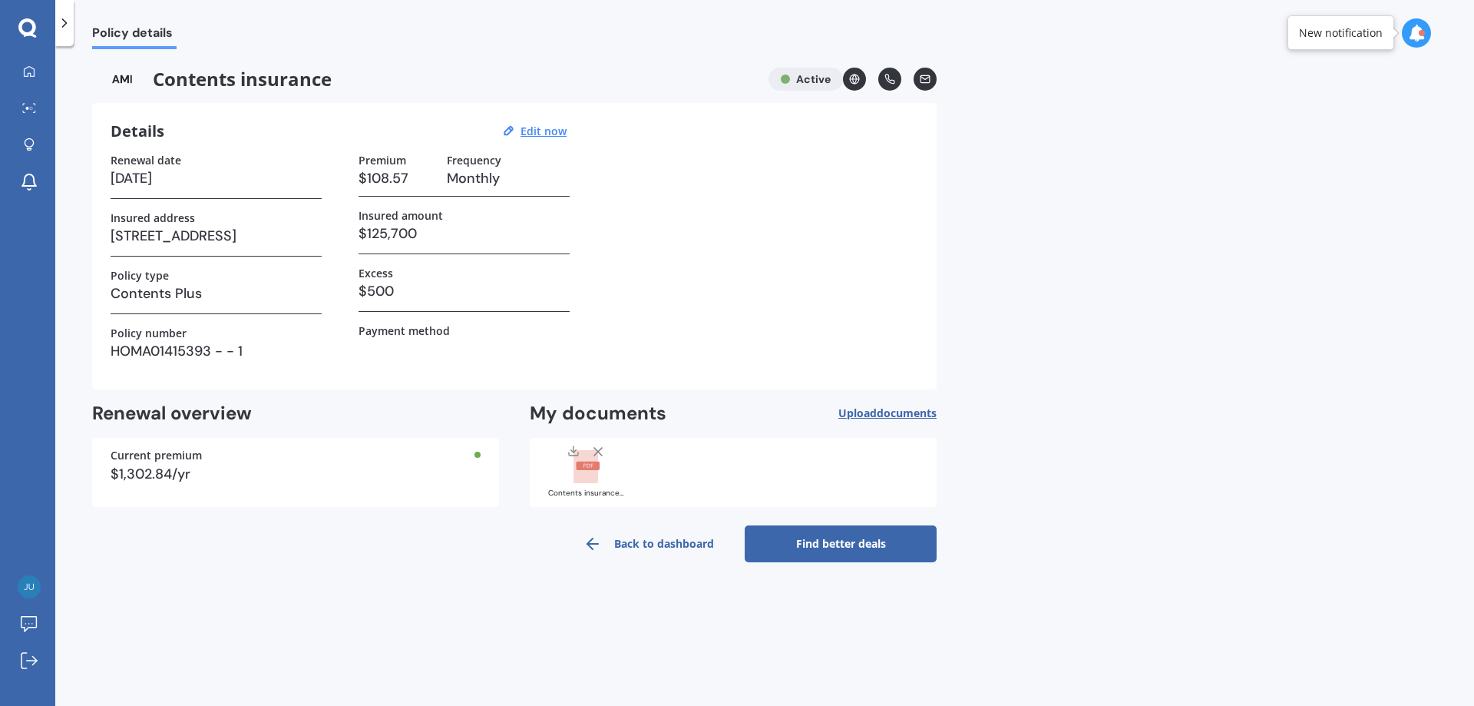
click at [861, 556] on link "Find better deals" at bounding box center [841, 543] width 192 height 37
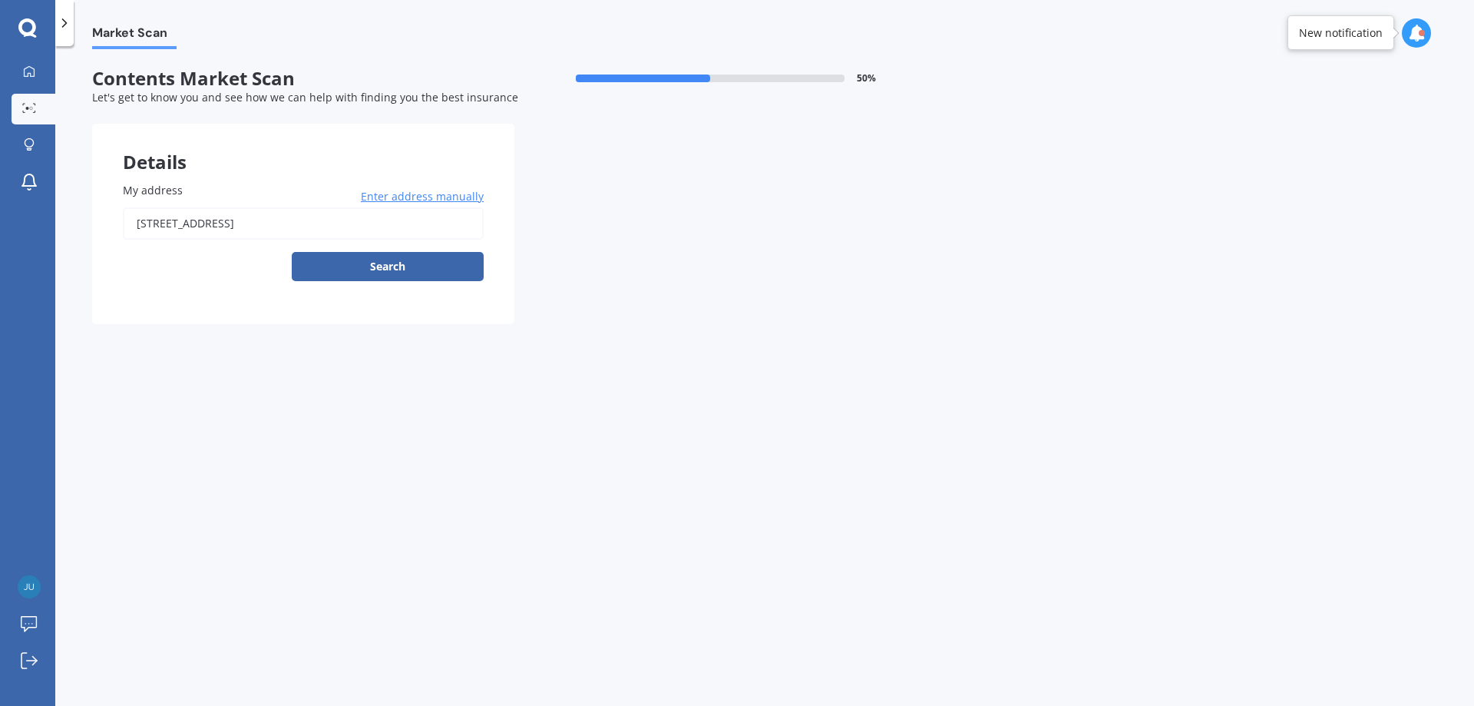
click at [320, 210] on input "[STREET_ADDRESS]" at bounding box center [303, 223] width 361 height 32
type input "[STREET_ADDRESS]"
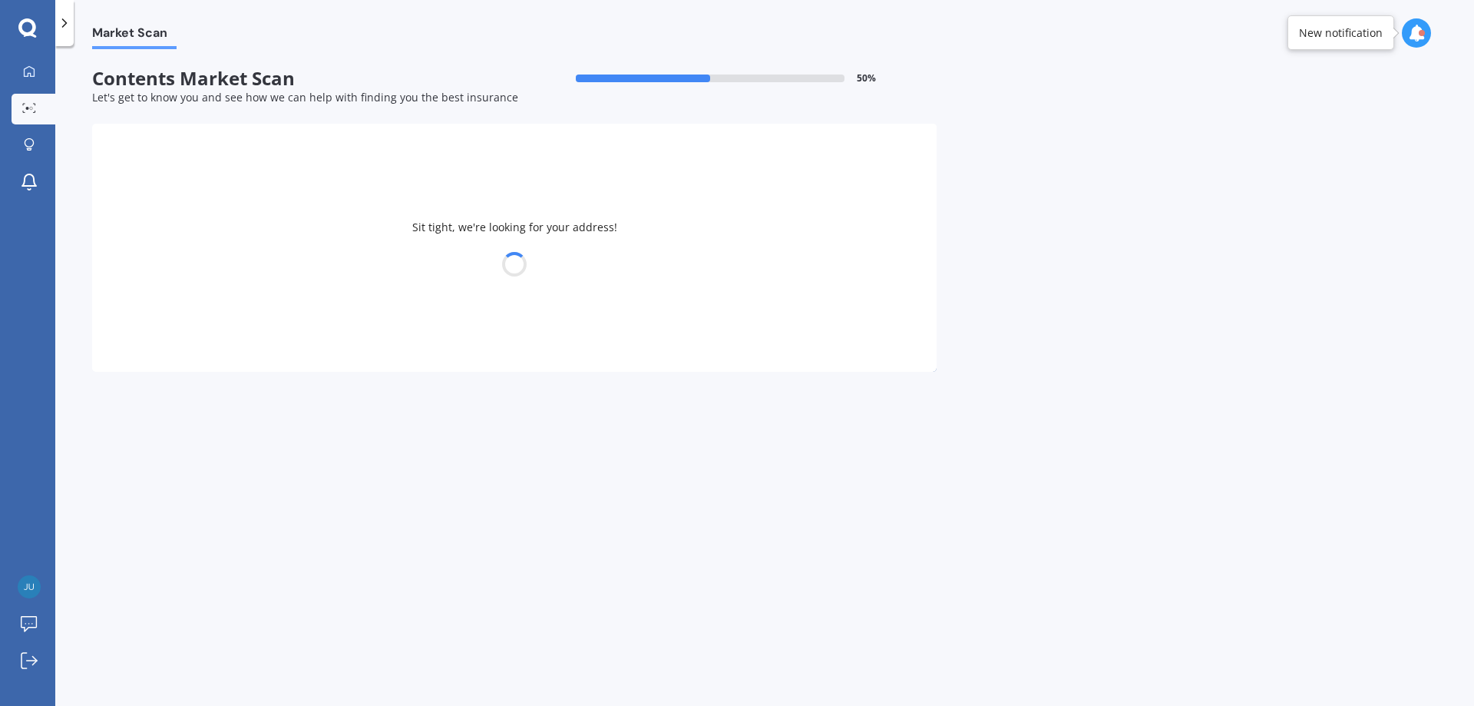
select select "01"
select select "07"
select select "1964"
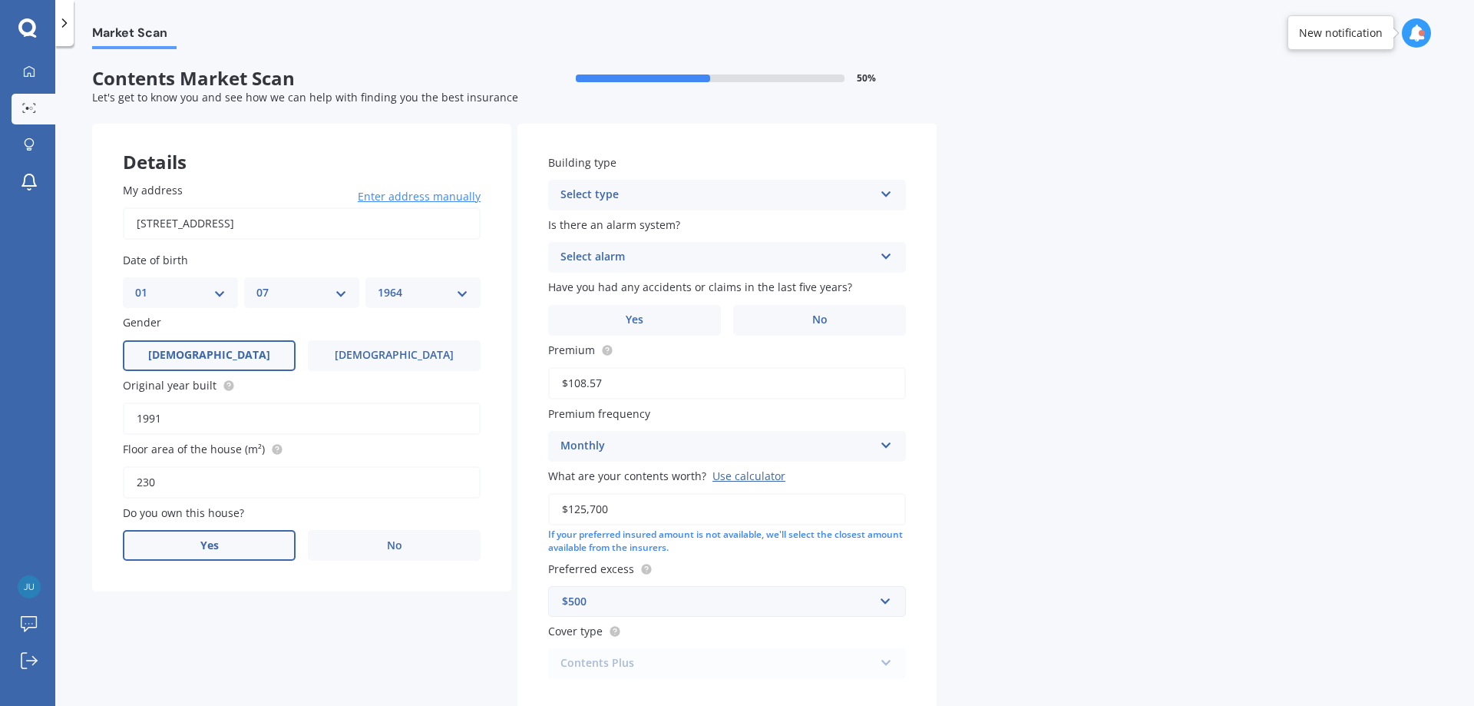
click at [253, 534] on label "Yes" at bounding box center [209, 545] width 173 height 31
click at [0, 0] on input "Yes" at bounding box center [0, 0] width 0 height 0
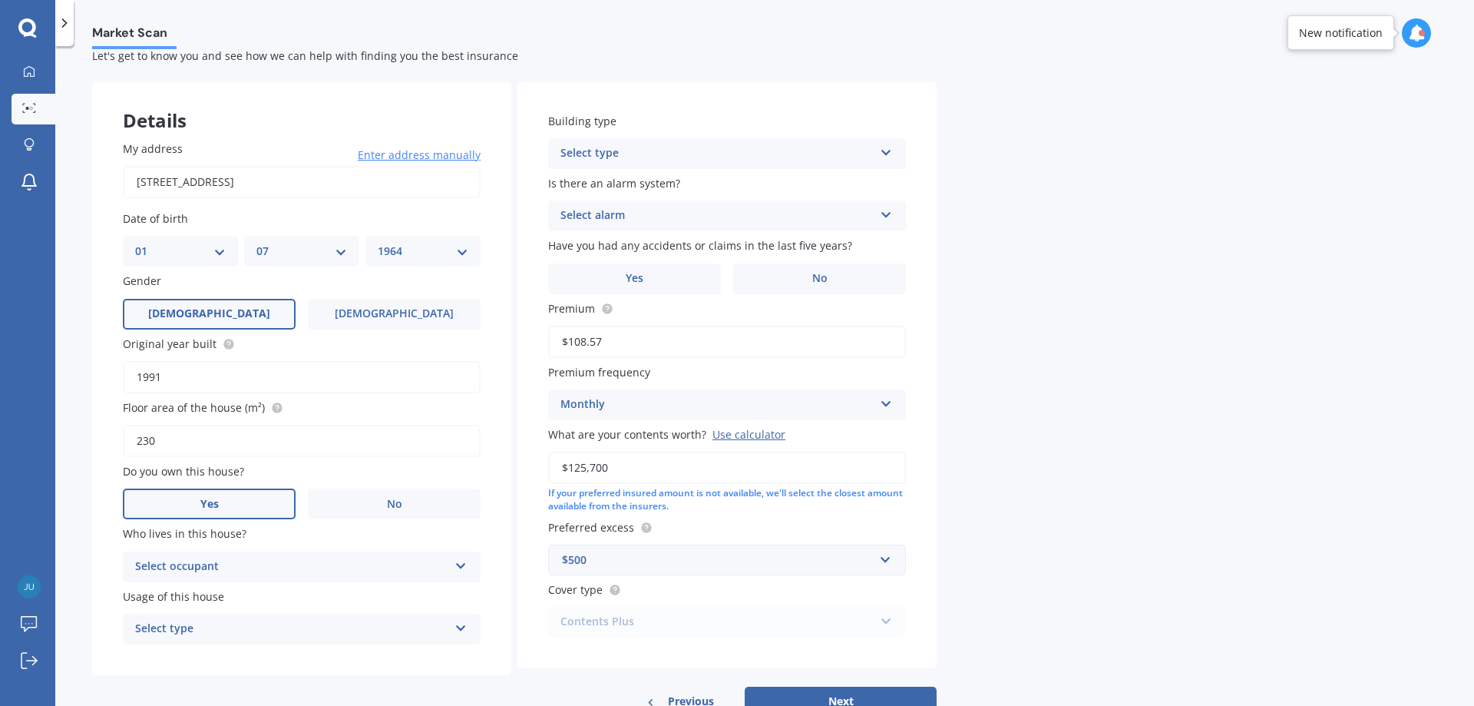
scroll to position [91, 0]
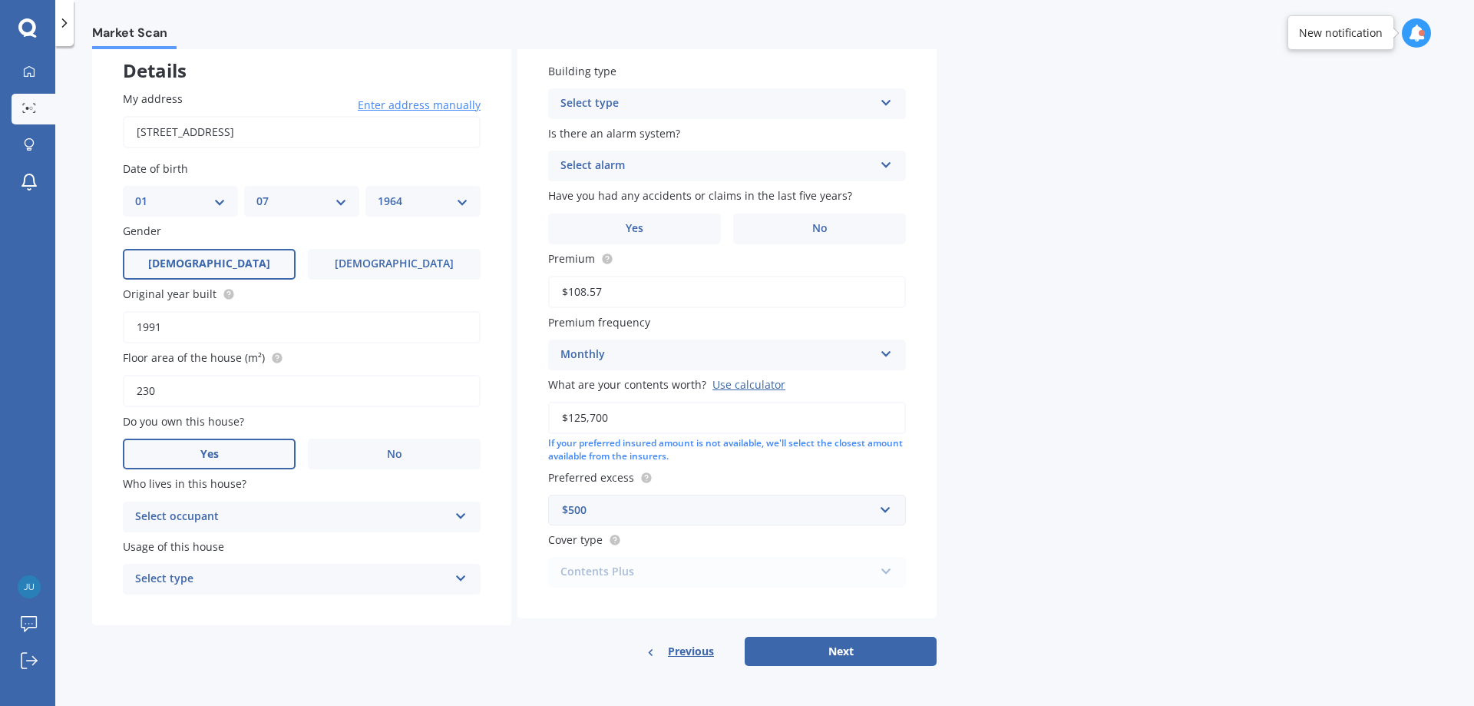
click at [456, 517] on icon at bounding box center [461, 513] width 13 height 11
click at [348, 550] on div "Owner" at bounding box center [302, 547] width 356 height 28
click at [458, 578] on icon at bounding box center [461, 575] width 13 height 11
click at [236, 607] on div "Permanent" at bounding box center [302, 609] width 356 height 28
click at [888, 101] on icon at bounding box center [886, 99] width 13 height 11
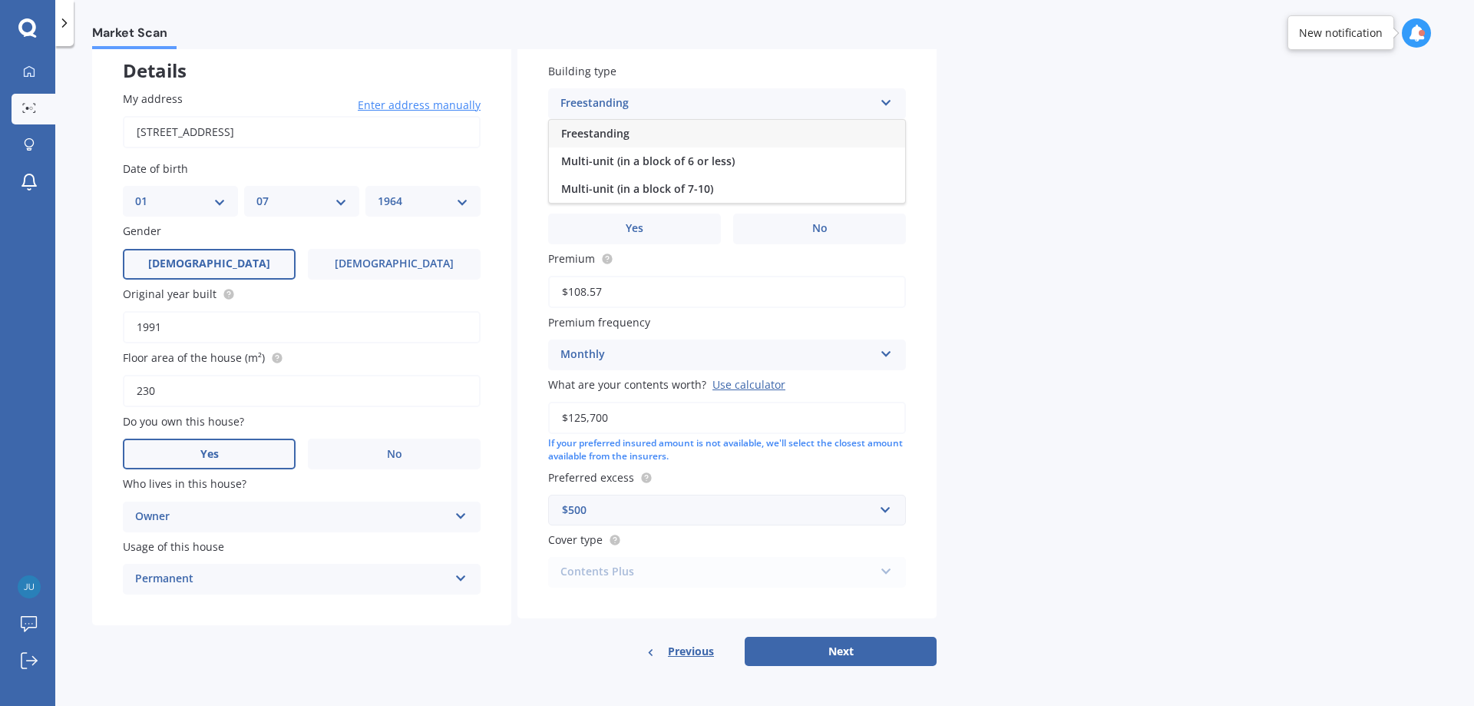
click at [628, 135] on span "Freestanding" at bounding box center [595, 133] width 68 height 15
click at [888, 159] on icon at bounding box center [886, 162] width 13 height 11
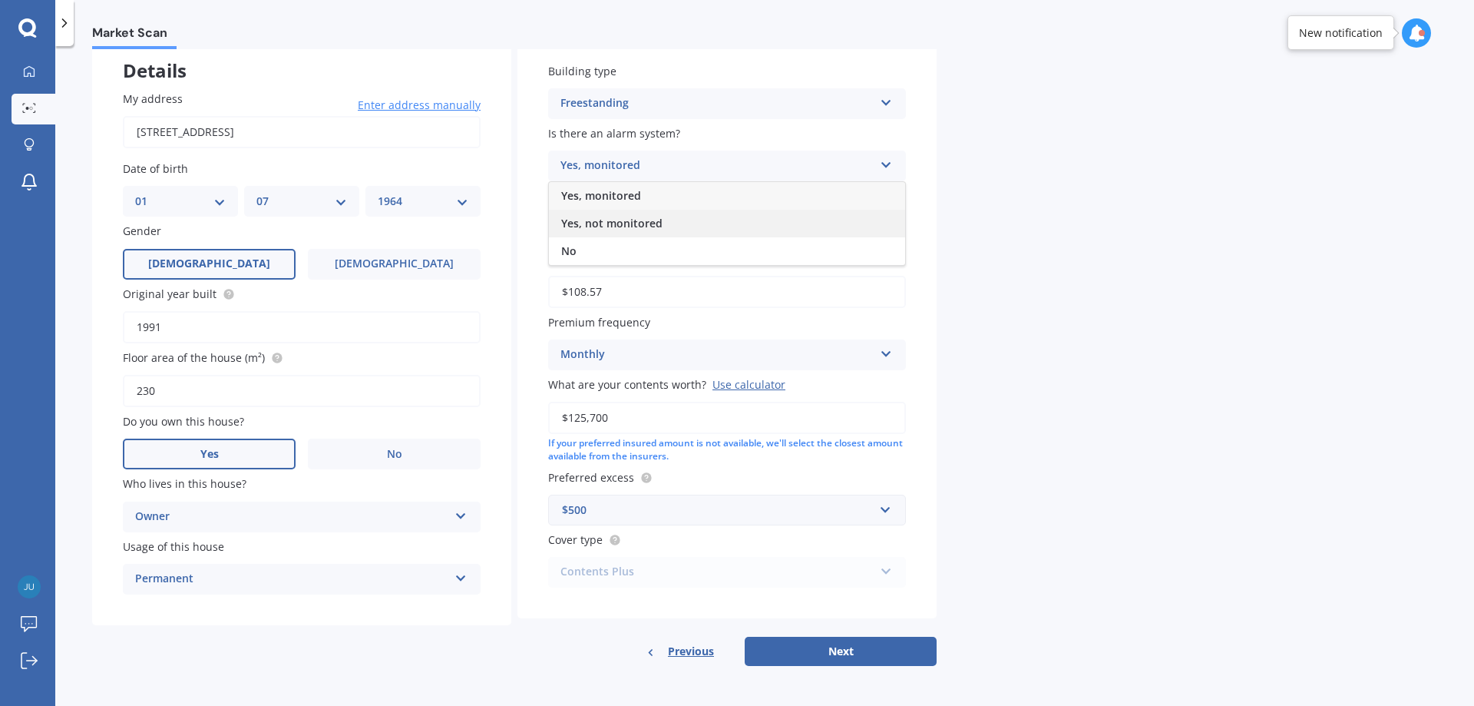
click at [657, 230] on span "Yes, not monitored" at bounding box center [611, 223] width 101 height 15
click at [667, 223] on label "Yes" at bounding box center [634, 228] width 173 height 31
click at [0, 0] on input "Yes" at bounding box center [0, 0] width 0 height 0
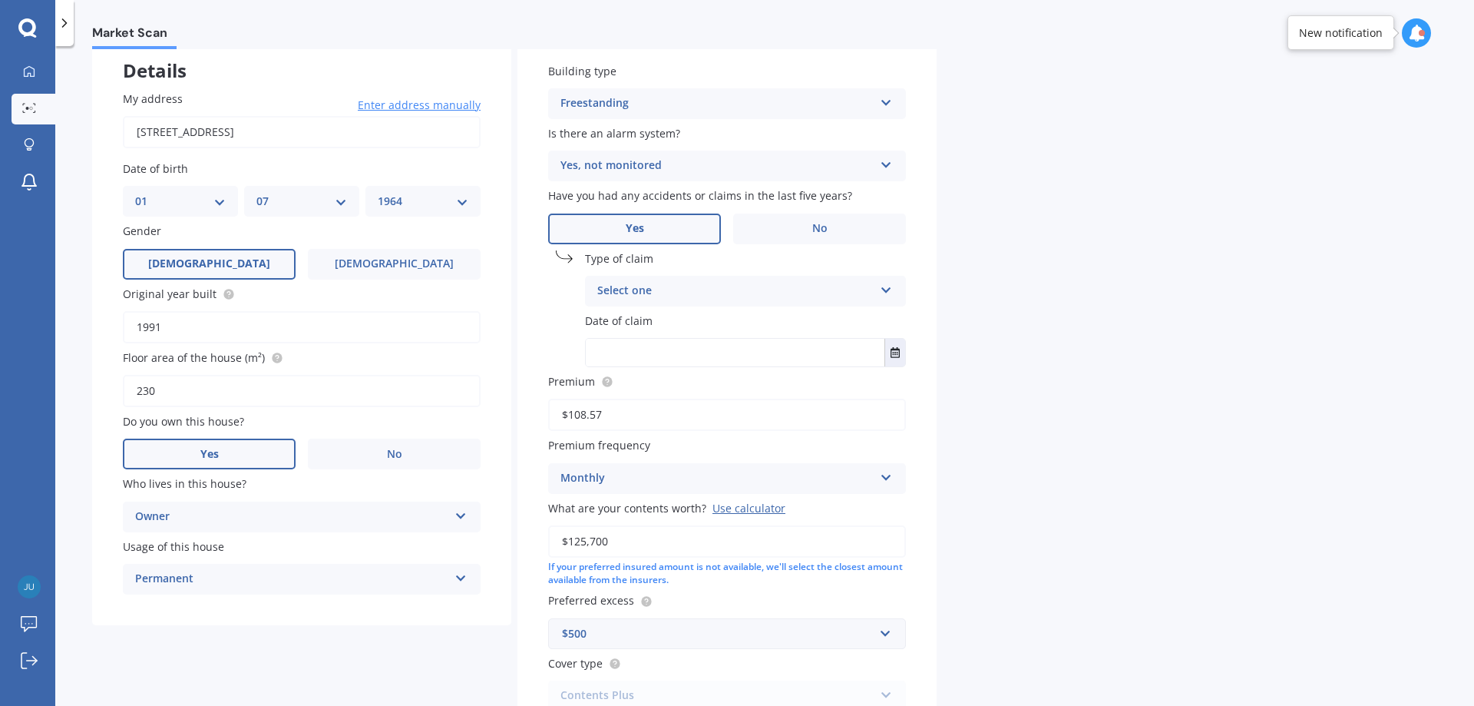
click at [671, 286] on div "Select one" at bounding box center [735, 291] width 276 height 18
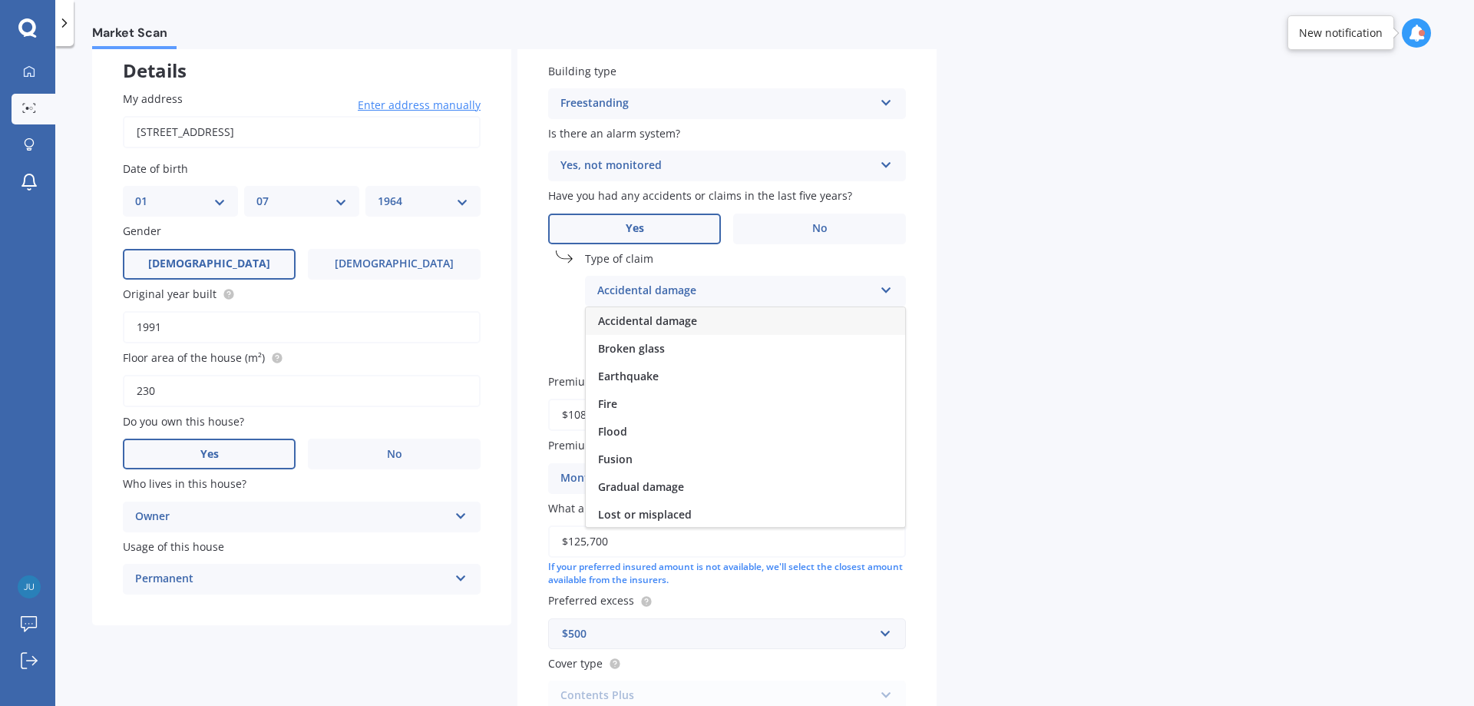
click at [673, 325] on span "Accidental damage" at bounding box center [647, 320] width 99 height 15
click at [670, 348] on input "text" at bounding box center [735, 353] width 299 height 28
type input "[DATE]"
click at [1082, 399] on div "Market Scan Contents Market Scan 50 % Let's get to know you and see how we can …" at bounding box center [764, 379] width 1419 height 660
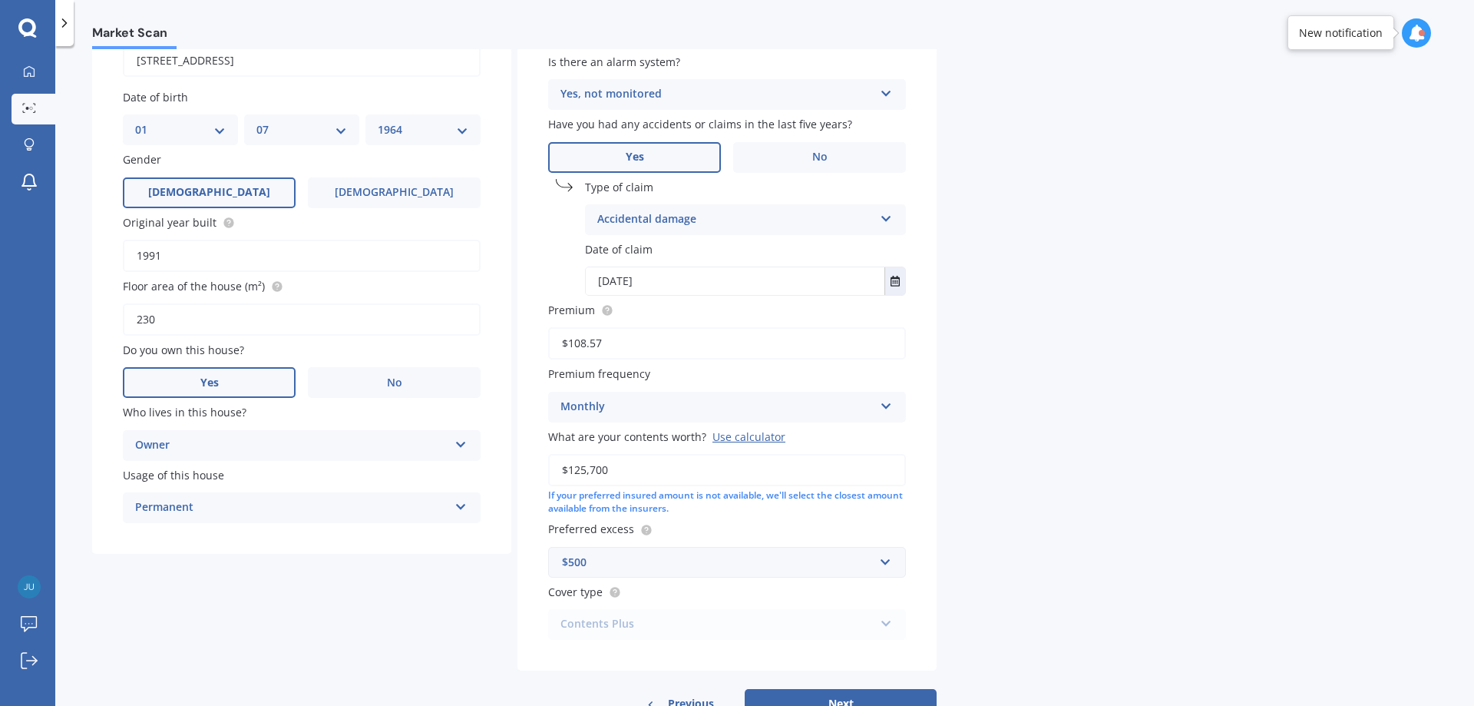
scroll to position [215, 0]
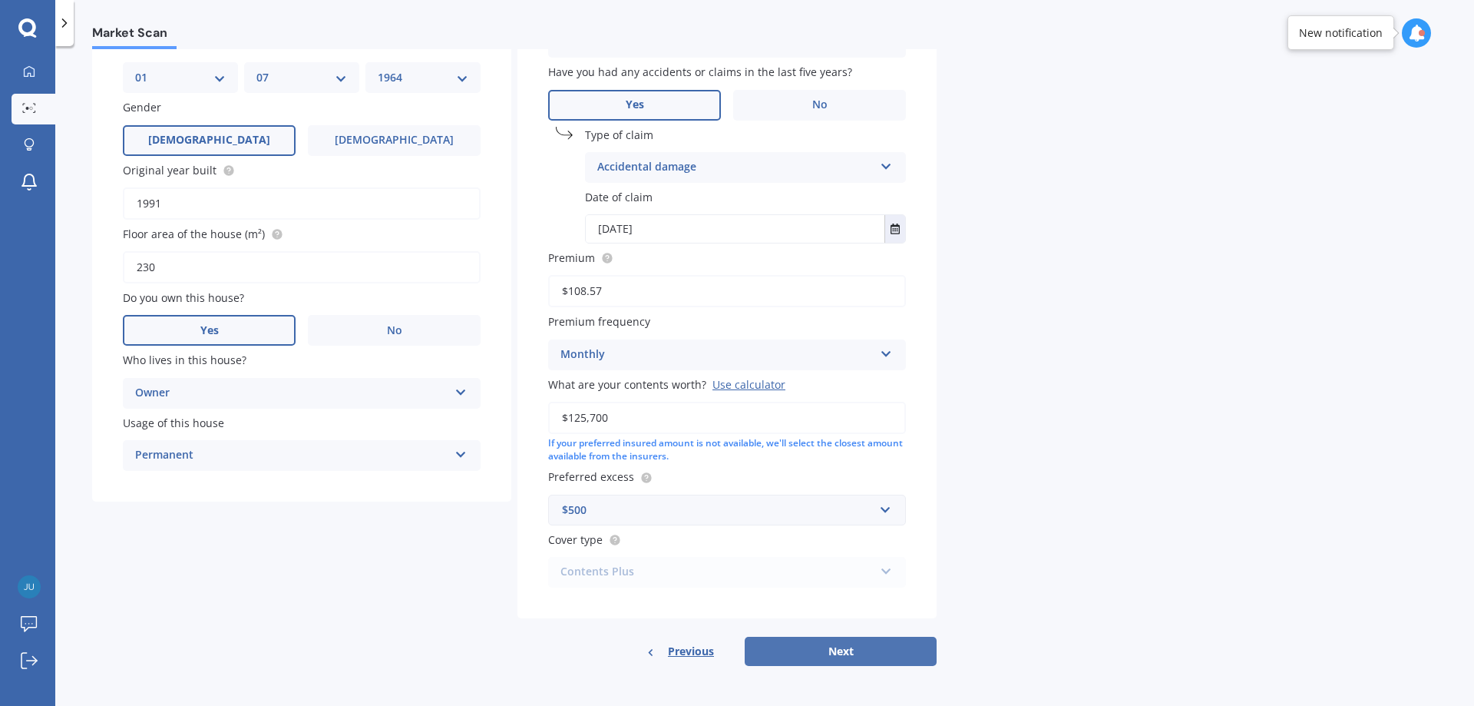
click at [873, 653] on button "Next" at bounding box center [841, 650] width 192 height 29
select select "01"
select select "07"
select select "1964"
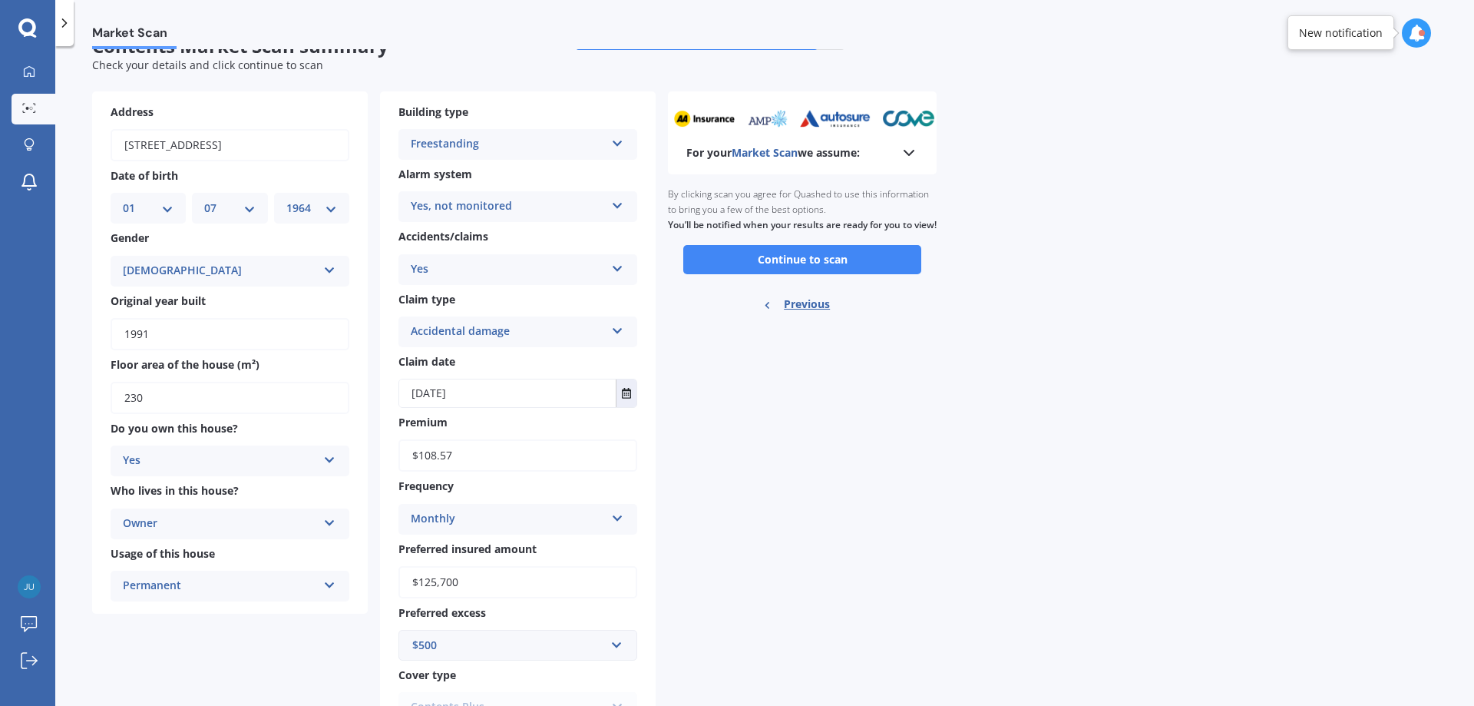
scroll to position [0, 0]
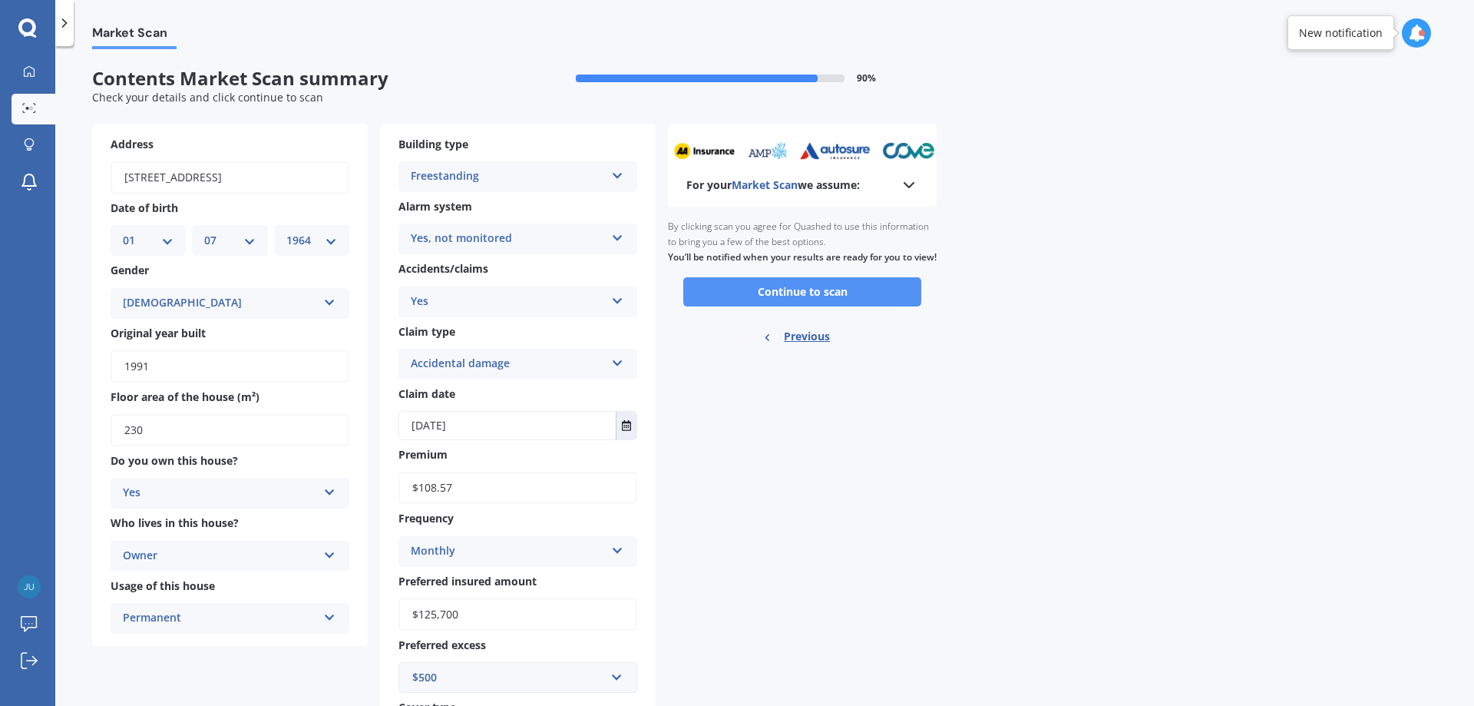
click at [811, 306] on button "Continue to scan" at bounding box center [802, 291] width 238 height 29
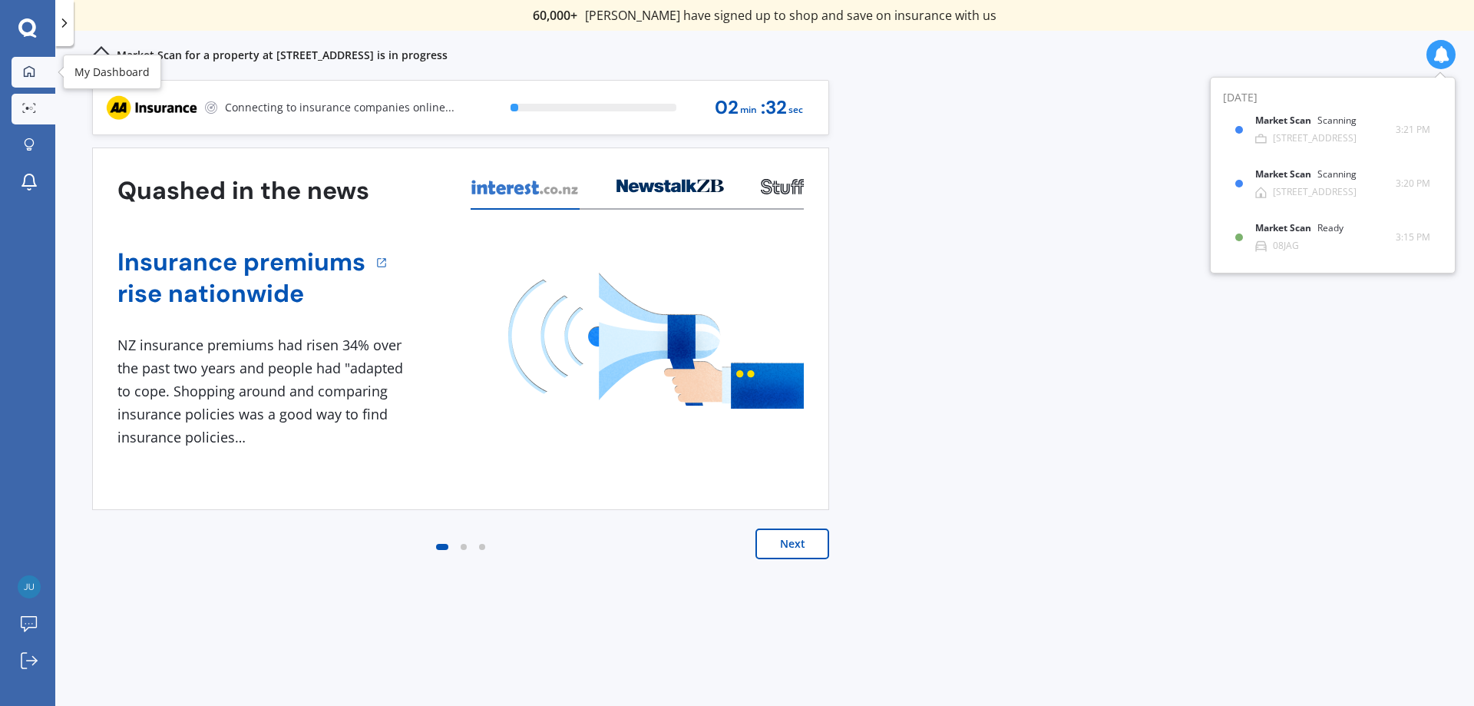
click at [28, 74] on icon at bounding box center [29, 70] width 11 height 11
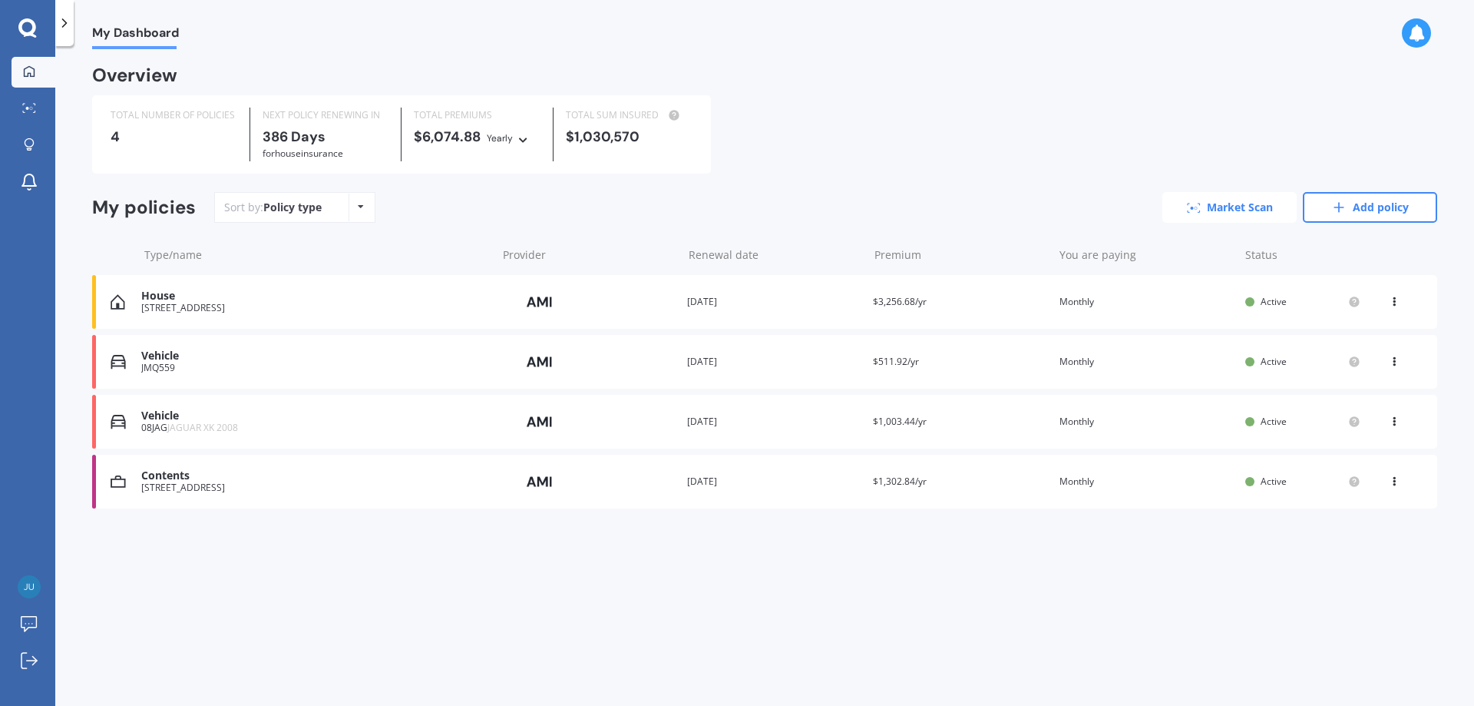
click at [1212, 206] on link "Market Scan" at bounding box center [1229, 207] width 134 height 31
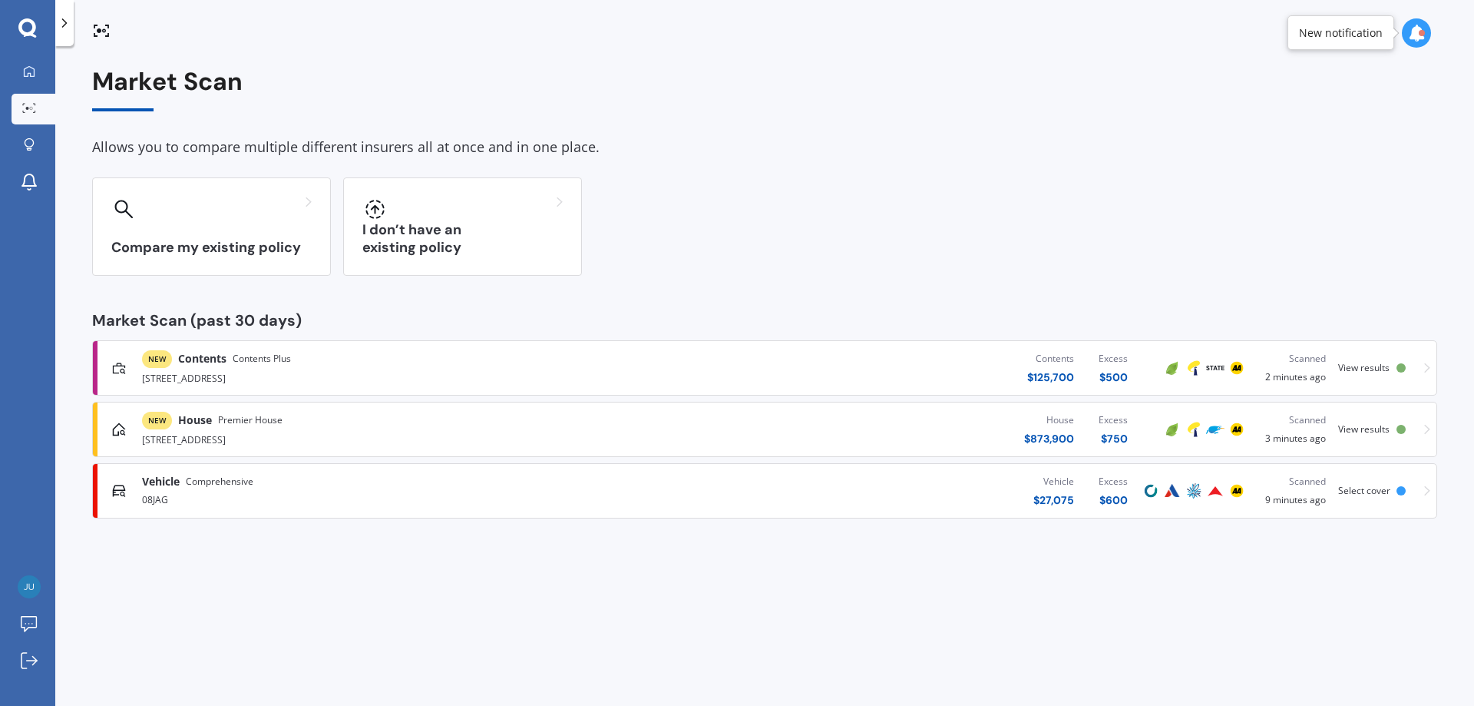
click at [1363, 369] on span "View results" at bounding box center [1363, 367] width 51 height 13
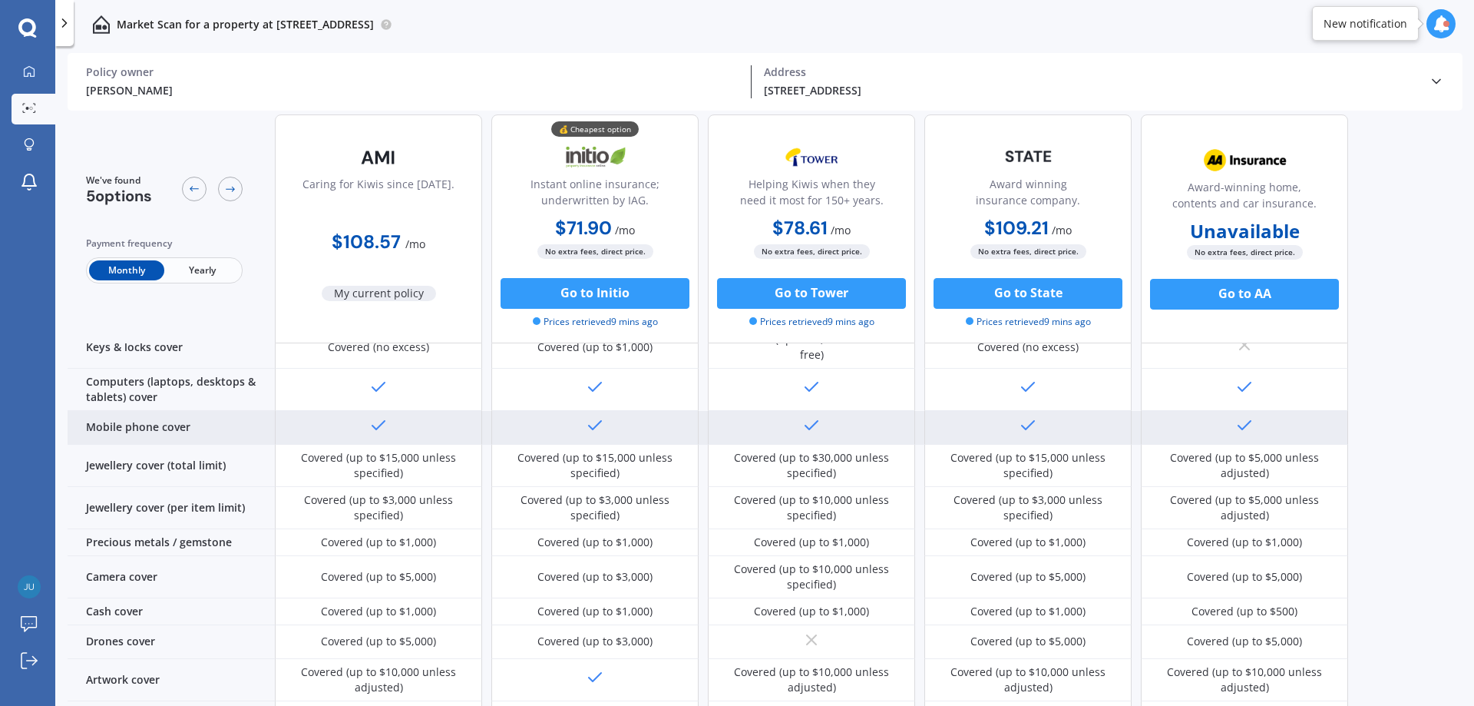
scroll to position [384, 0]
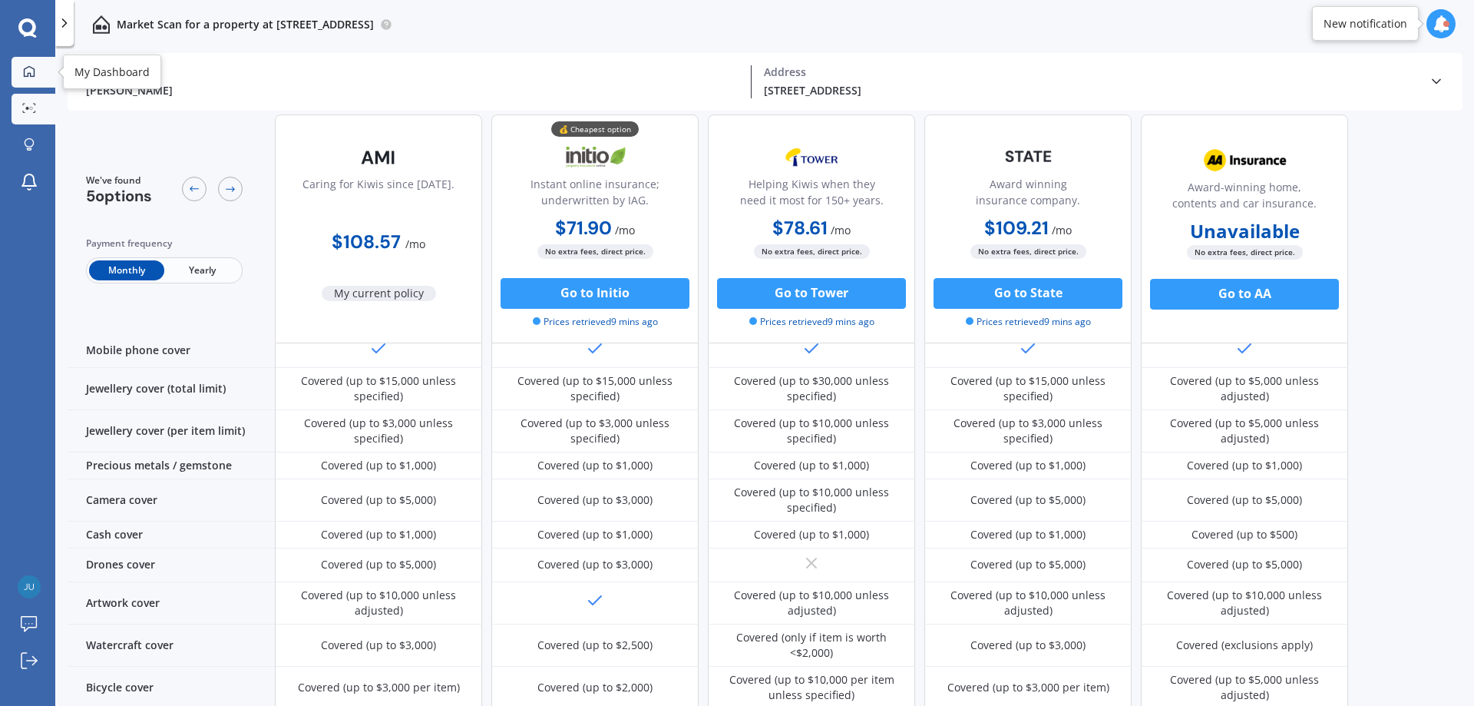
click at [28, 70] on icon at bounding box center [29, 71] width 12 height 12
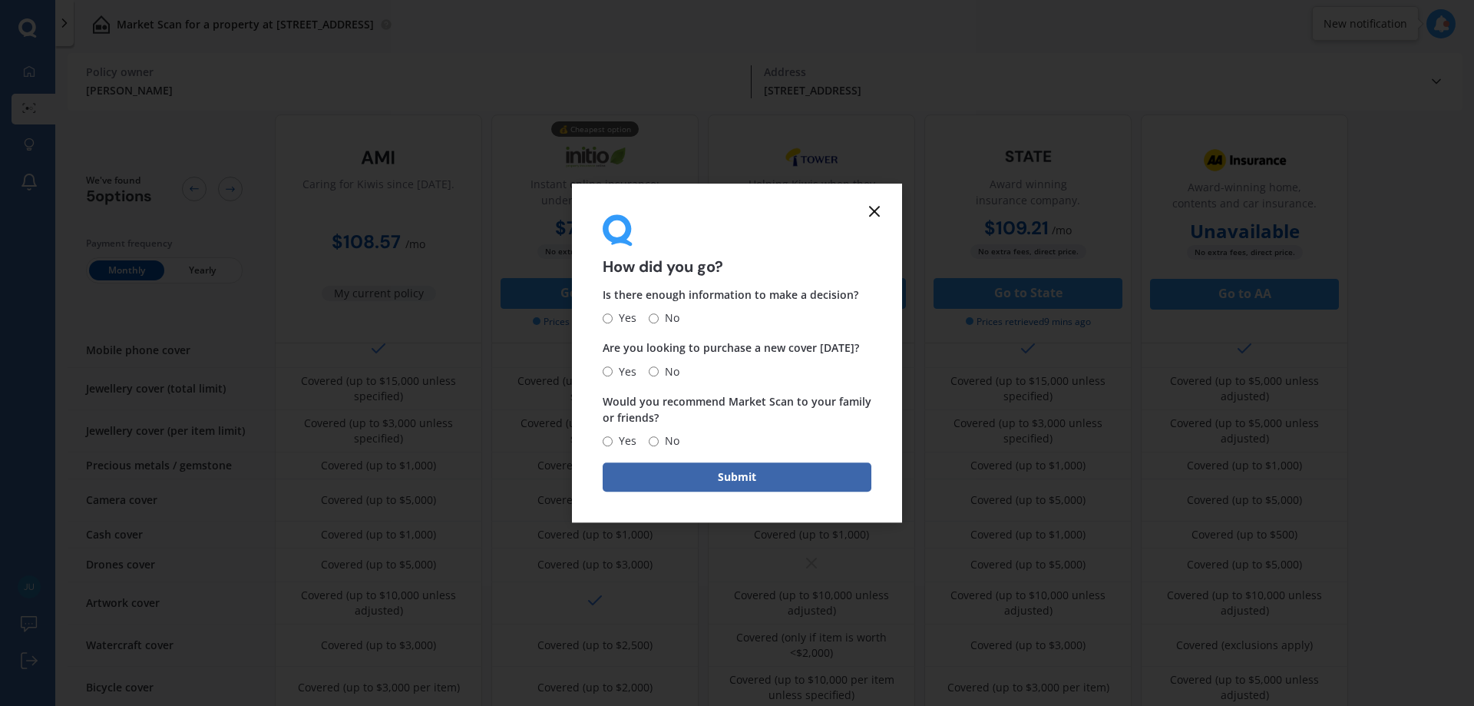
click at [876, 213] on line at bounding box center [874, 211] width 9 height 9
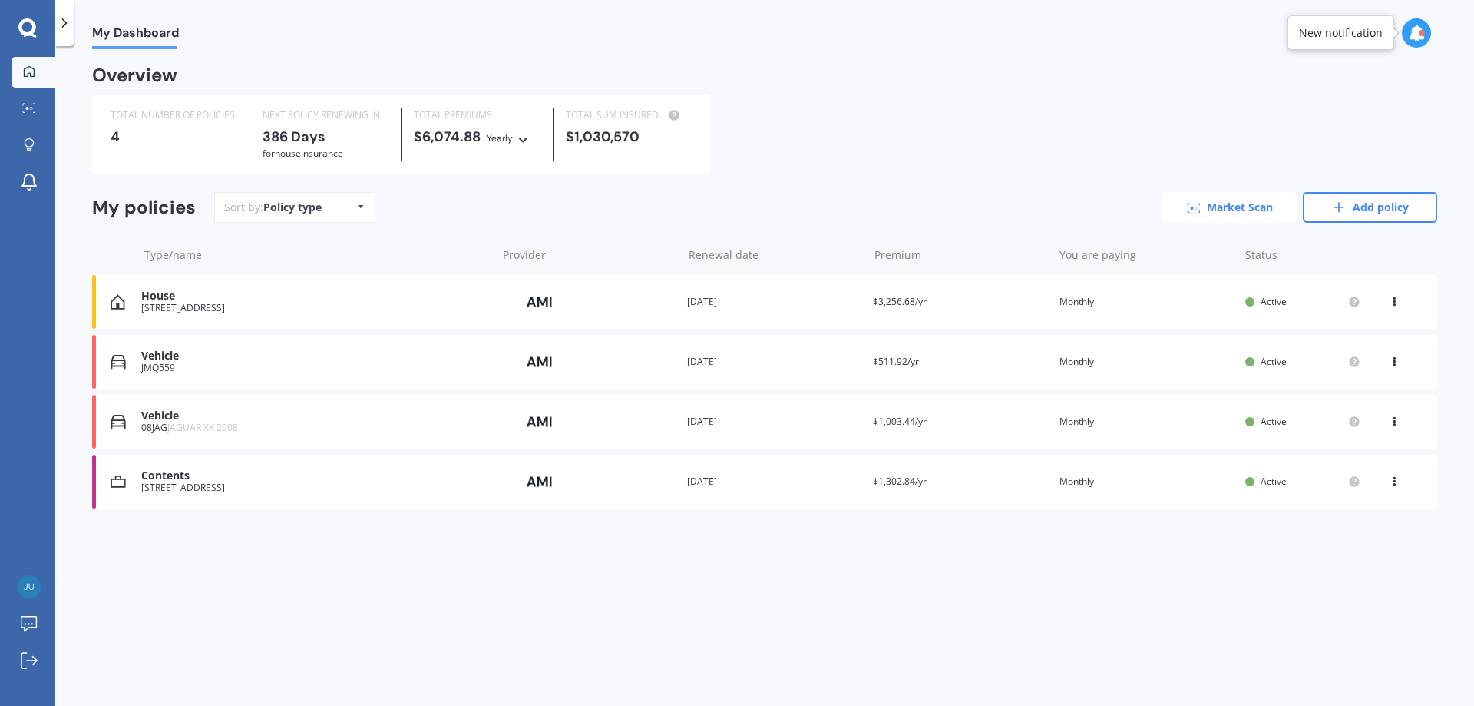
click at [1235, 212] on link "Market Scan" at bounding box center [1229, 207] width 134 height 31
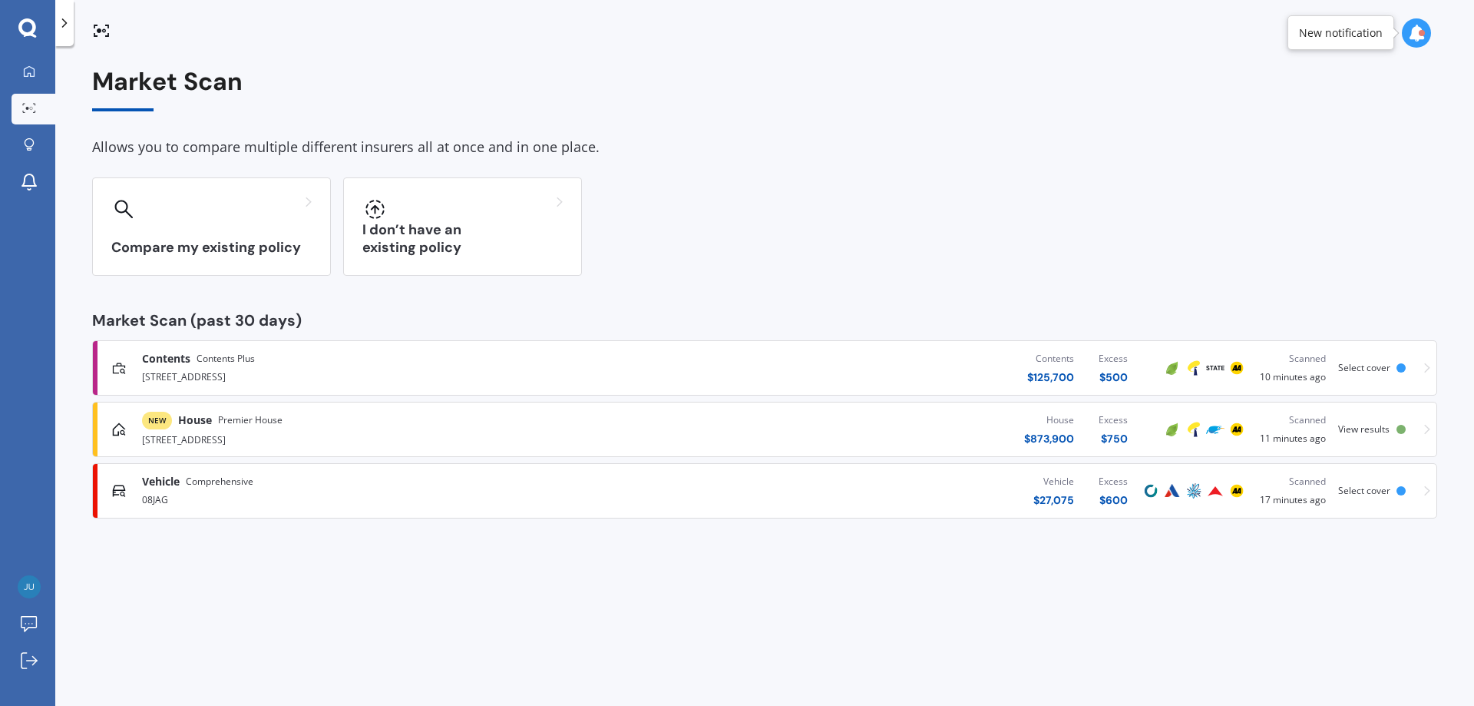
click at [1358, 430] on span "View results" at bounding box center [1363, 428] width 51 height 13
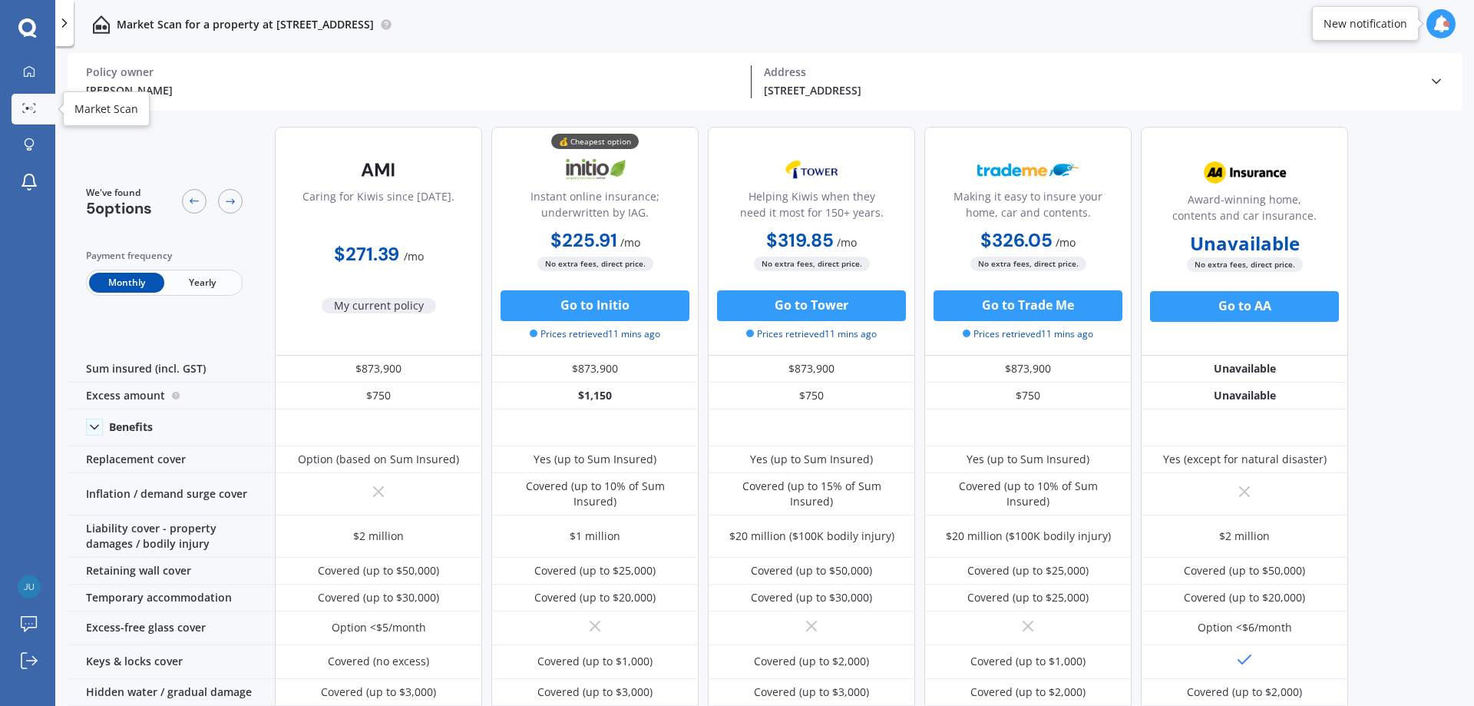
click at [26, 112] on icon at bounding box center [29, 108] width 14 height 10
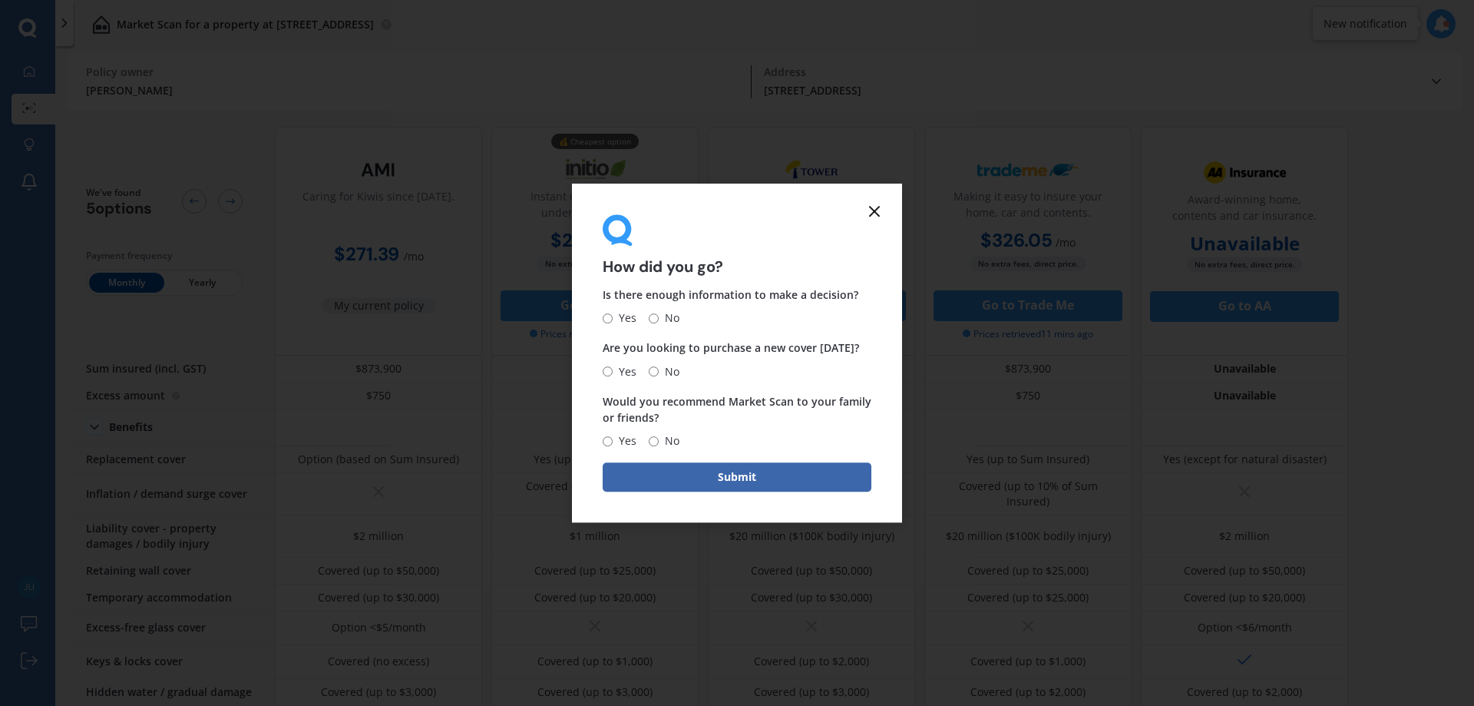
click at [881, 211] on icon at bounding box center [874, 211] width 18 height 18
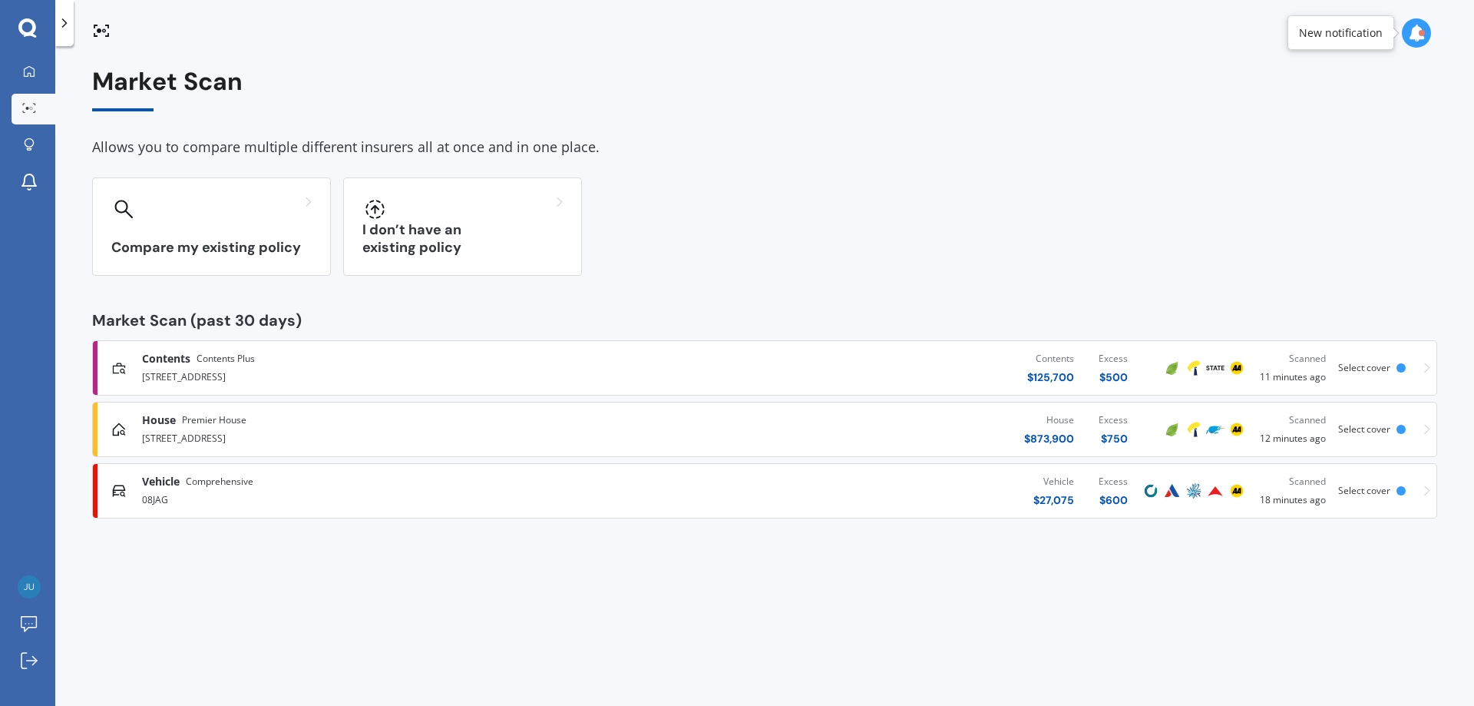
click at [1370, 434] on span "Select cover" at bounding box center [1364, 428] width 52 height 13
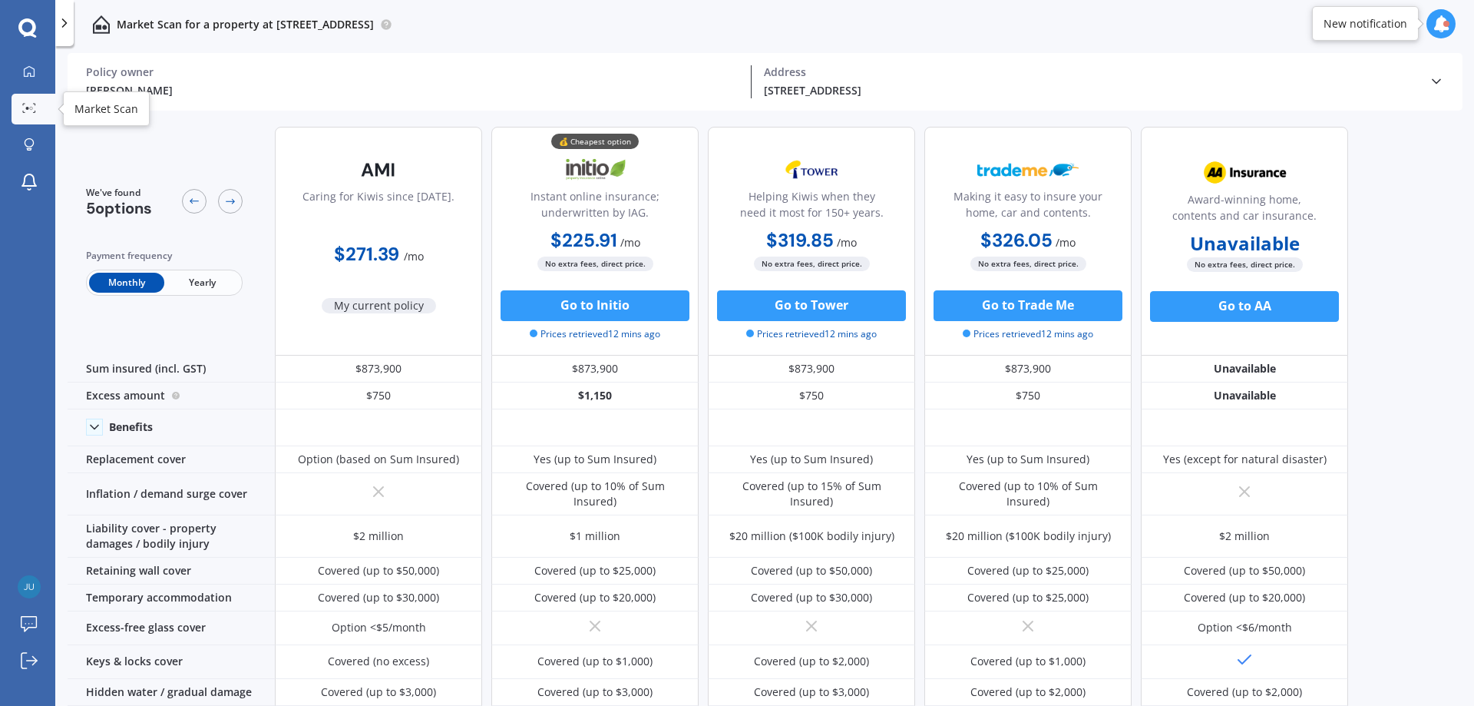
click at [15, 115] on link "Market Scan" at bounding box center [34, 109] width 44 height 31
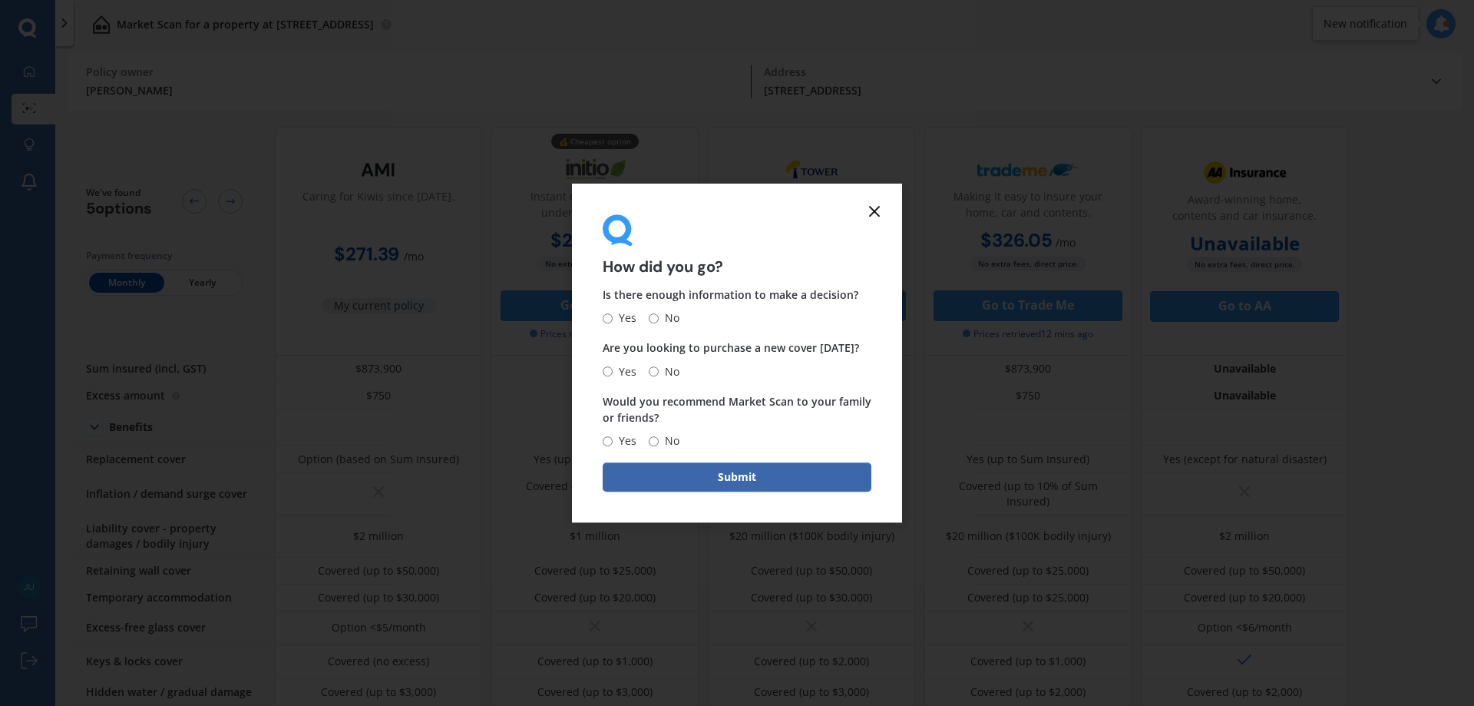
click at [872, 212] on icon at bounding box center [874, 211] width 18 height 18
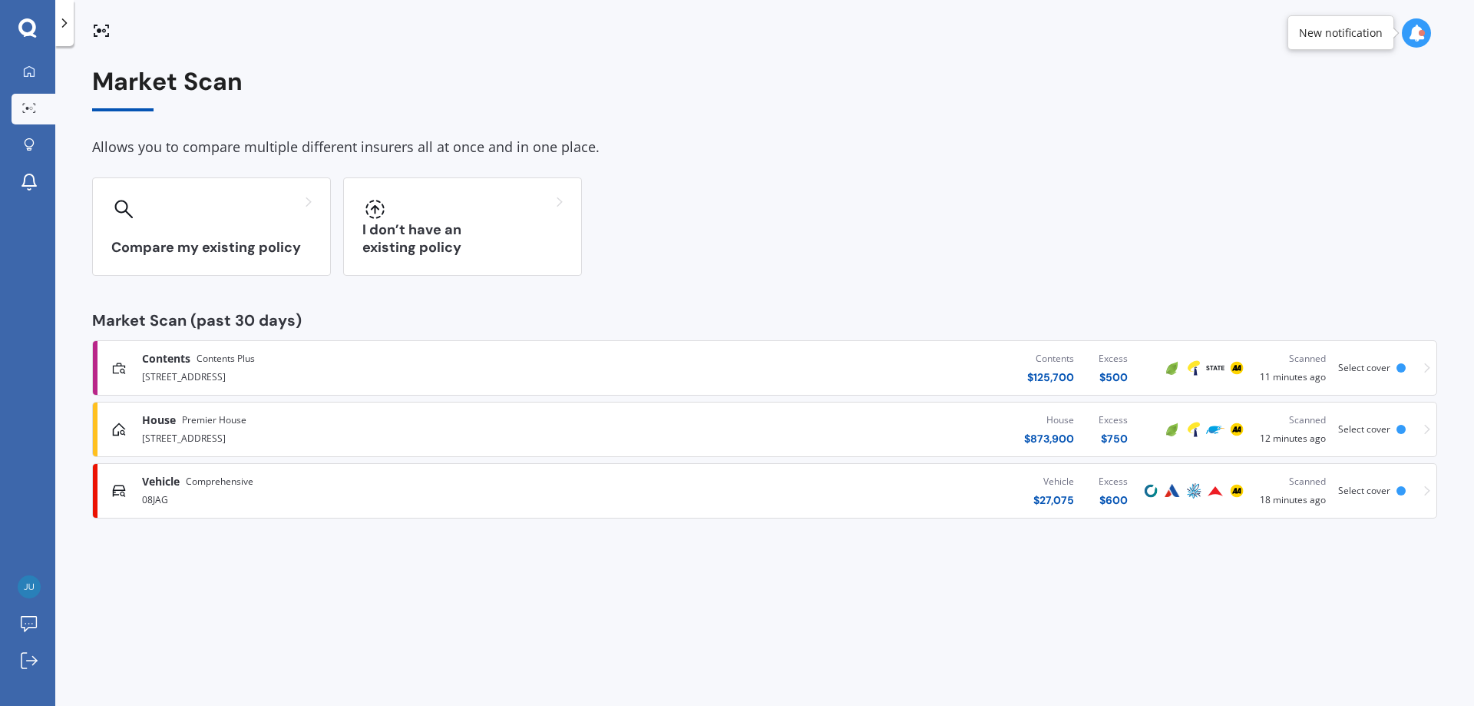
click at [1380, 369] on span "Select cover" at bounding box center [1364, 367] width 52 height 13
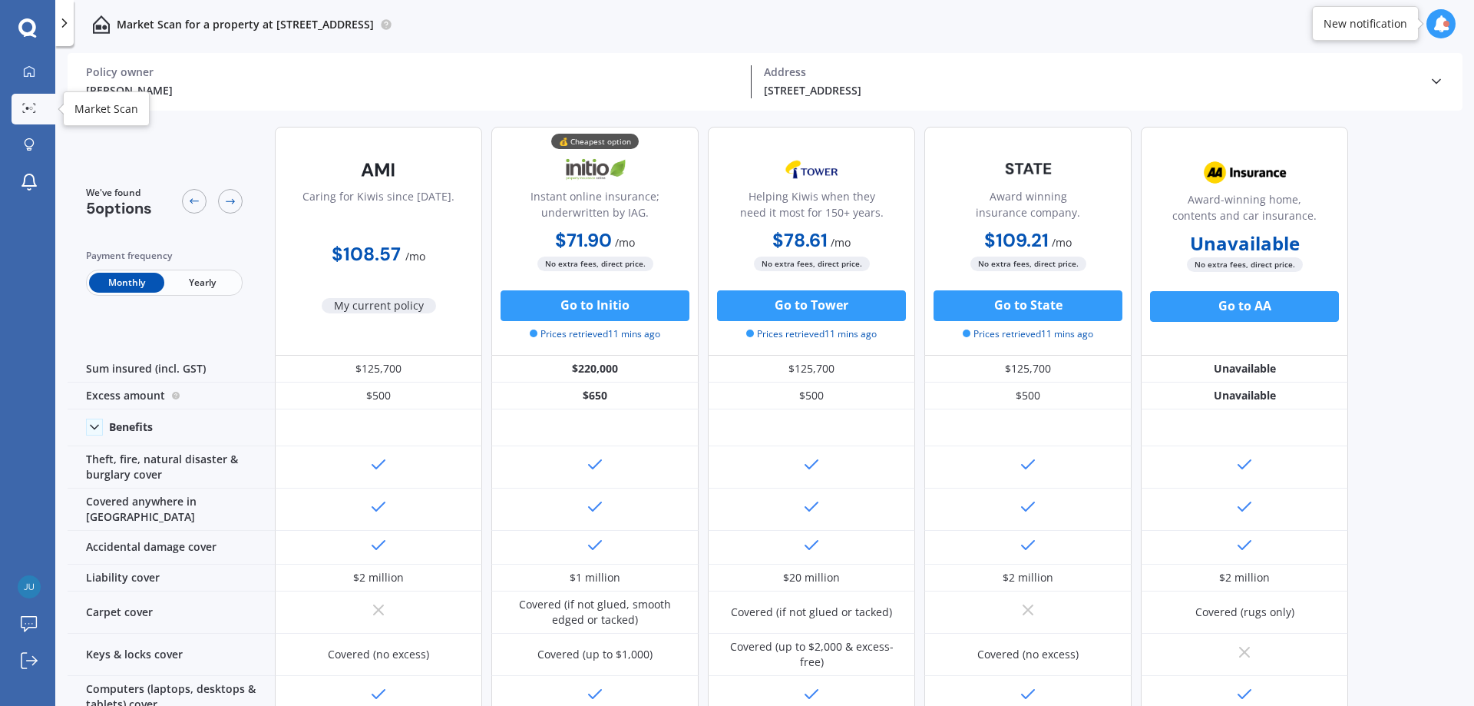
click at [21, 106] on div at bounding box center [29, 109] width 23 height 12
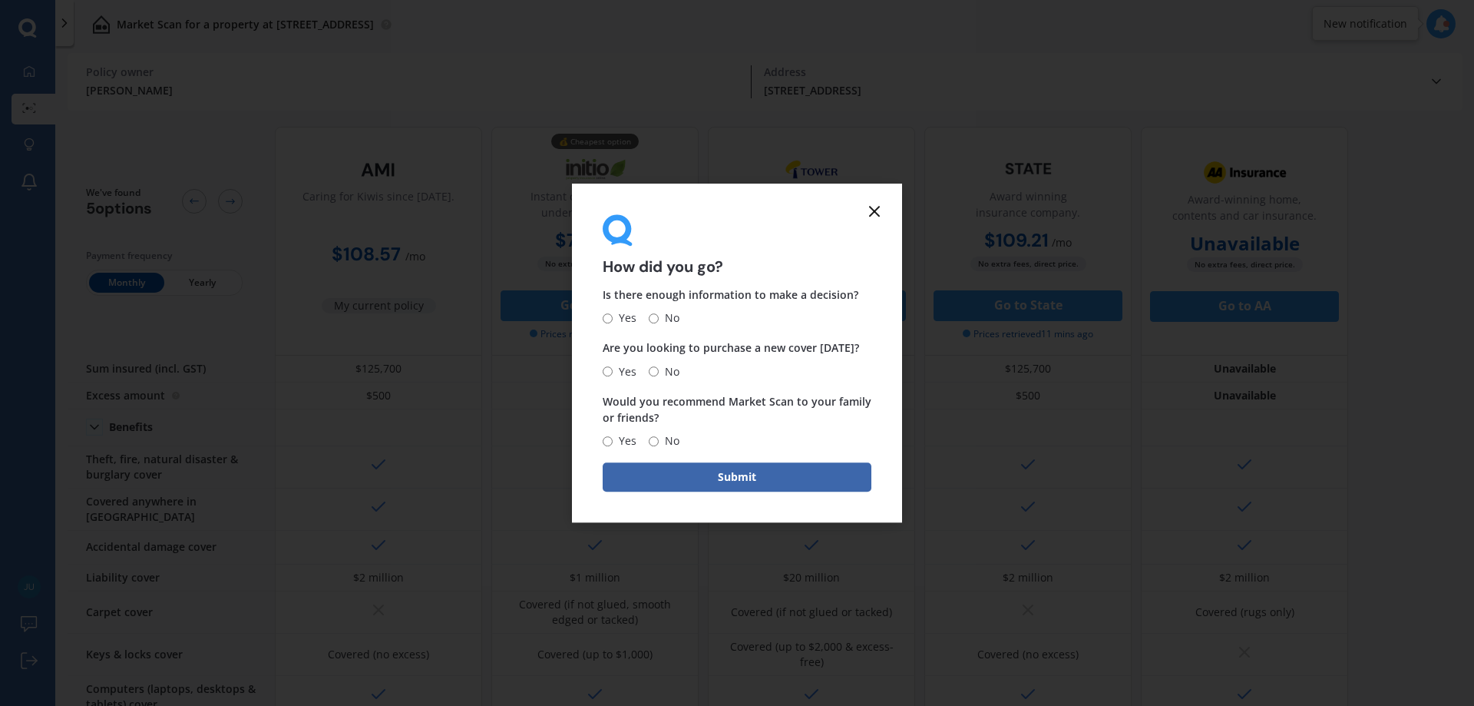
click at [874, 212] on line at bounding box center [874, 211] width 9 height 9
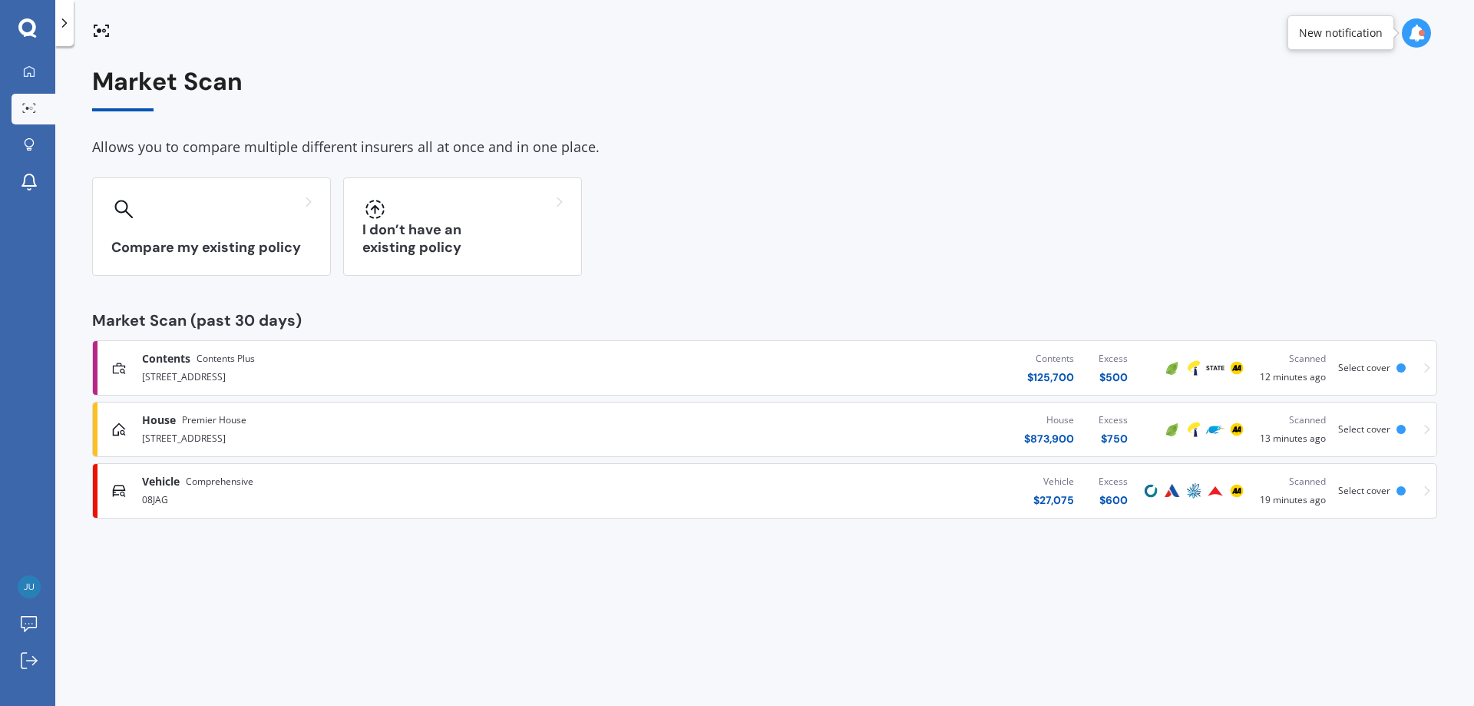
click at [1375, 428] on span "Select cover" at bounding box center [1364, 428] width 52 height 13
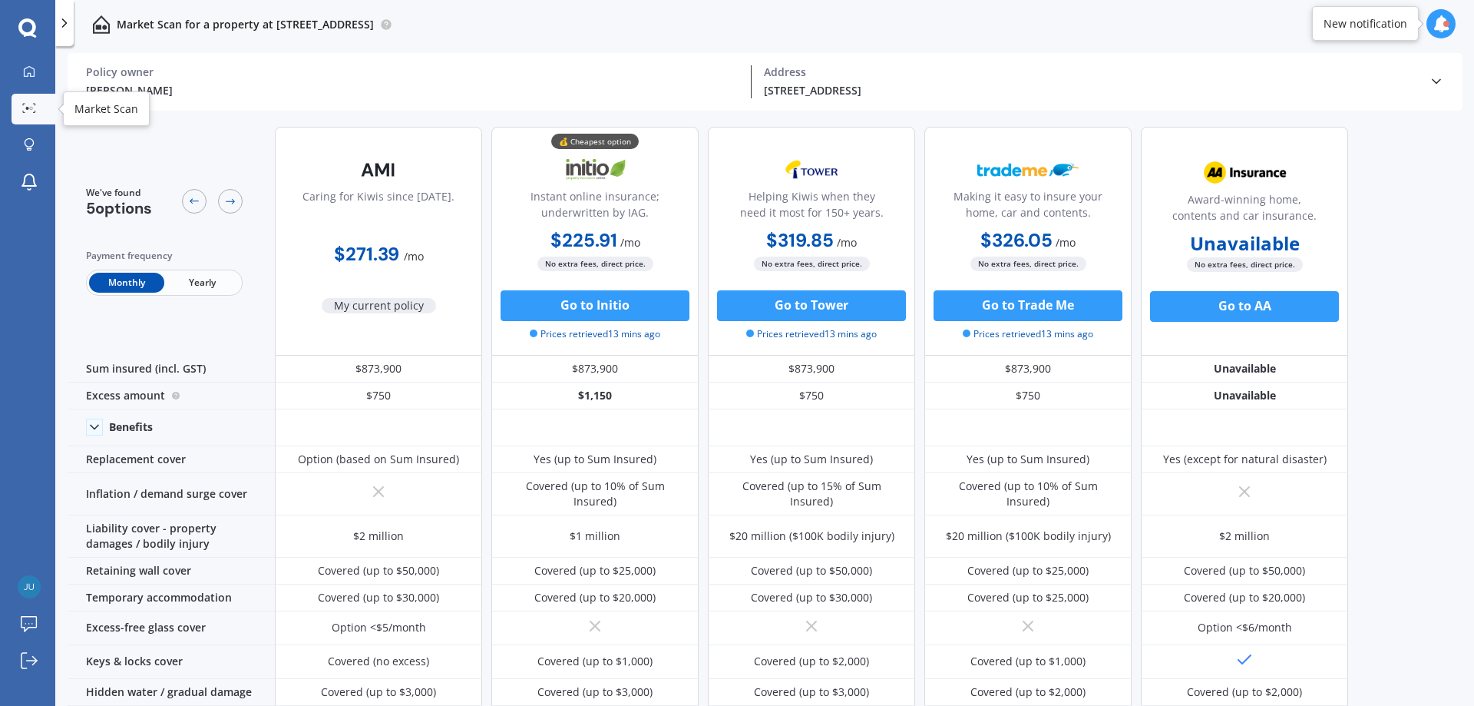
click at [30, 109] on circle at bounding box center [31, 108] width 3 height 3
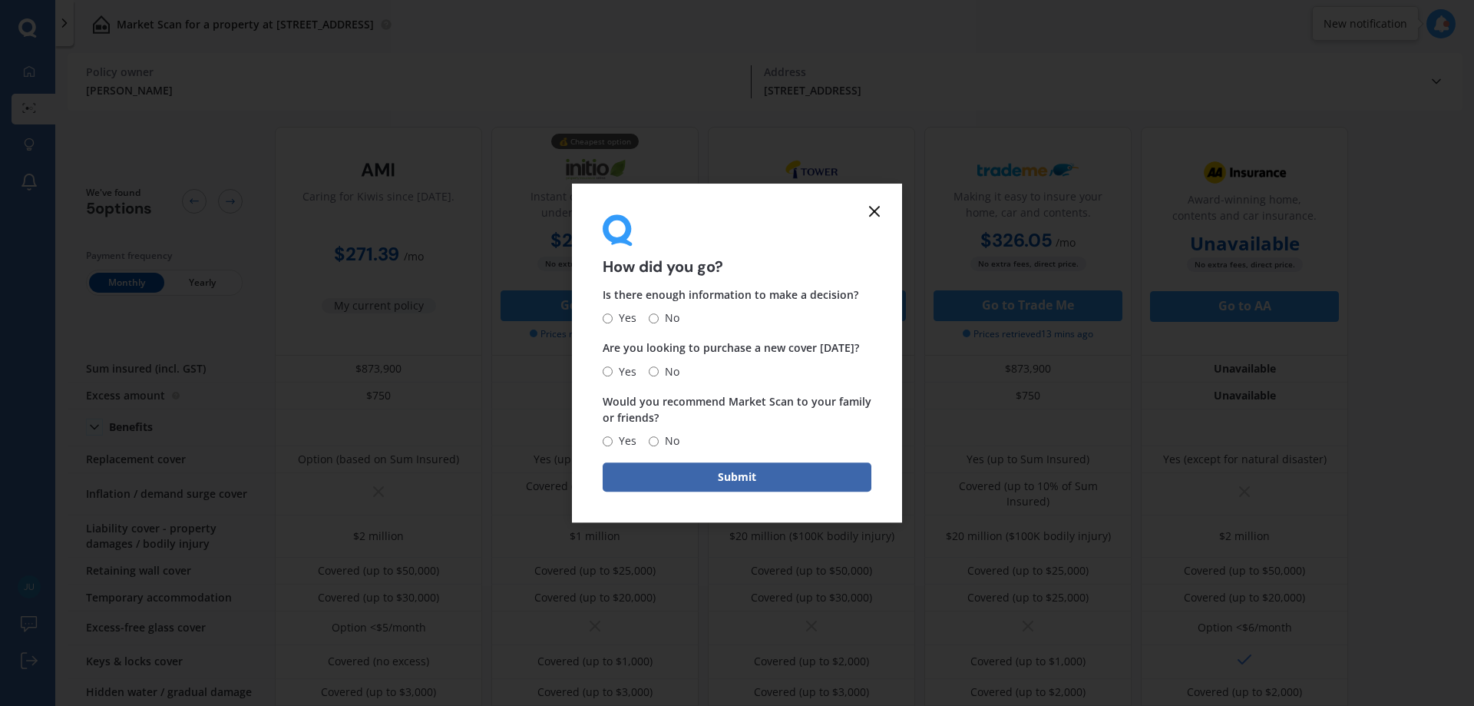
click at [879, 213] on icon at bounding box center [874, 211] width 18 height 18
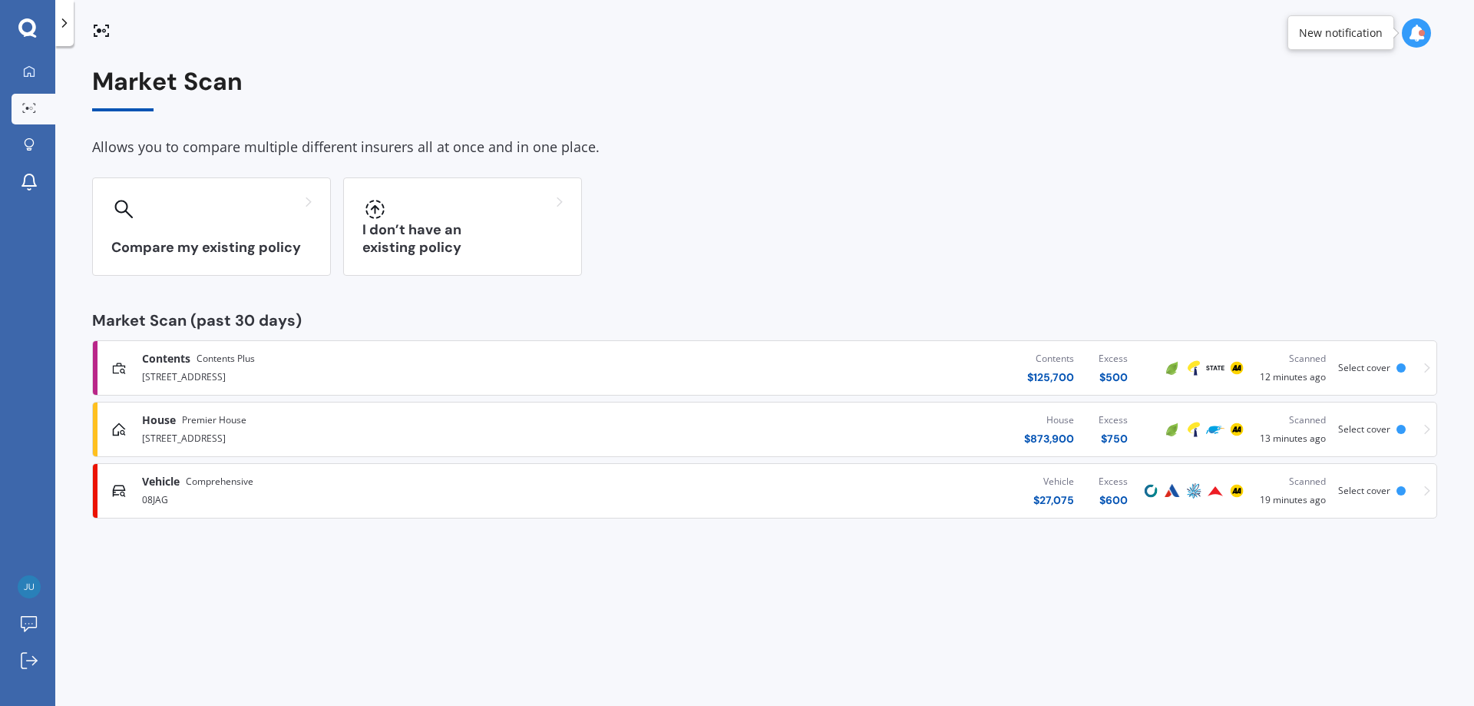
click at [1365, 488] on span "Select cover" at bounding box center [1364, 490] width 52 height 13
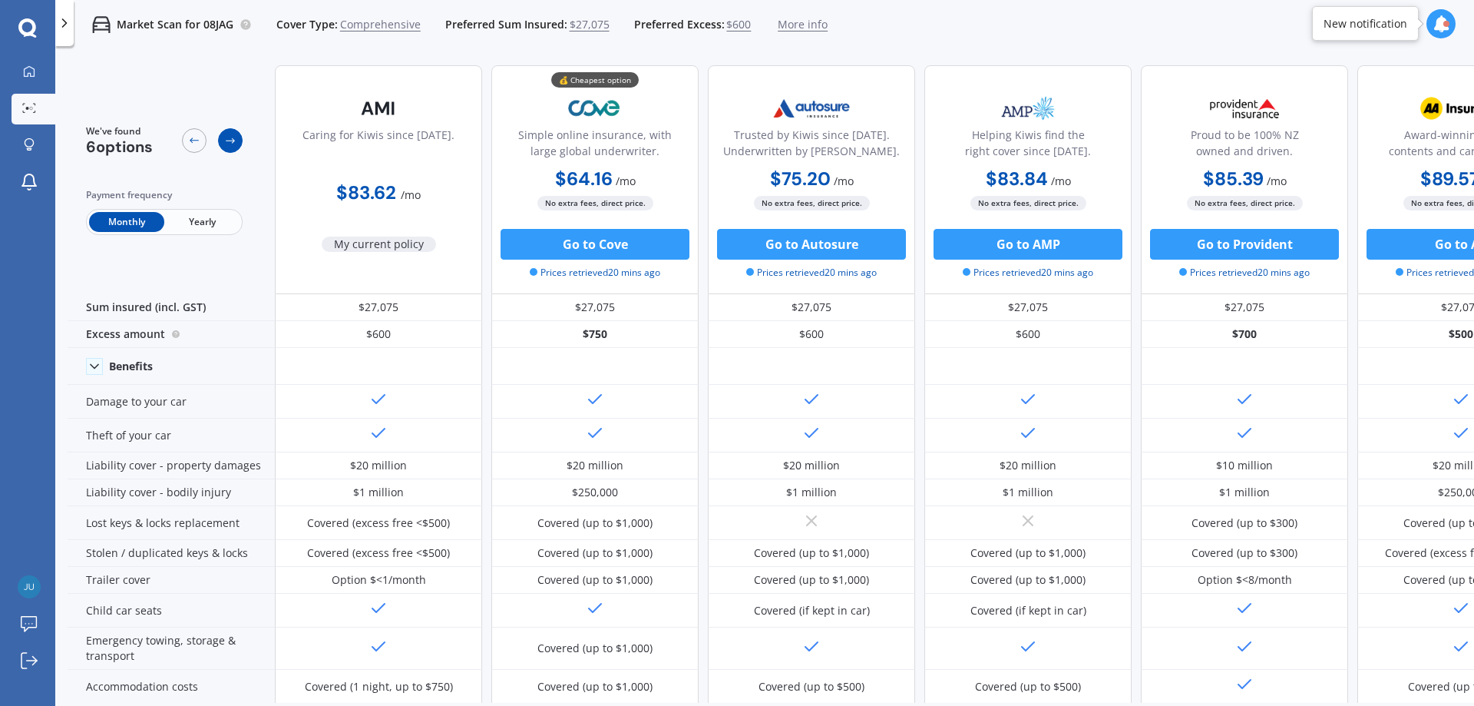
click at [236, 131] on div at bounding box center [230, 140] width 25 height 25
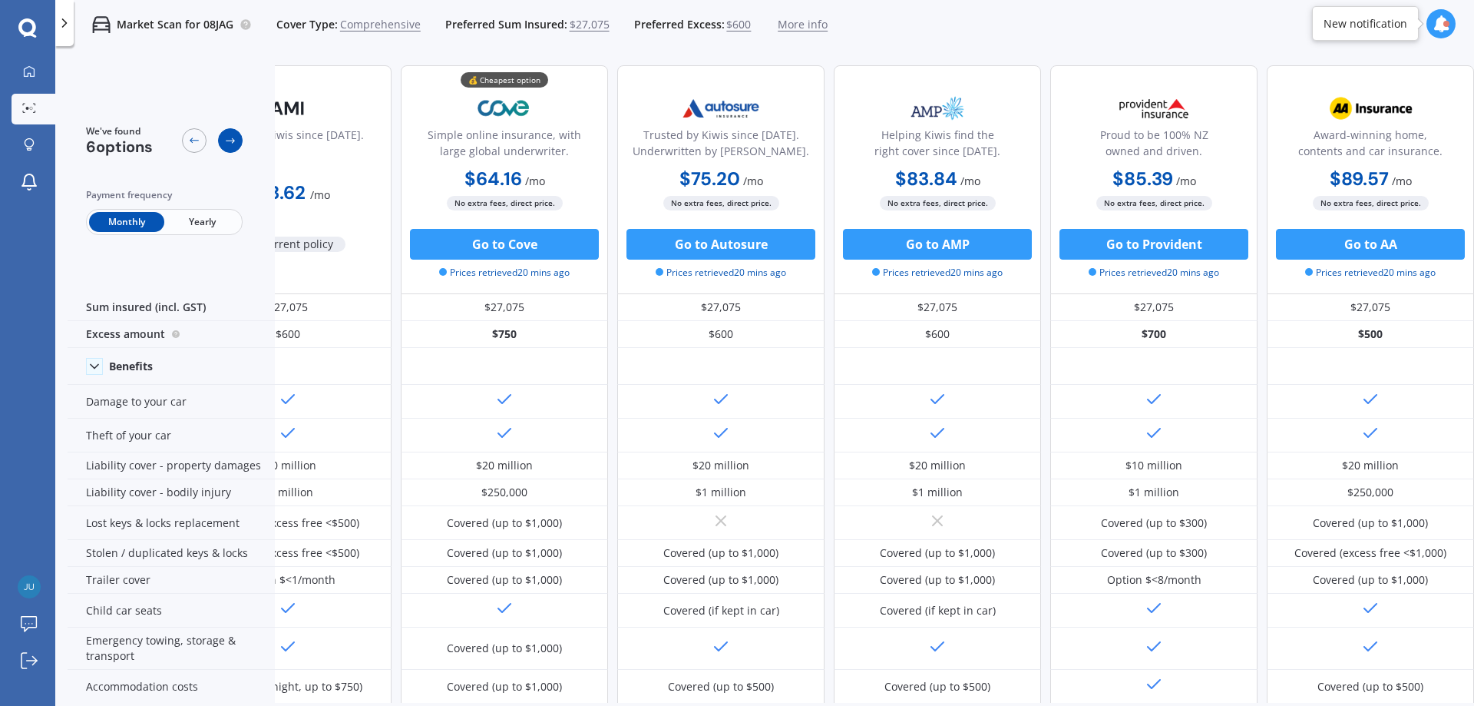
click at [236, 131] on div at bounding box center [230, 140] width 25 height 25
click at [186, 137] on div at bounding box center [194, 140] width 25 height 25
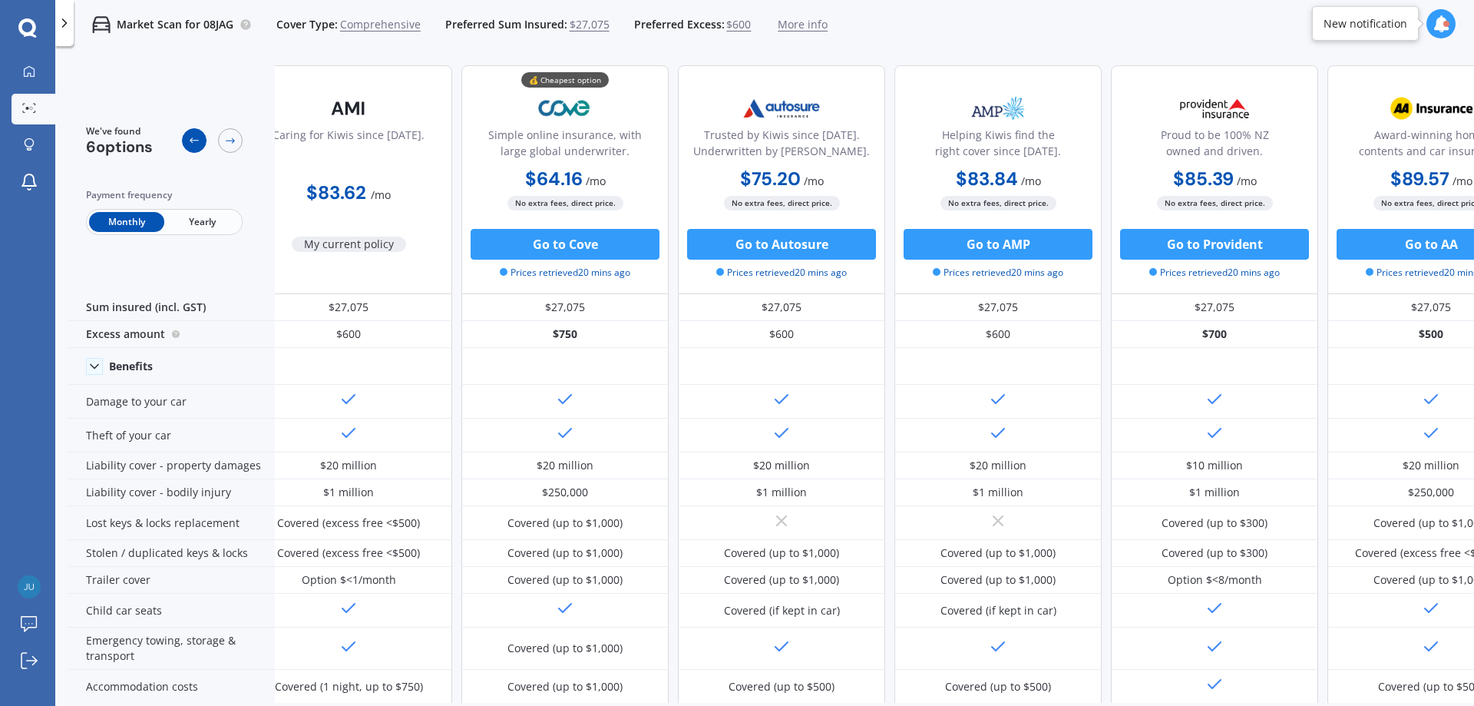
click at [186, 138] on div at bounding box center [194, 140] width 25 height 25
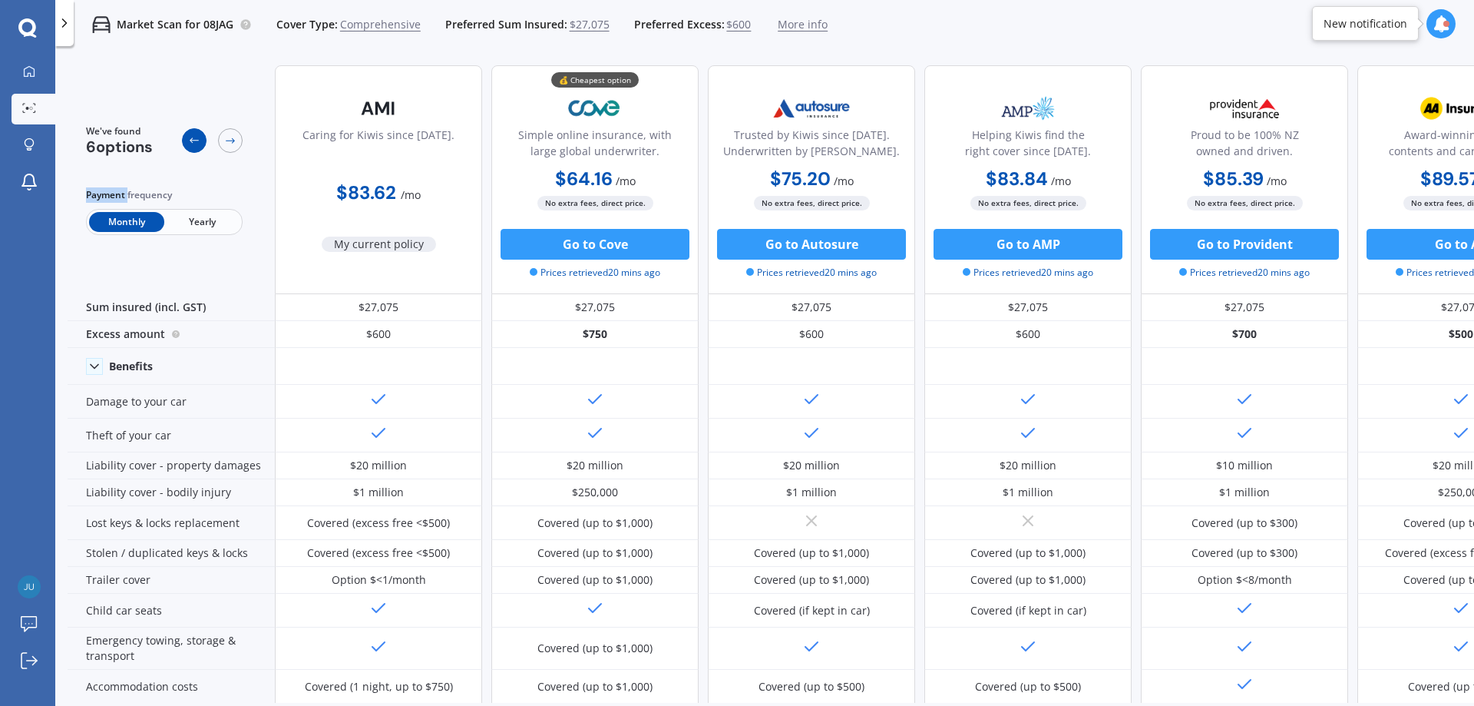
click at [186, 138] on div at bounding box center [194, 140] width 25 height 25
